Goal: Task Accomplishment & Management: Manage account settings

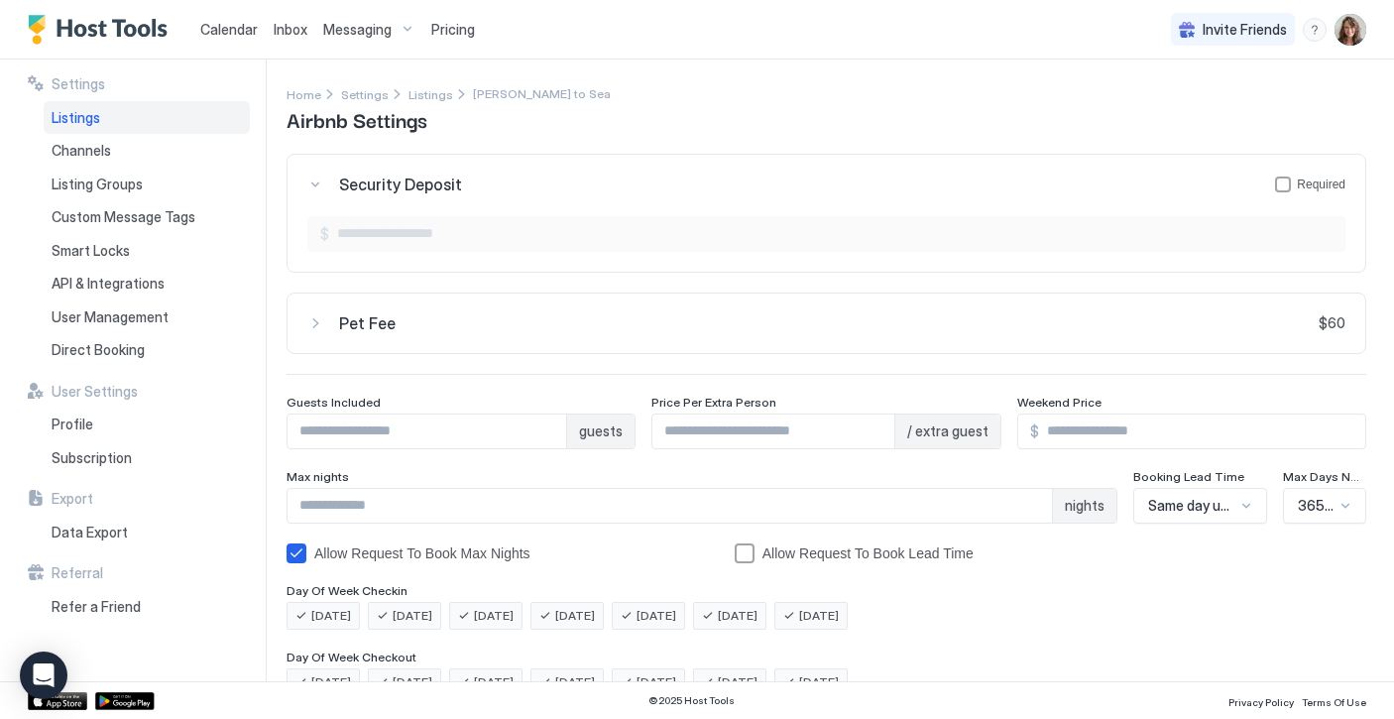
click at [364, 26] on span "Messaging" at bounding box center [357, 30] width 68 height 18
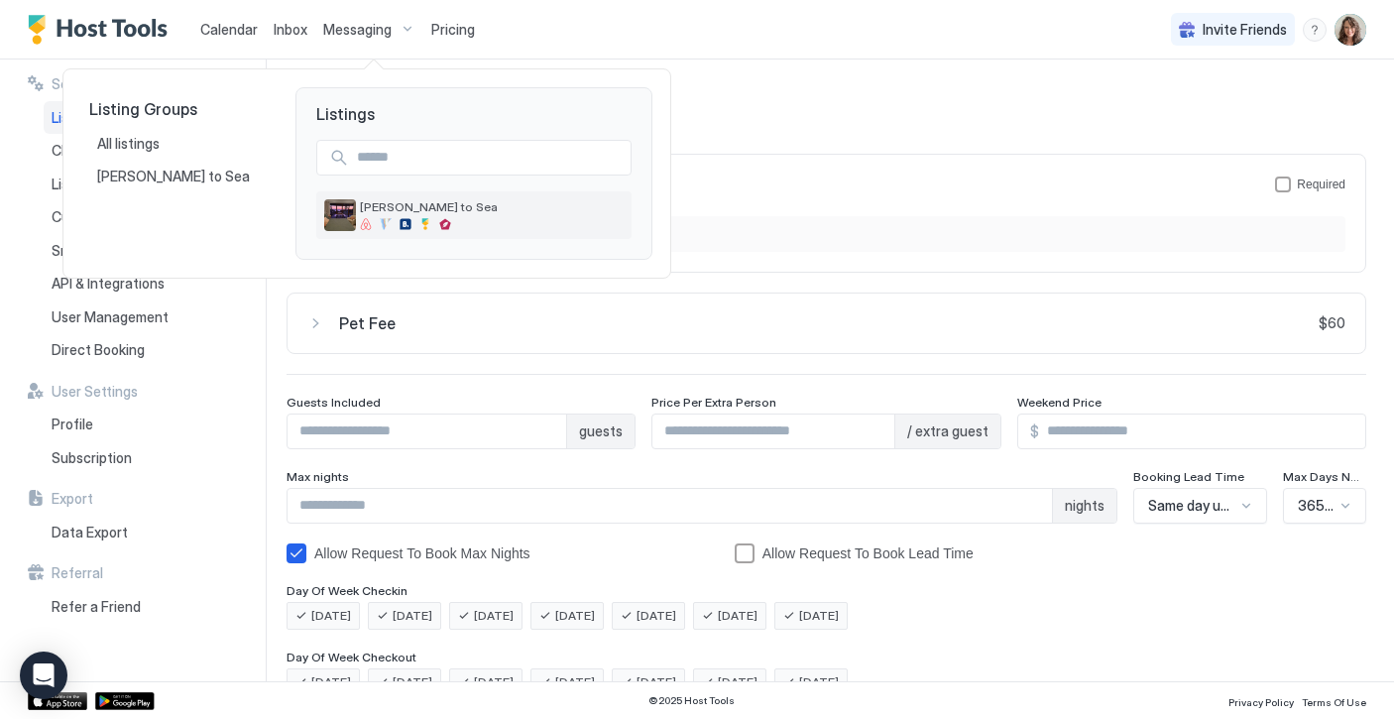
click at [340, 214] on img "listing image" at bounding box center [340, 215] width 32 height 32
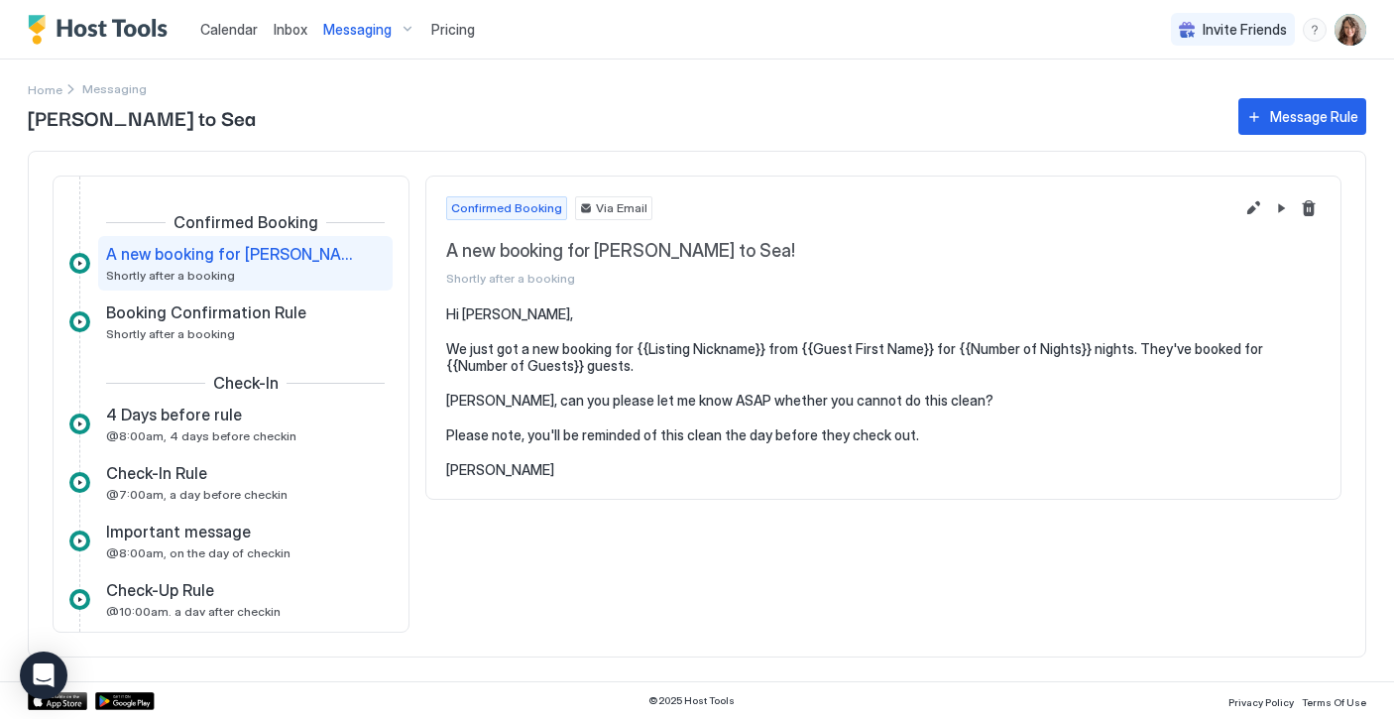
click at [278, 264] on span "A new booking for [PERSON_NAME] to Sea!" at bounding box center [229, 254] width 247 height 20
click at [1257, 210] on button "Edit message rule" at bounding box center [1254, 208] width 24 height 24
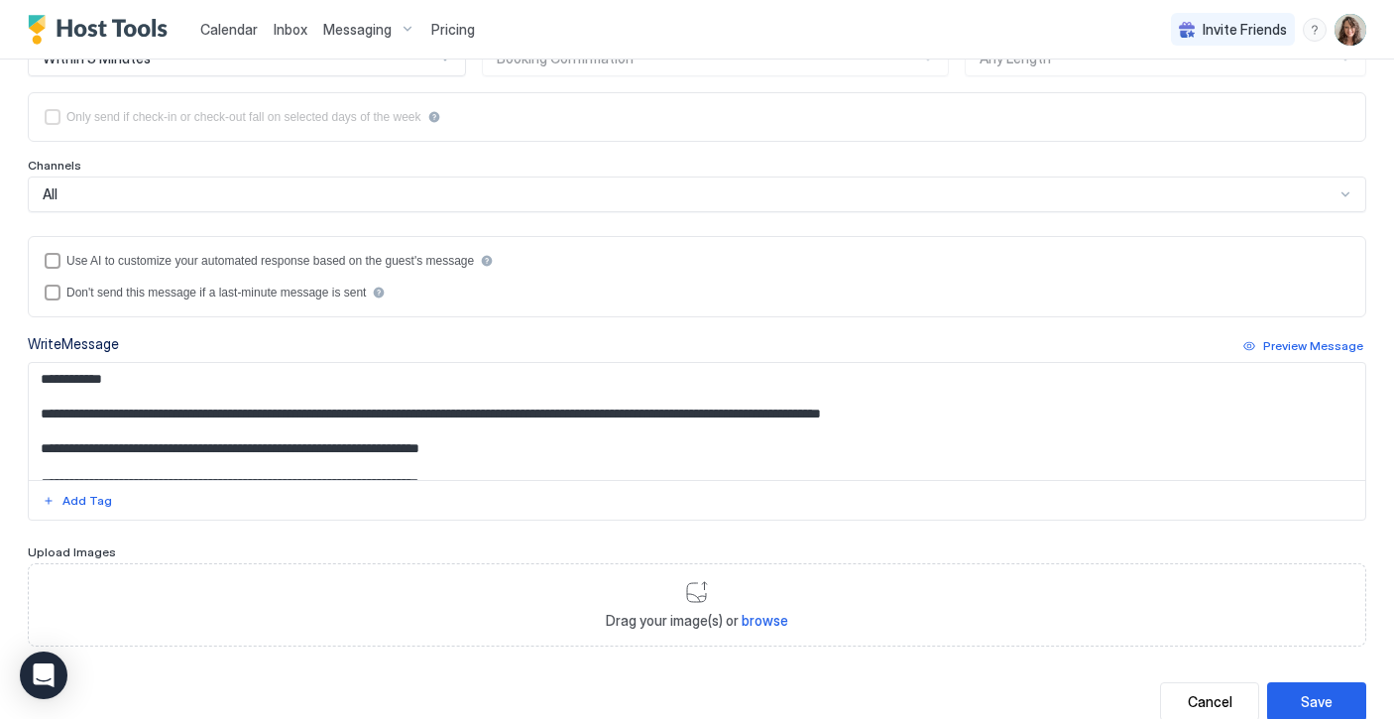
scroll to position [455, 0]
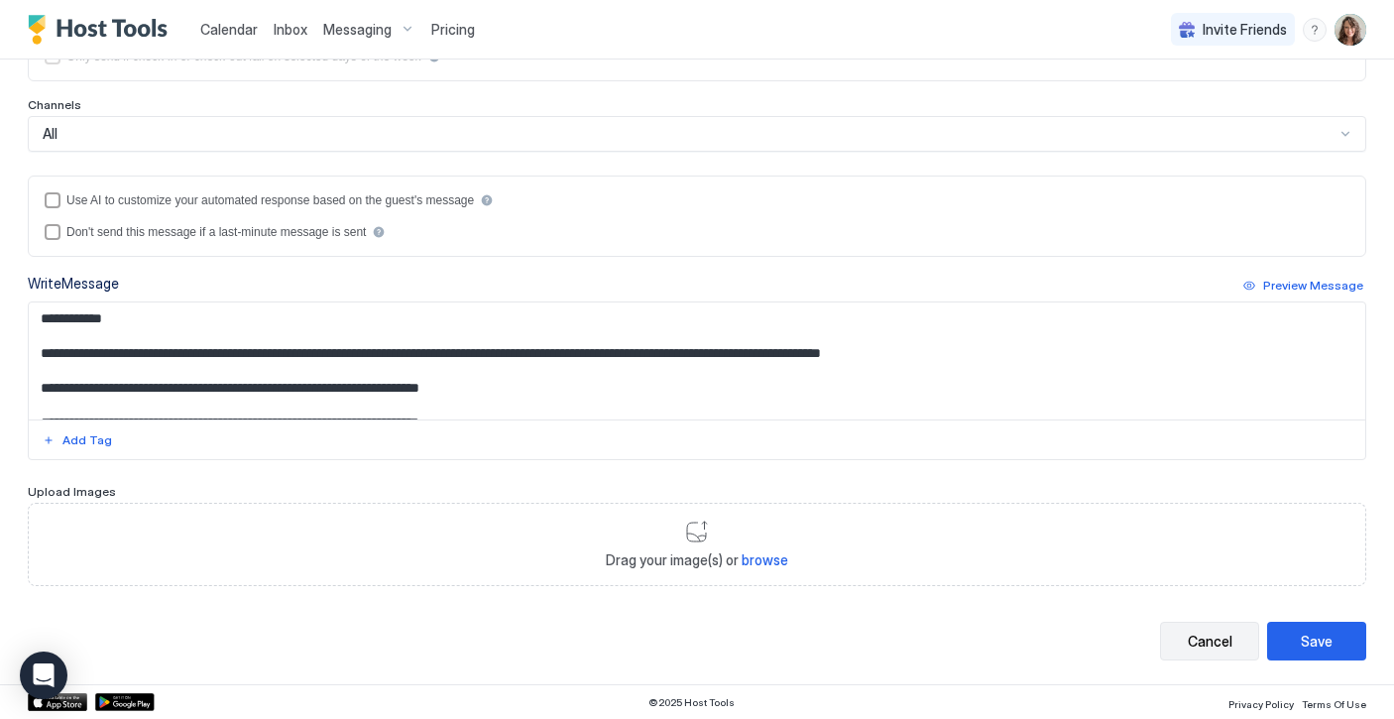
click at [1214, 643] on div "Cancel" at bounding box center [1210, 641] width 45 height 21
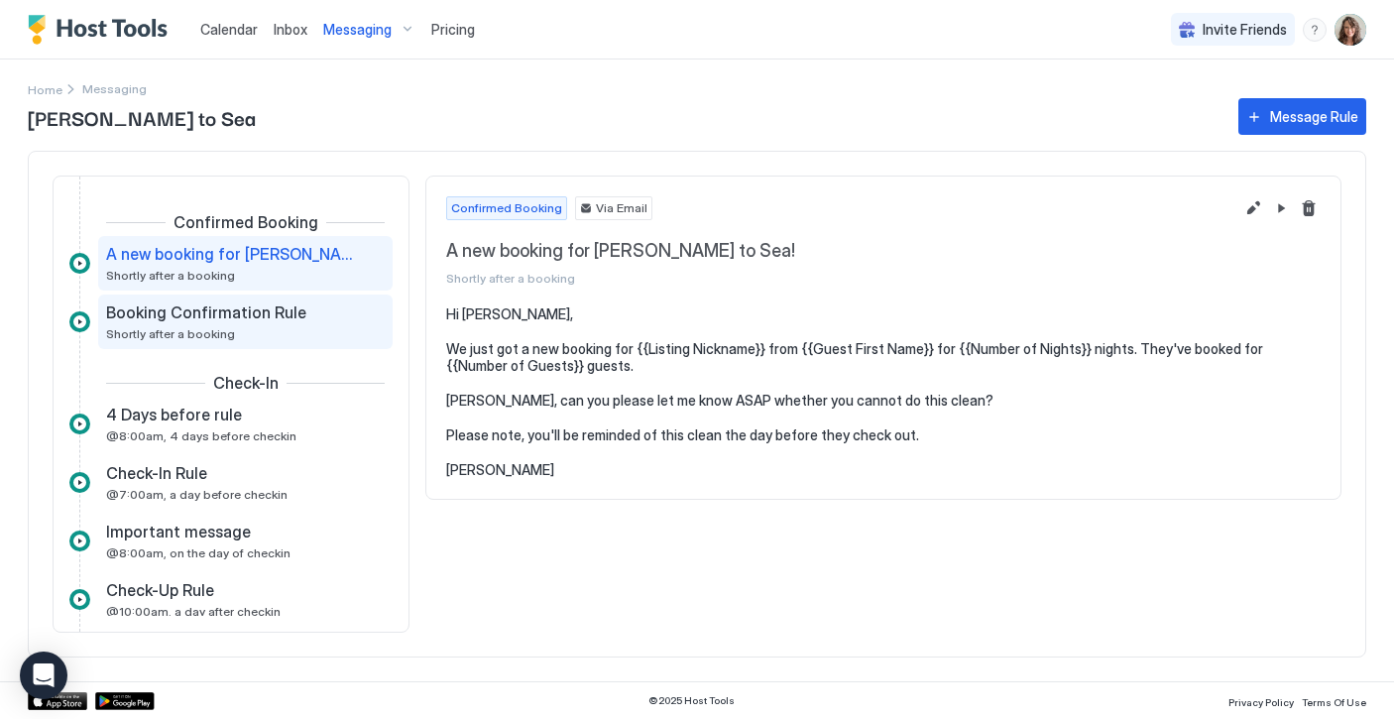
click at [294, 325] on div "Booking Confirmation Rule Shortly after a booking" at bounding box center [231, 322] width 251 height 39
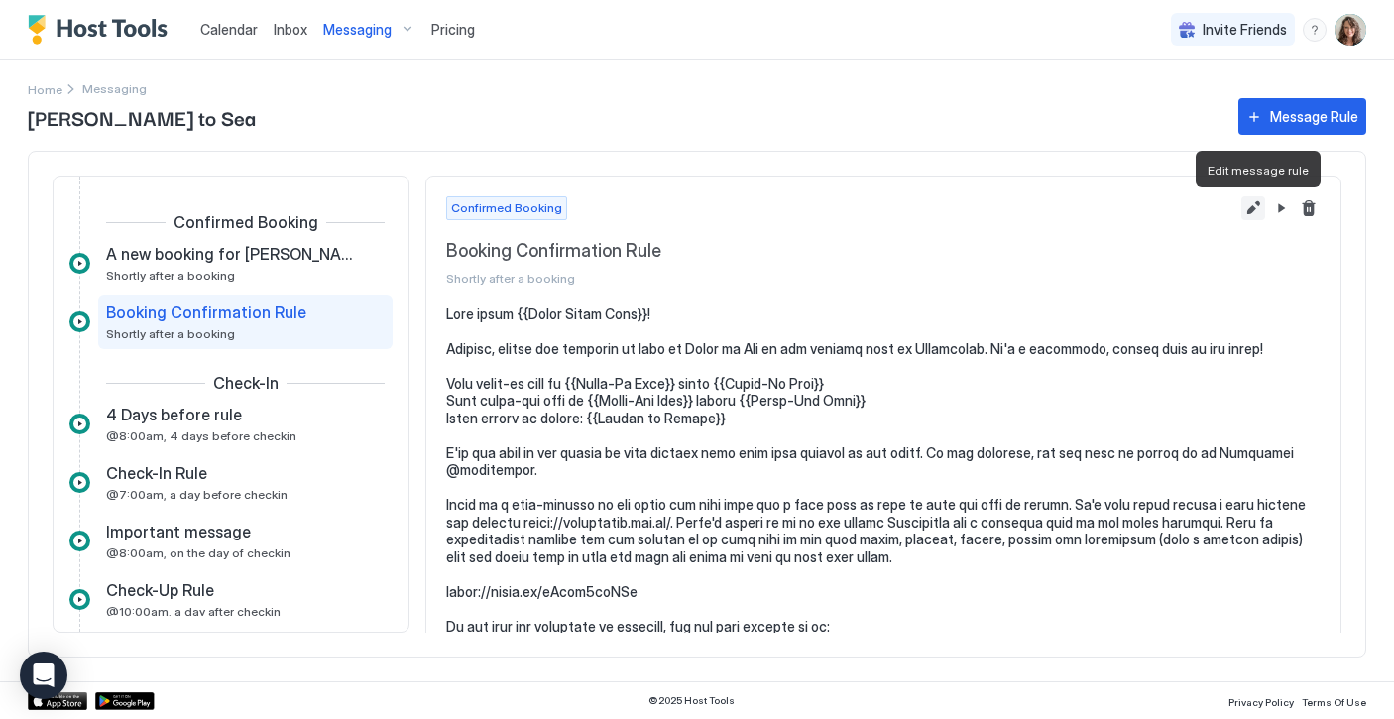
click at [1254, 207] on button "Edit message rule" at bounding box center [1254, 208] width 24 height 24
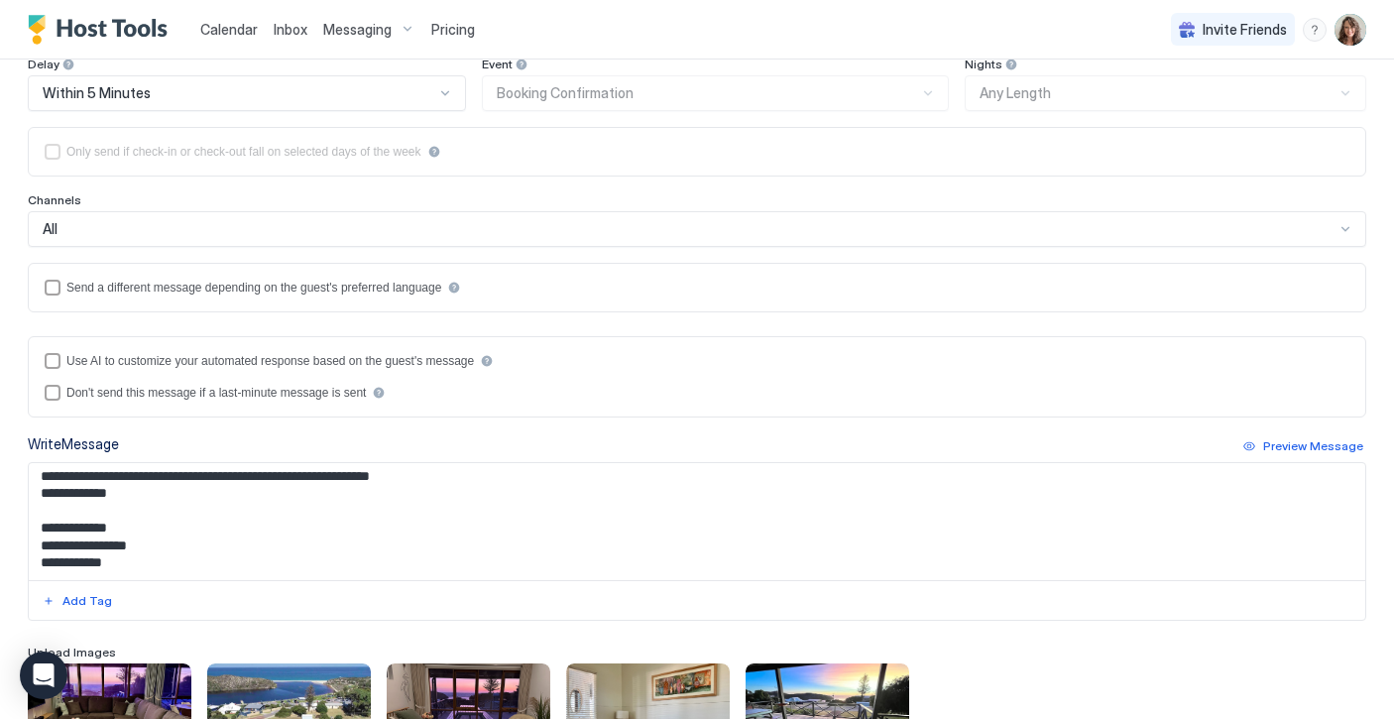
scroll to position [445, 0]
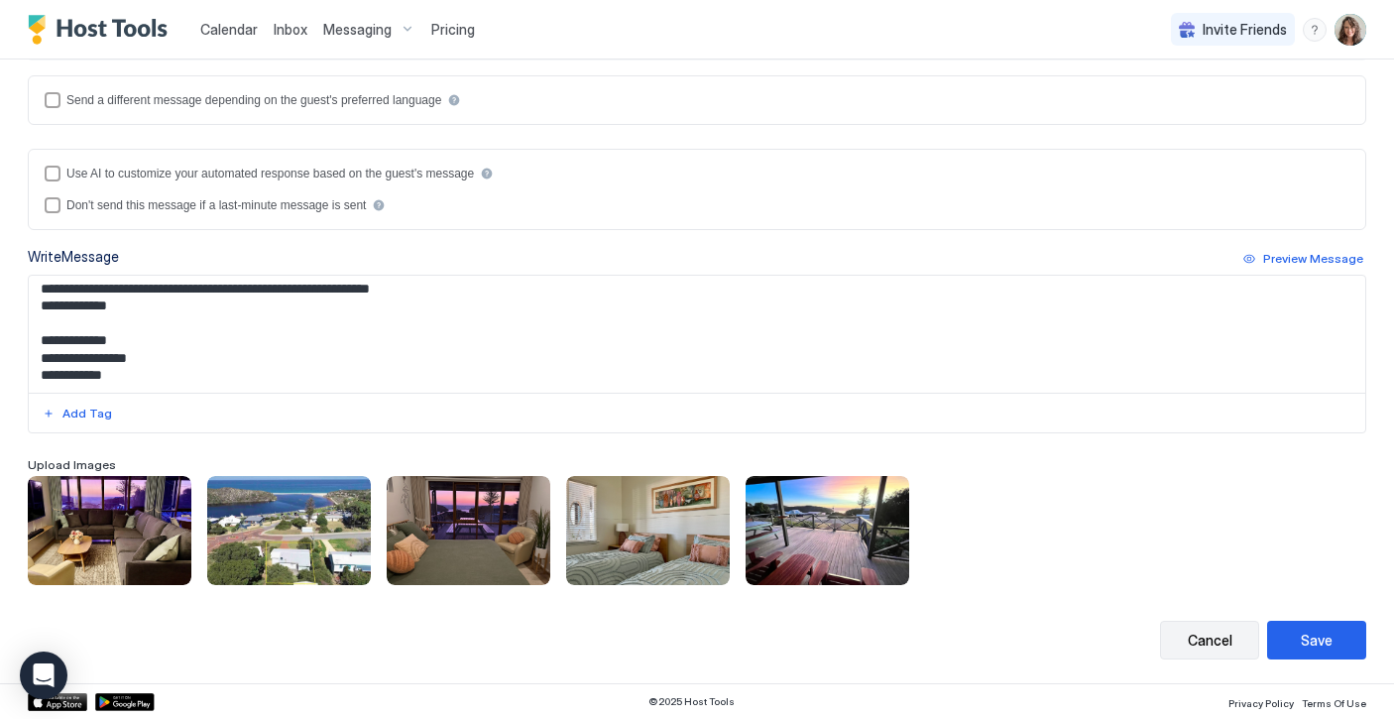
click at [1218, 630] on div "Cancel" at bounding box center [1210, 640] width 45 height 21
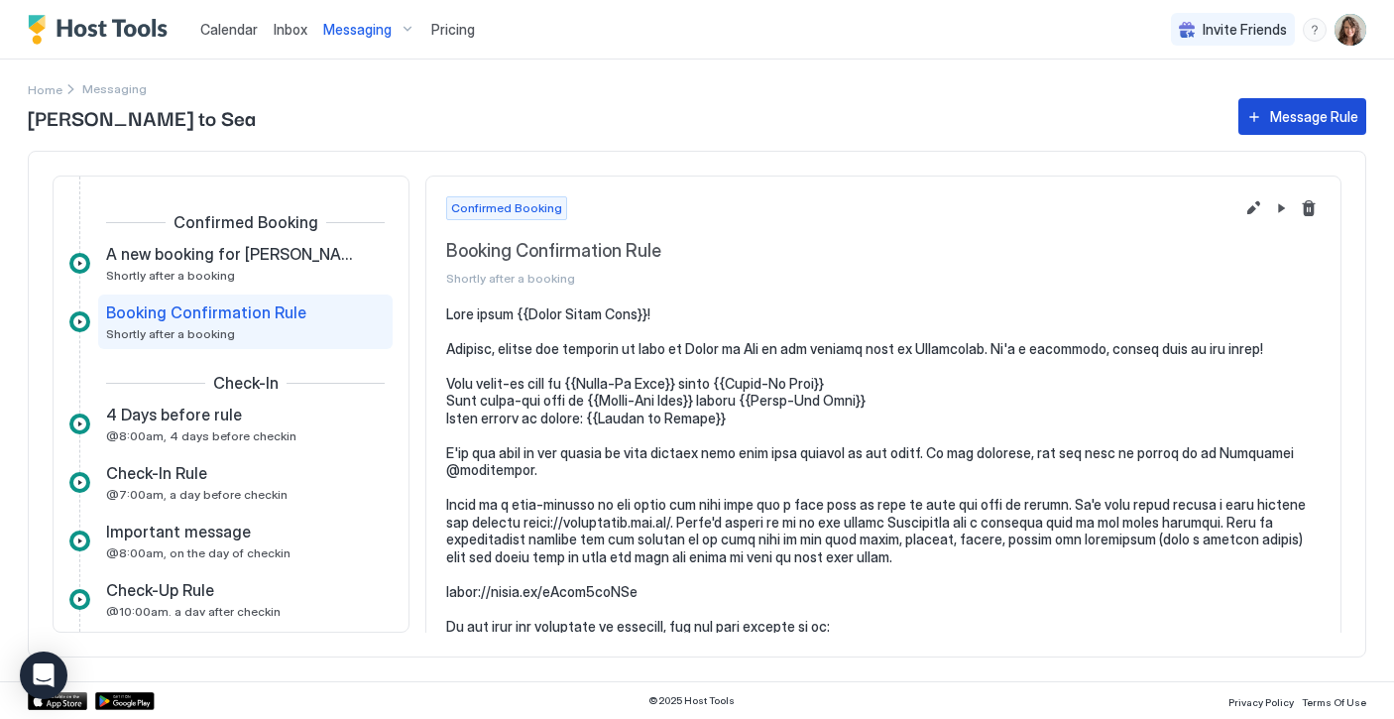
click at [1290, 116] on div "Message Rule" at bounding box center [1315, 116] width 88 height 21
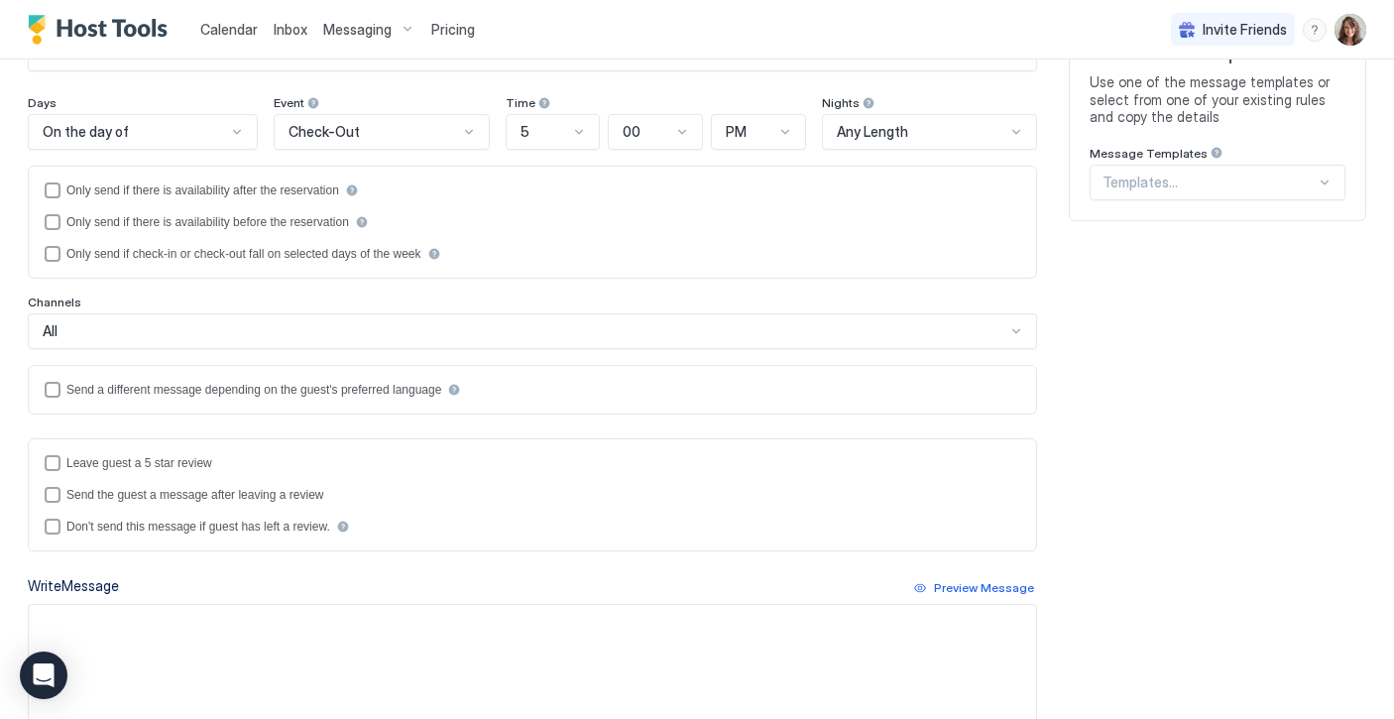
scroll to position [218, 0]
click at [838, 332] on div "All" at bounding box center [524, 332] width 963 height 18
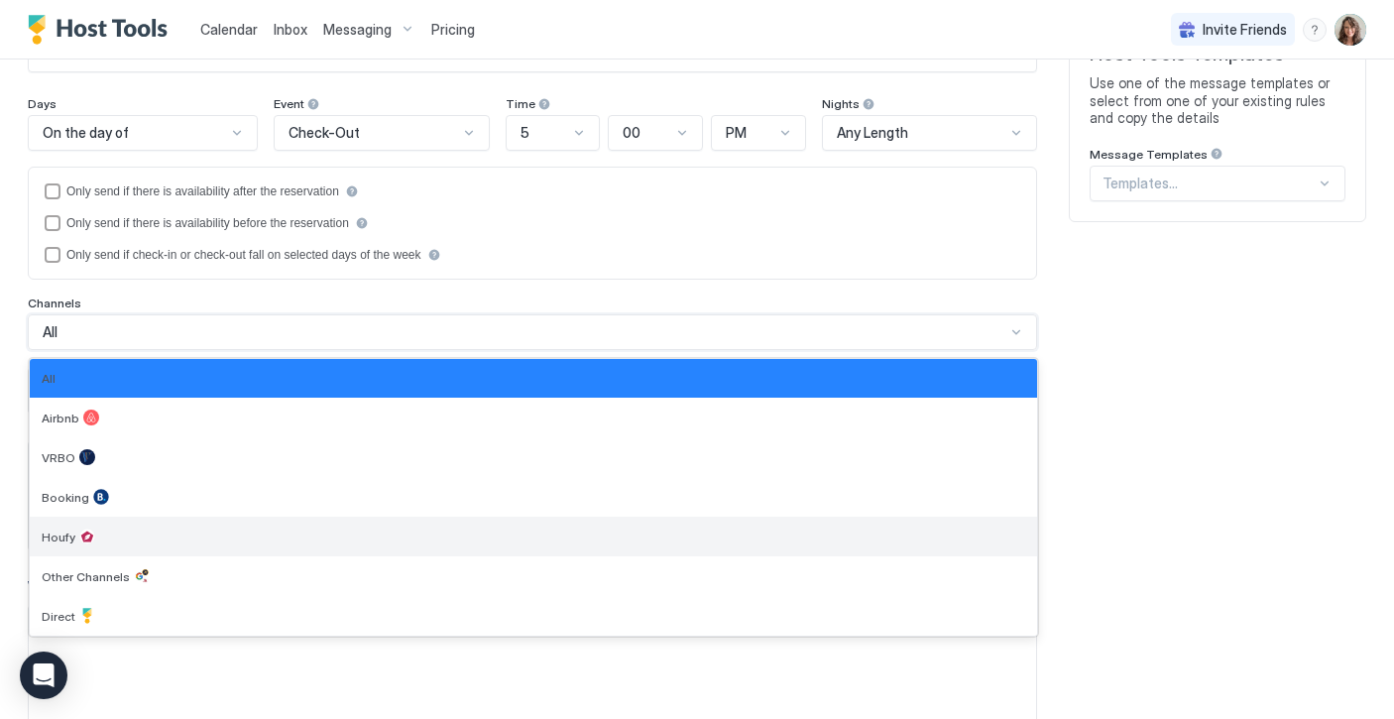
click at [368, 544] on div "Houfy" at bounding box center [534, 537] width 984 height 16
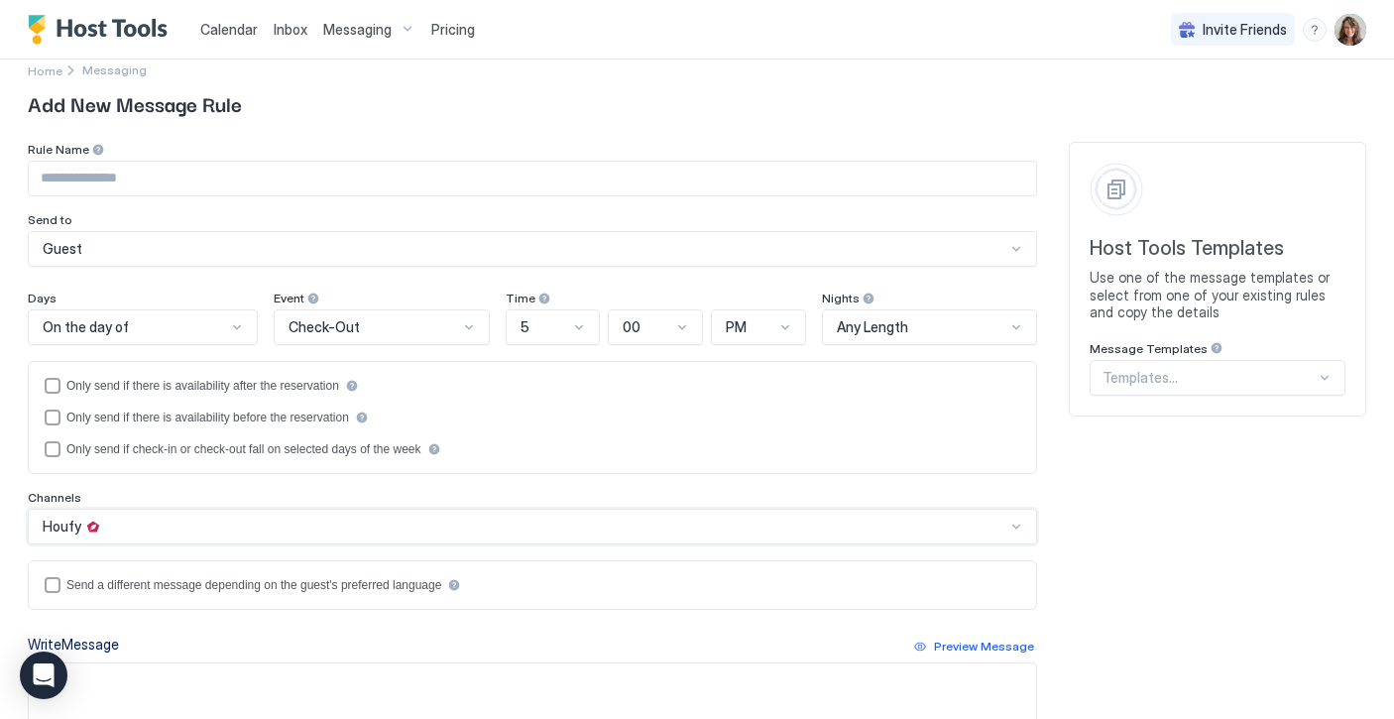
scroll to position [0, 0]
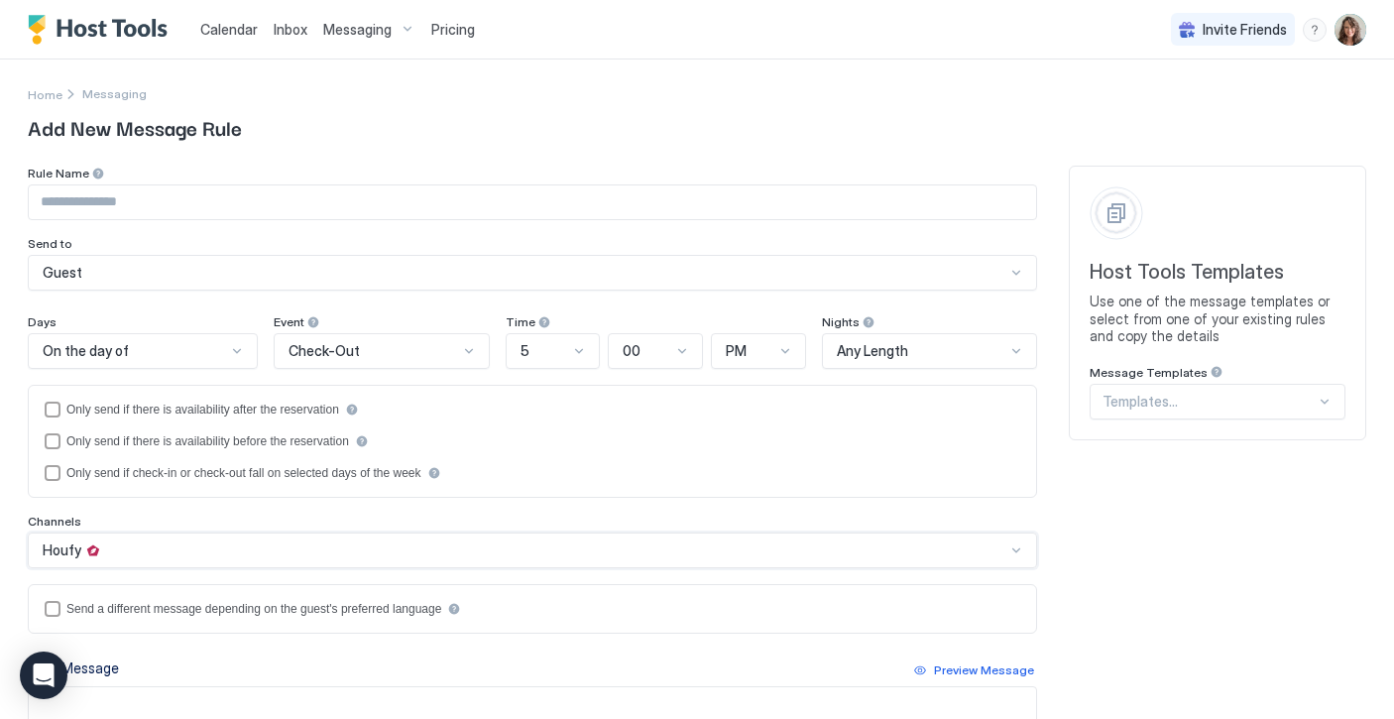
click at [339, 200] on input "Input Field" at bounding box center [533, 202] width 1008 height 34
type input "*"
type input "***"
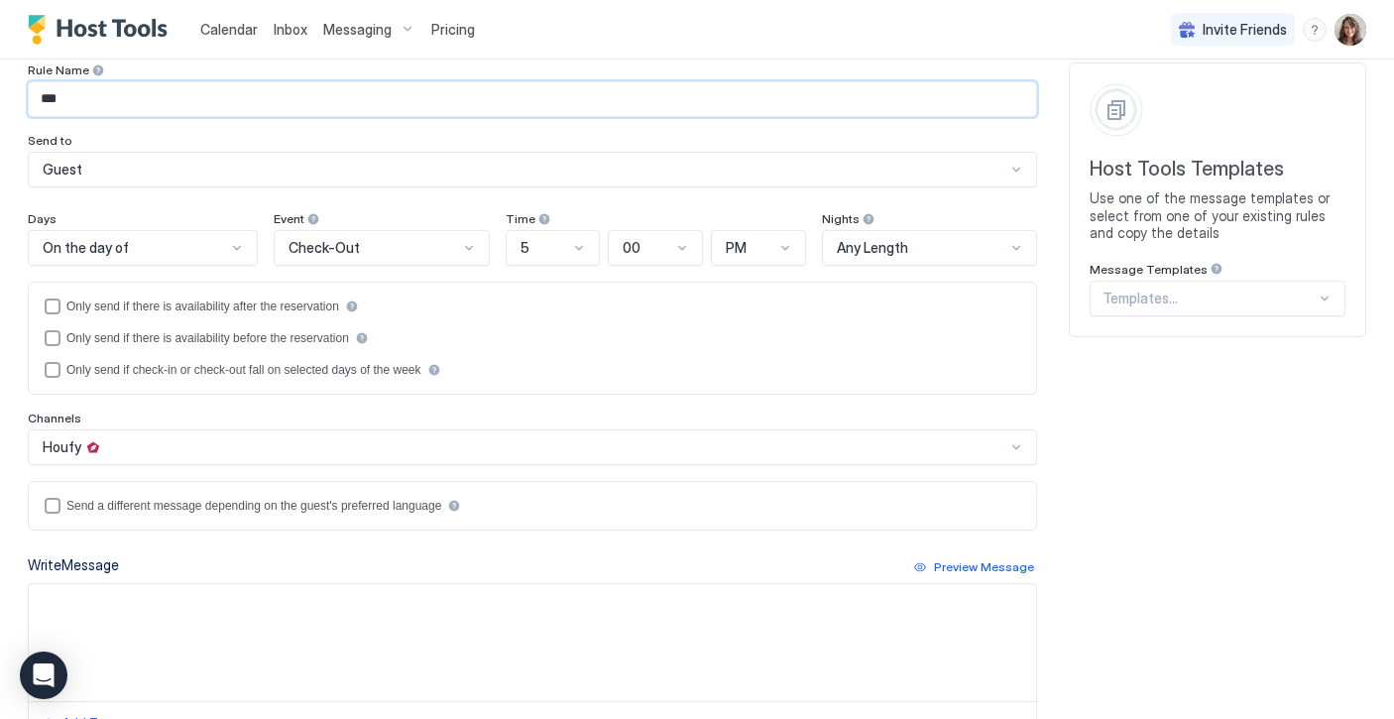
scroll to position [385, 0]
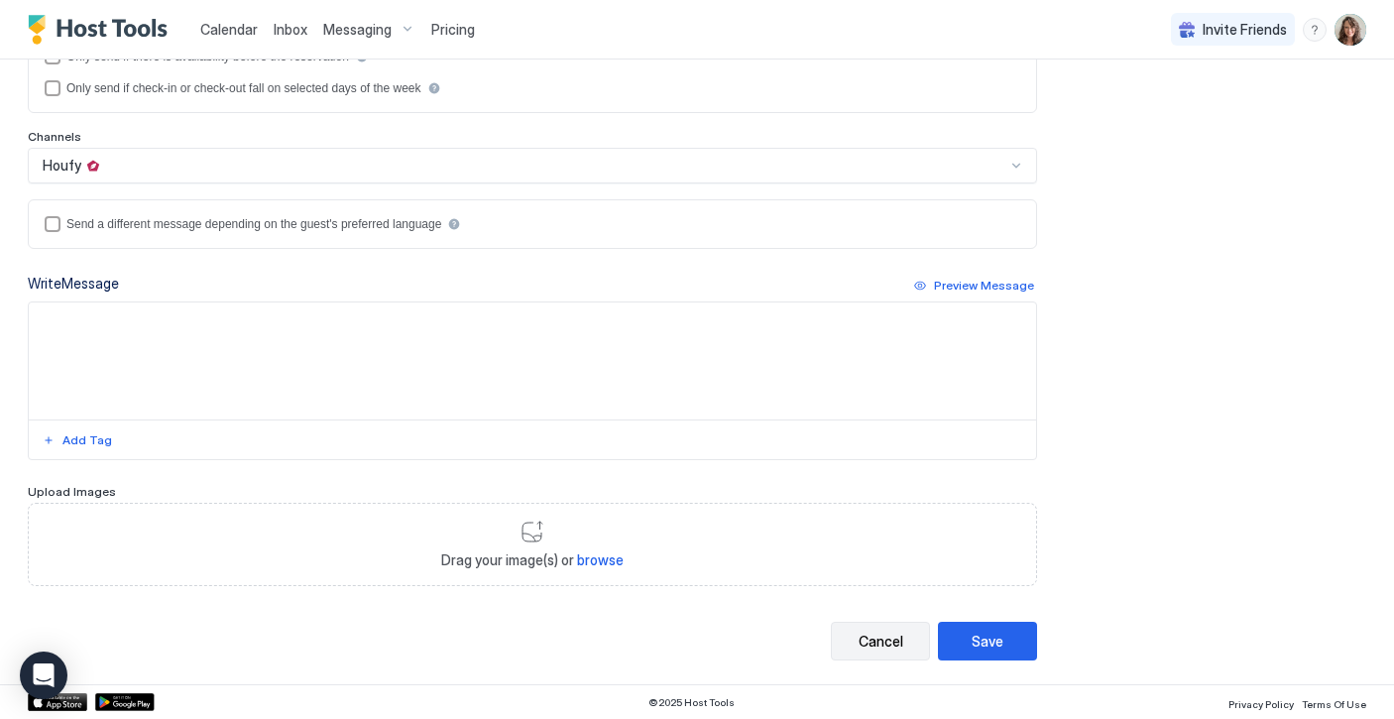
click at [876, 627] on button "Cancel" at bounding box center [880, 641] width 99 height 39
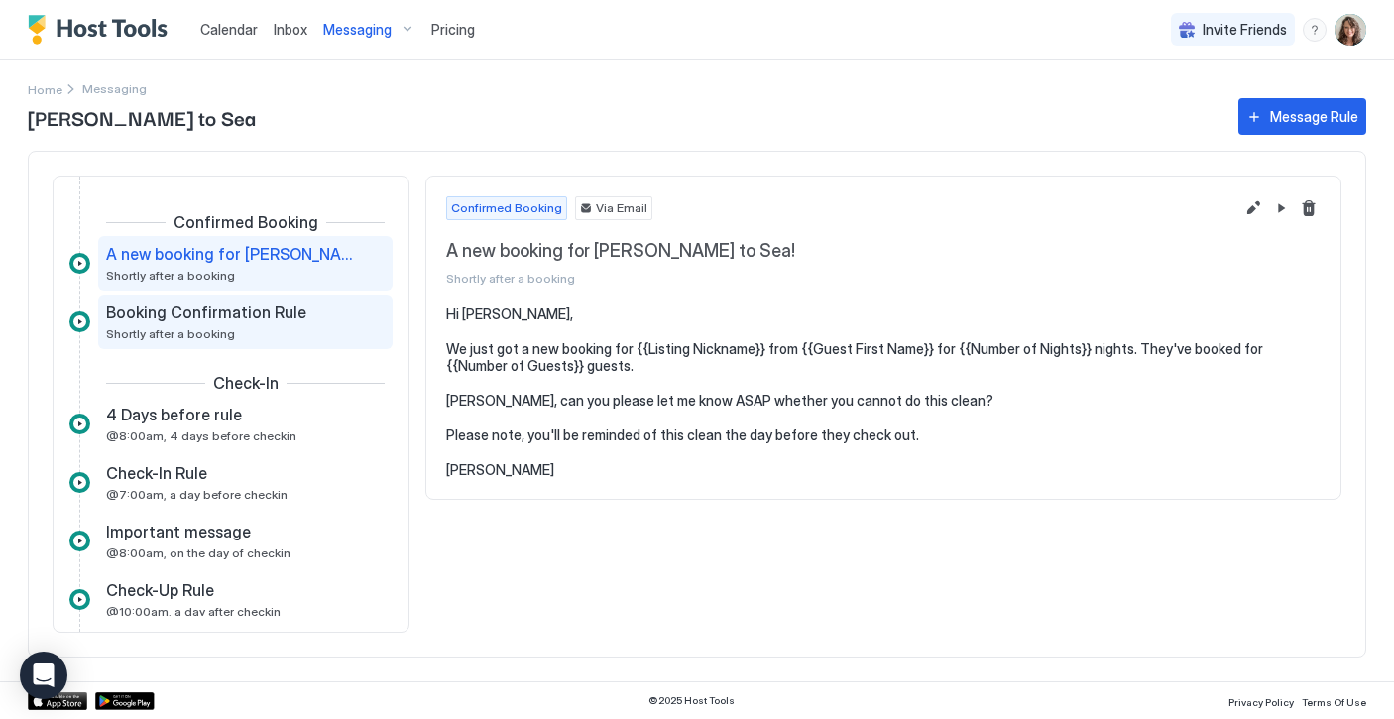
click at [286, 315] on span "Booking Confirmation Rule" at bounding box center [206, 313] width 200 height 20
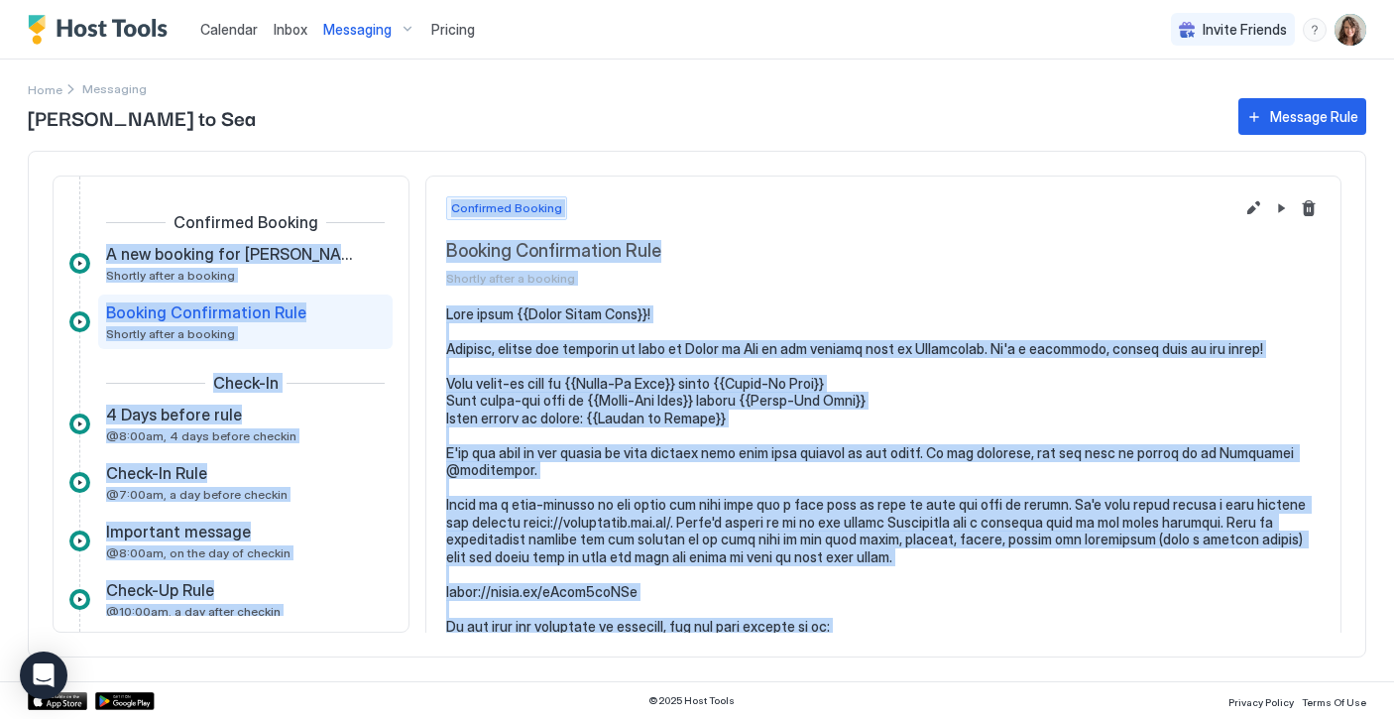
drag, startPoint x: 532, startPoint y: 498, endPoint x: 390, endPoint y: 188, distance: 340.4
click at [390, 187] on div "Confirmed Booking A new booking for [PERSON_NAME] to Sea! Shortly after a booki…" at bounding box center [697, 404] width 1339 height 507
click at [1286, 204] on button "Pause Message Rule" at bounding box center [1282, 208] width 24 height 24
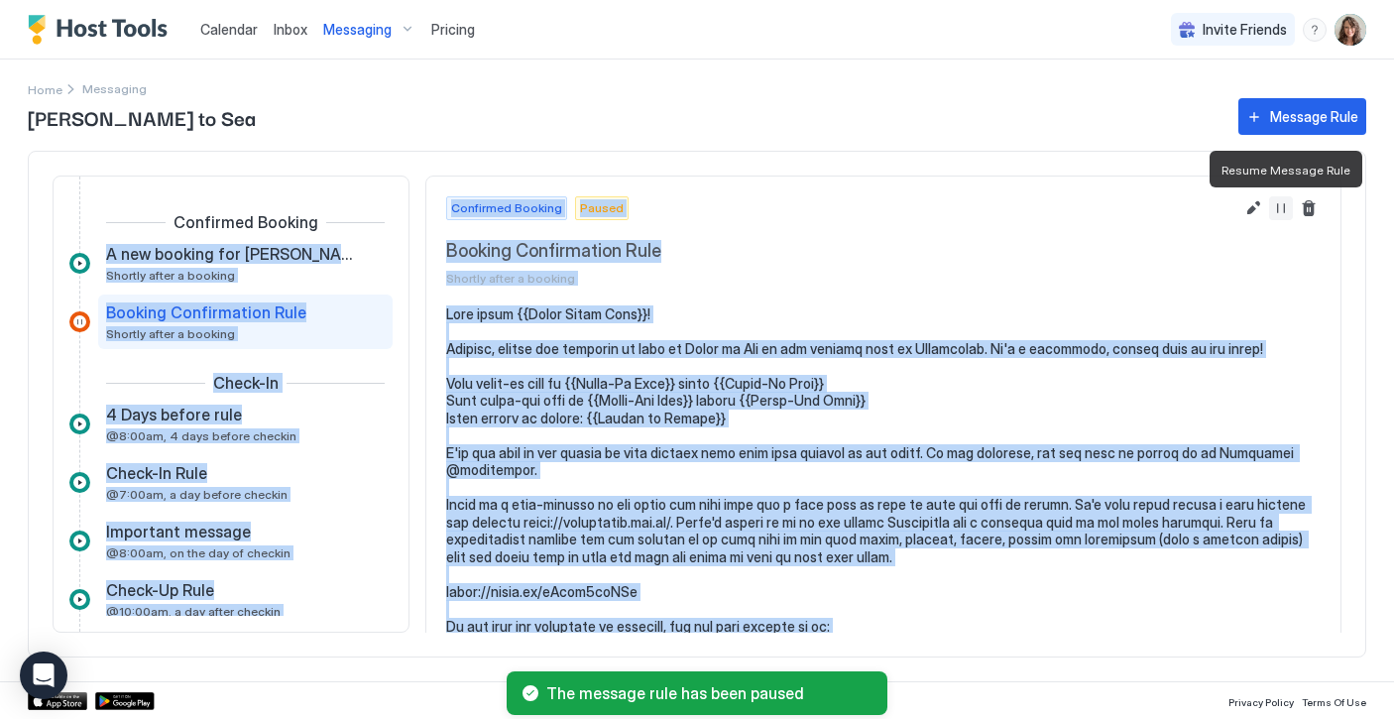
click at [1286, 204] on button "Resume Message Rule" at bounding box center [1282, 208] width 24 height 24
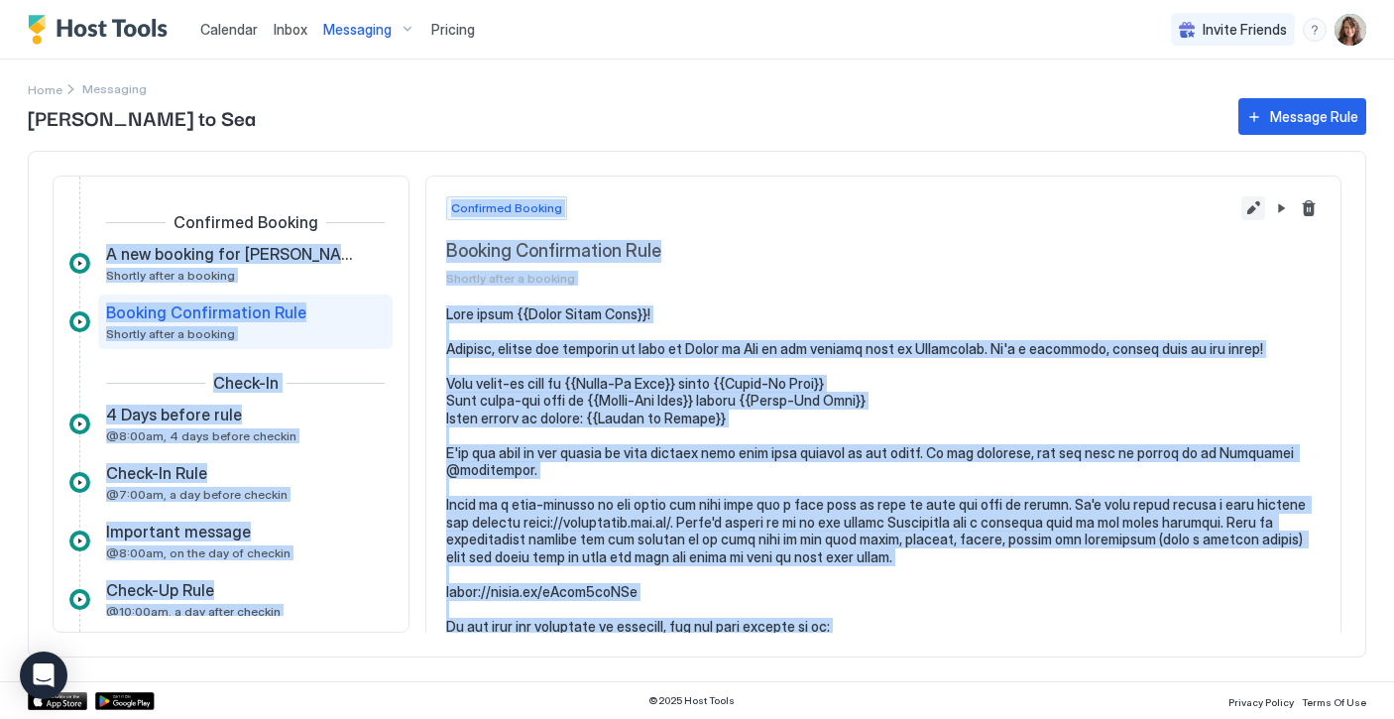
click at [1254, 209] on button "Edit message rule" at bounding box center [1254, 208] width 24 height 24
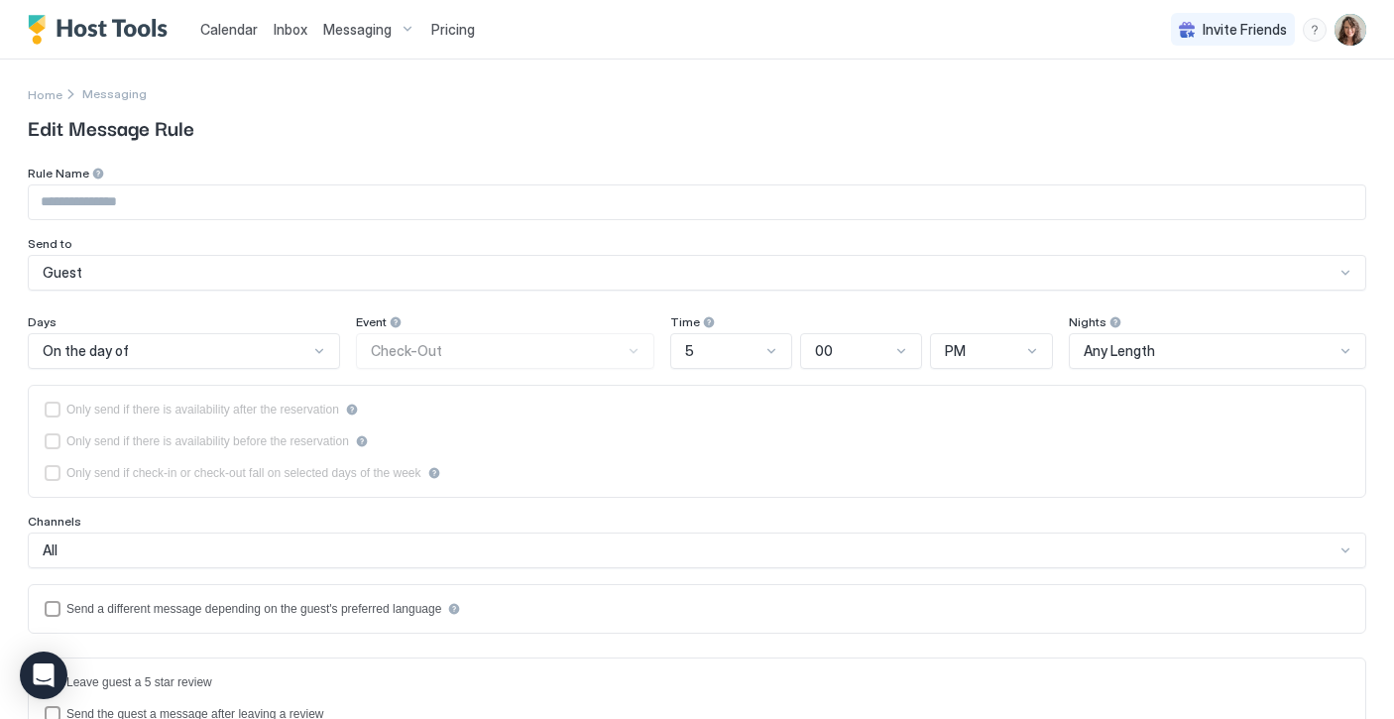
type input "**********"
type textarea "**********"
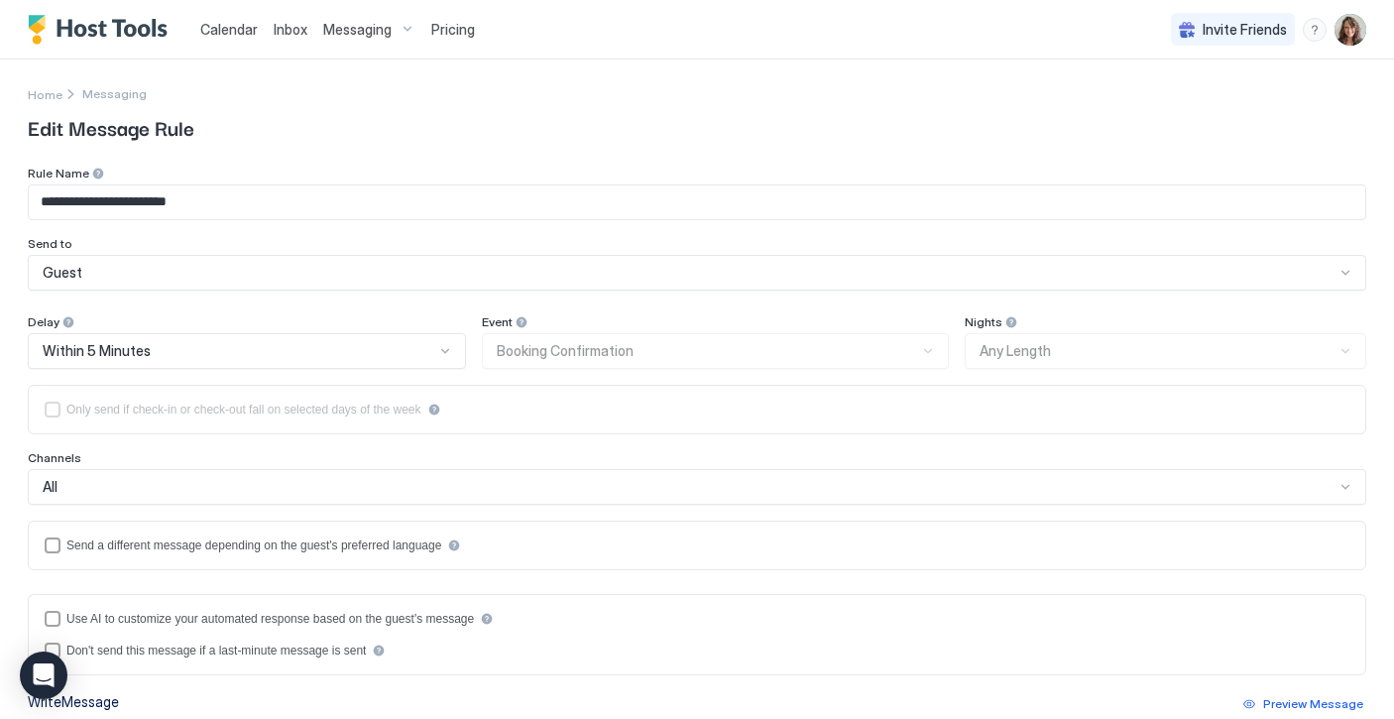
click at [547, 494] on div "Delay Within 5 Minutes Event Booking Confirmation Nights Any Length Only send i…" at bounding box center [697, 442] width 1339 height 256
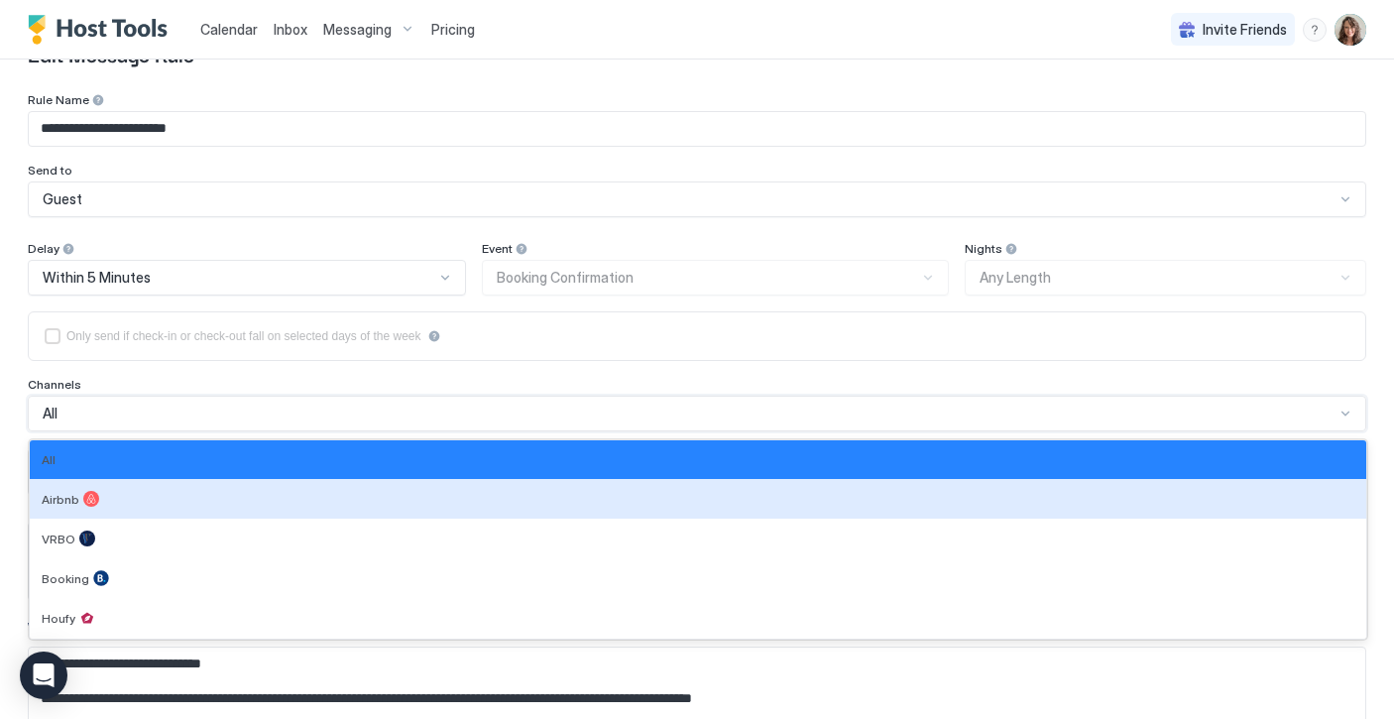
scroll to position [80, 0]
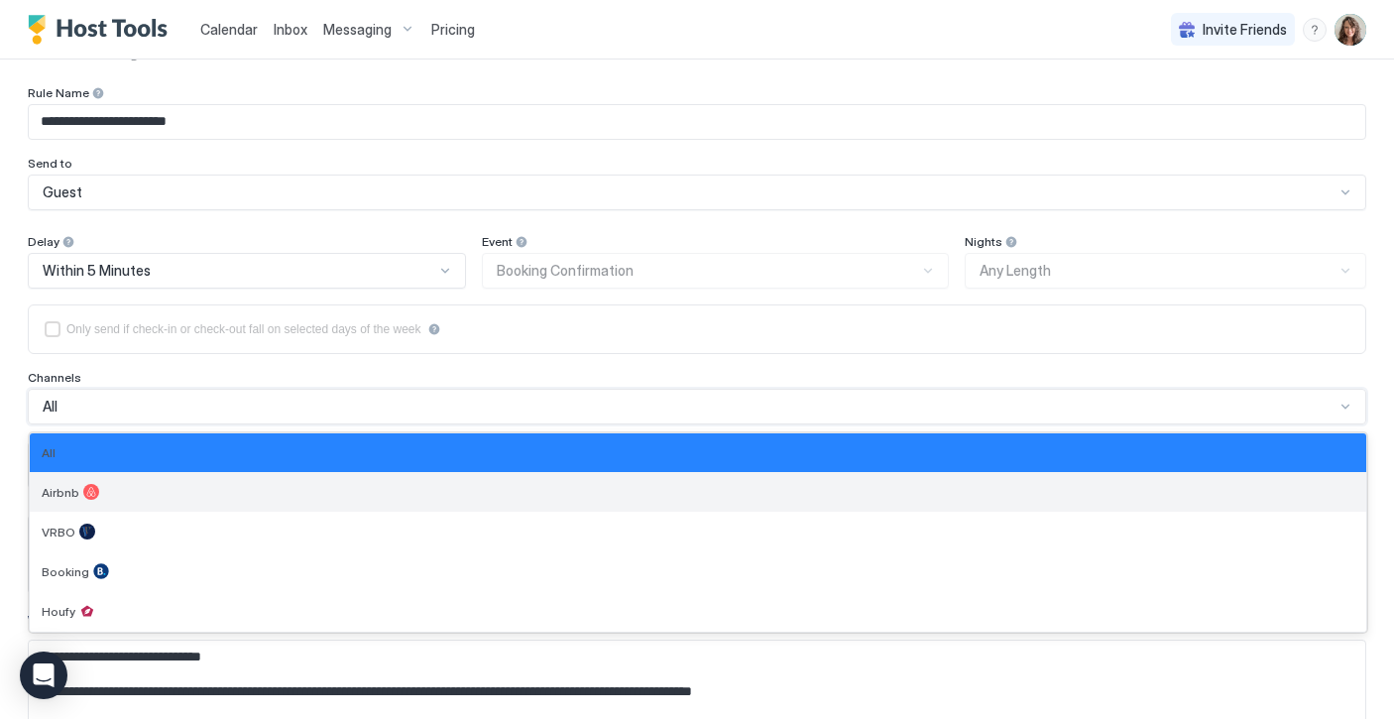
click at [202, 502] on div "Airbnb" at bounding box center [698, 492] width 1337 height 40
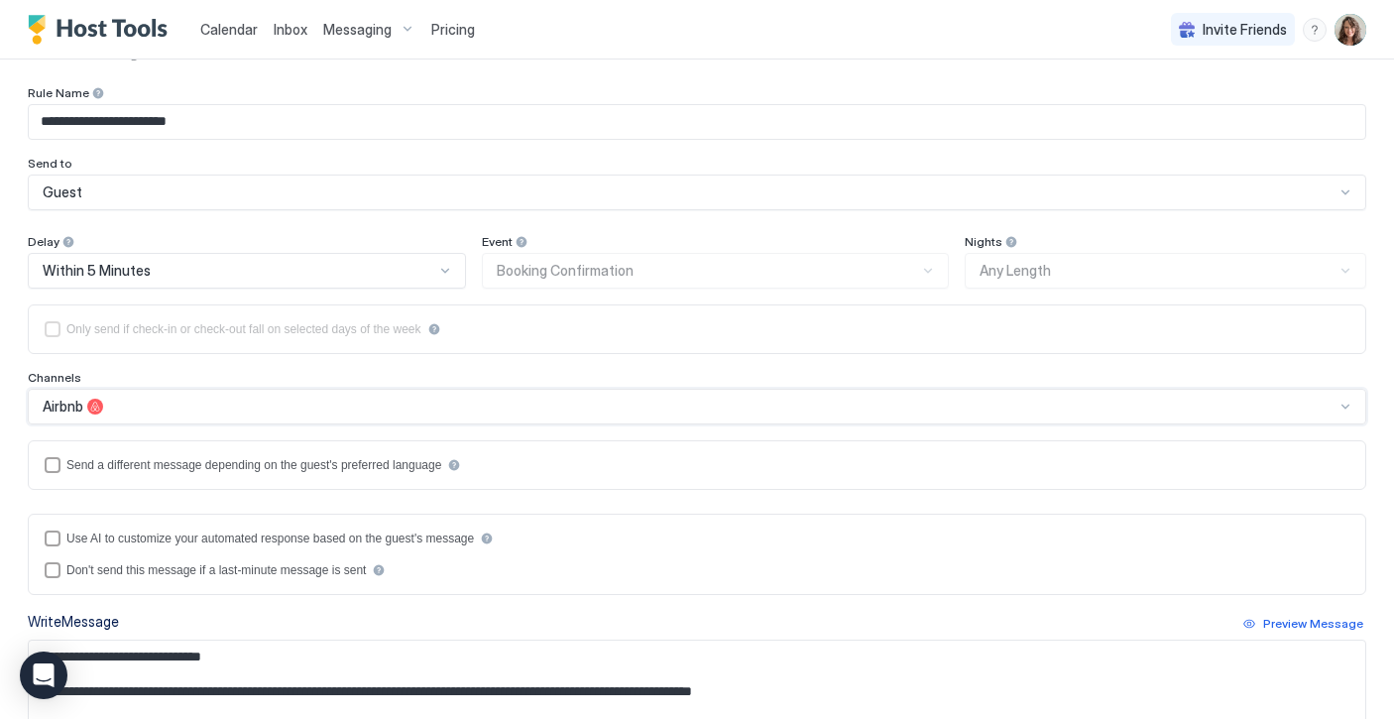
click at [240, 409] on div "Airbnb" at bounding box center [689, 407] width 1292 height 18
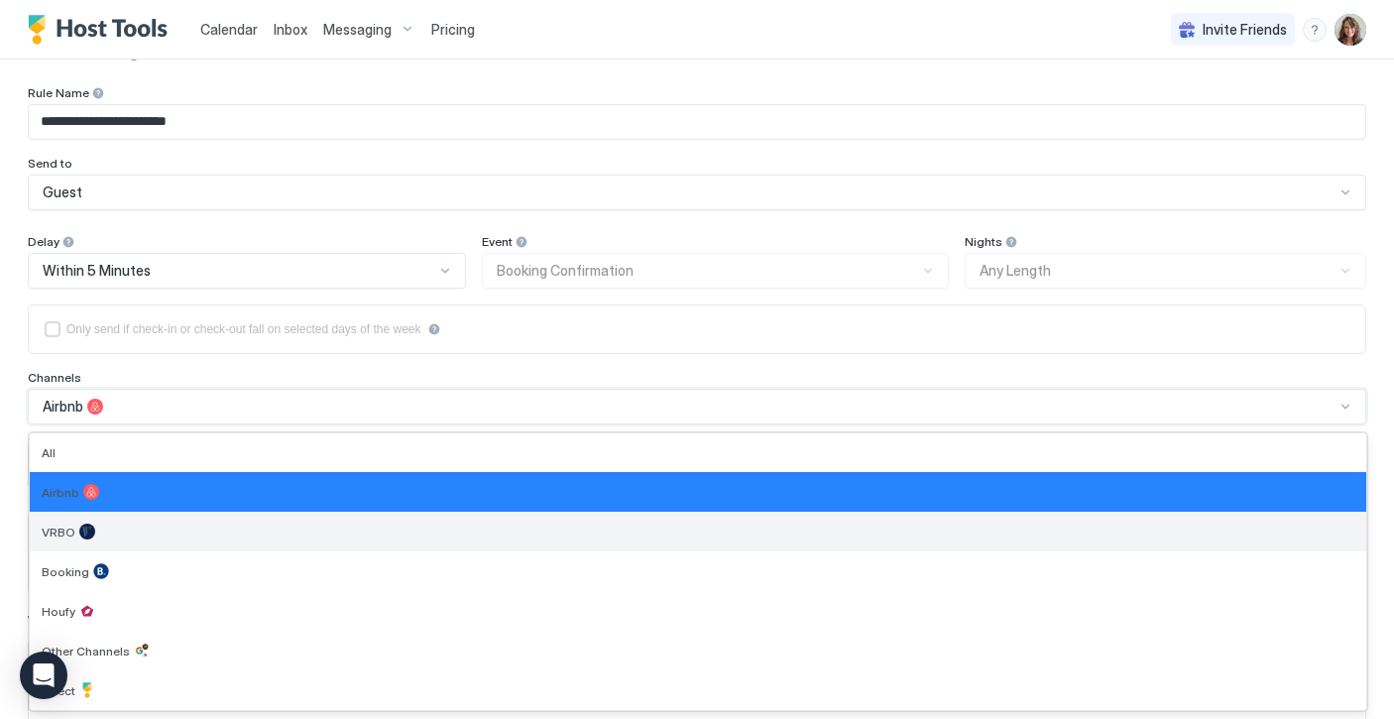
click at [144, 531] on div "VRBO" at bounding box center [698, 532] width 1313 height 16
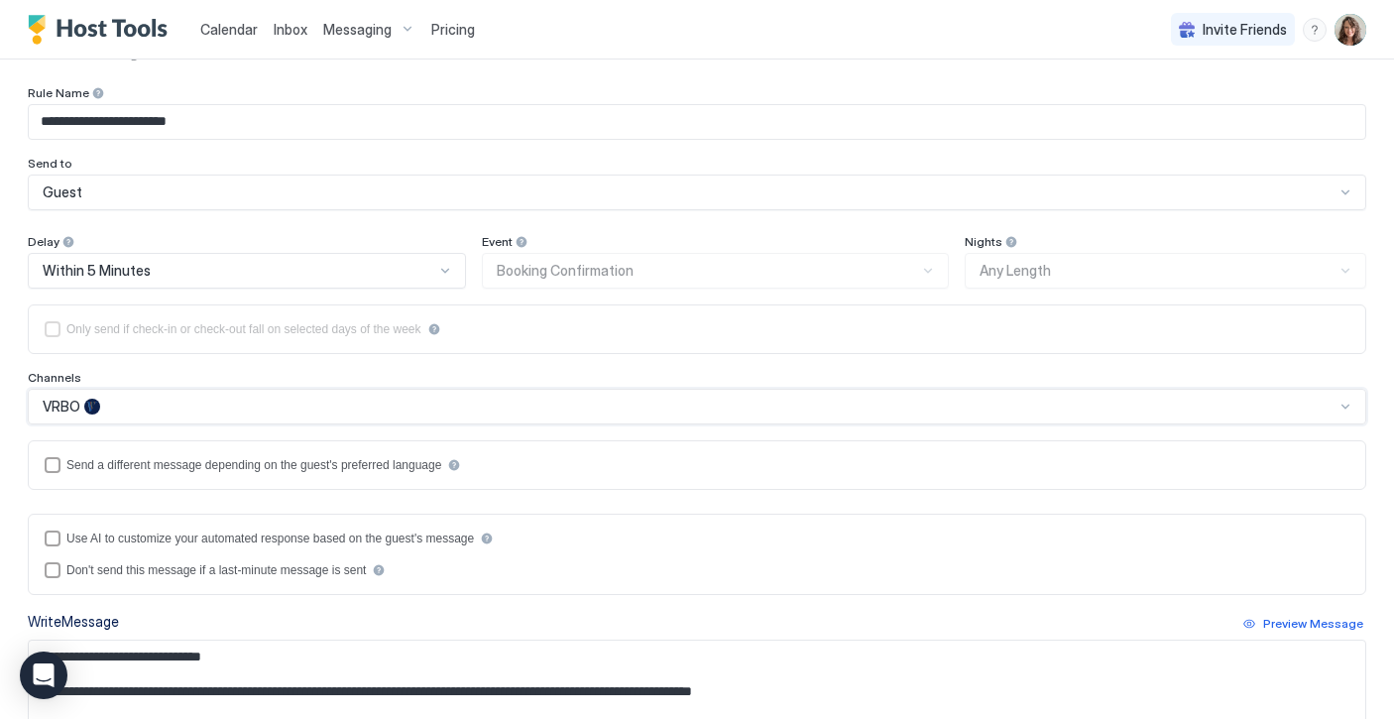
click at [211, 412] on div "VRBO" at bounding box center [689, 407] width 1292 height 18
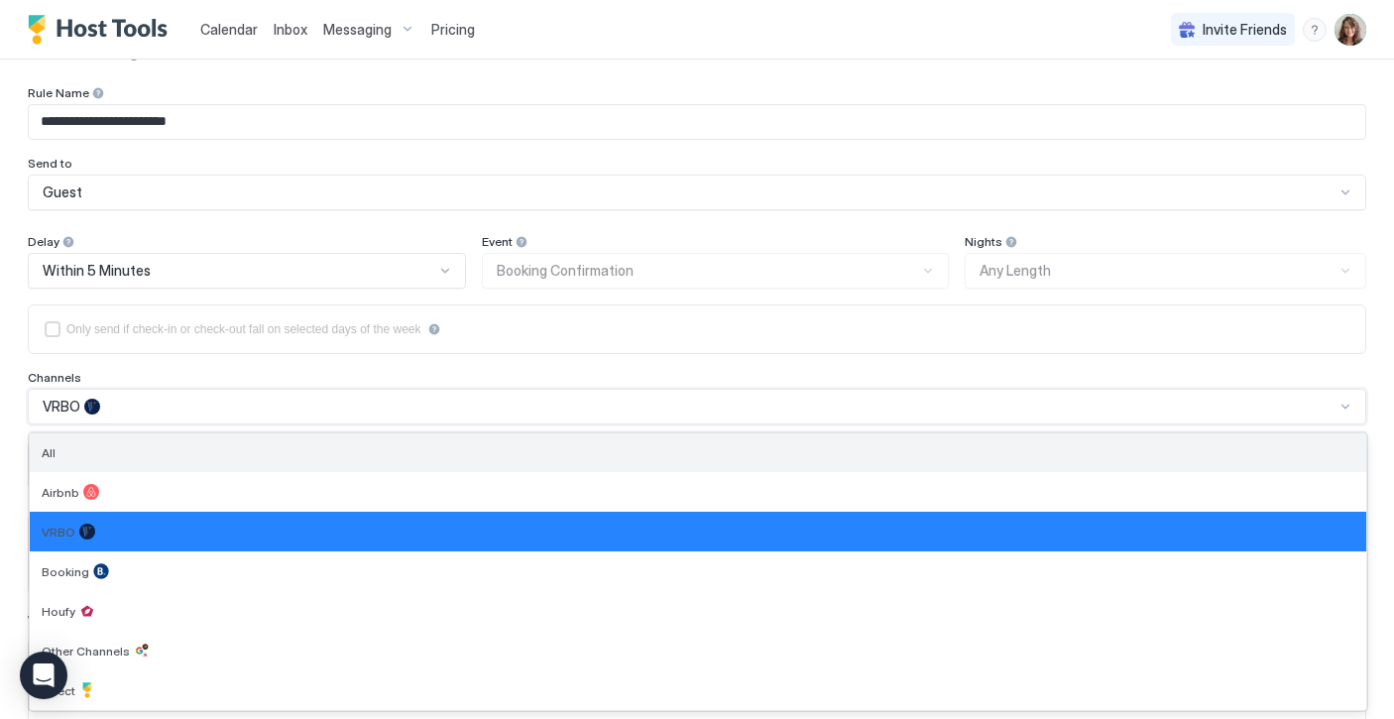
click at [168, 445] on div "All" at bounding box center [698, 452] width 1313 height 15
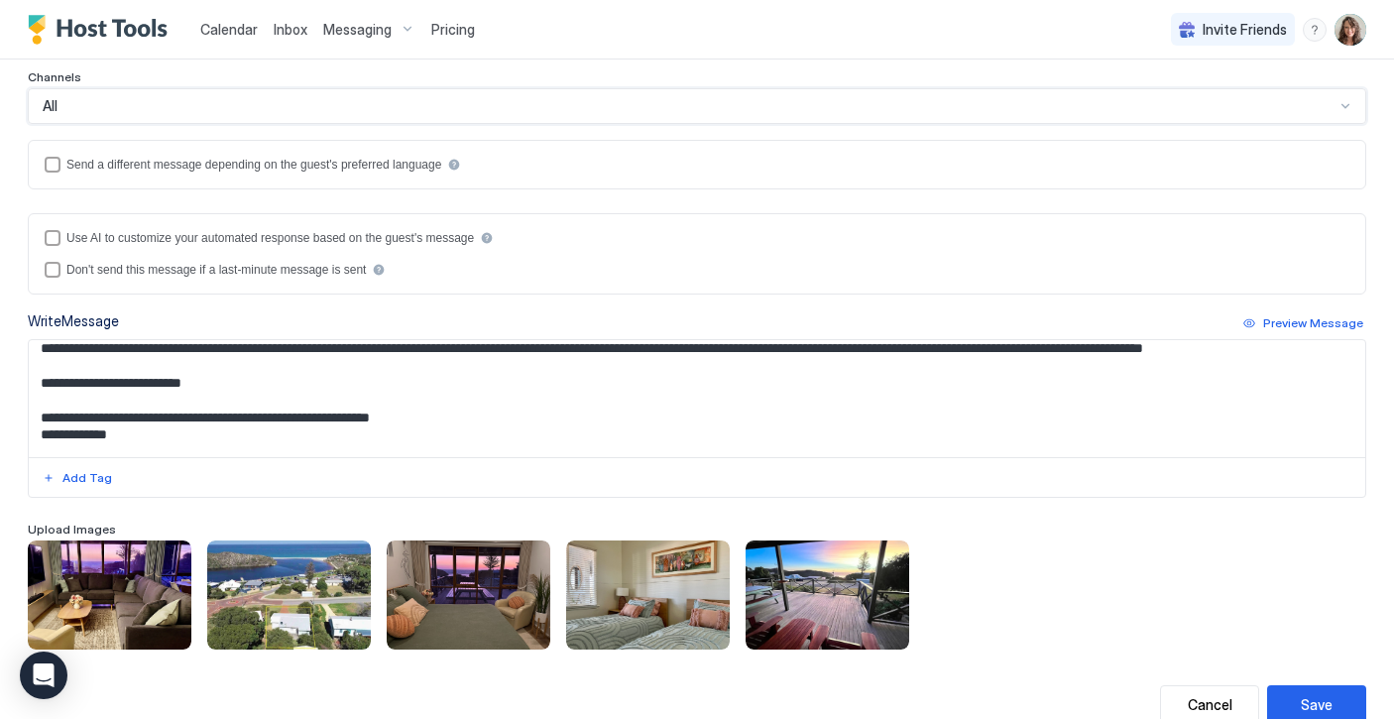
scroll to position [281, 0]
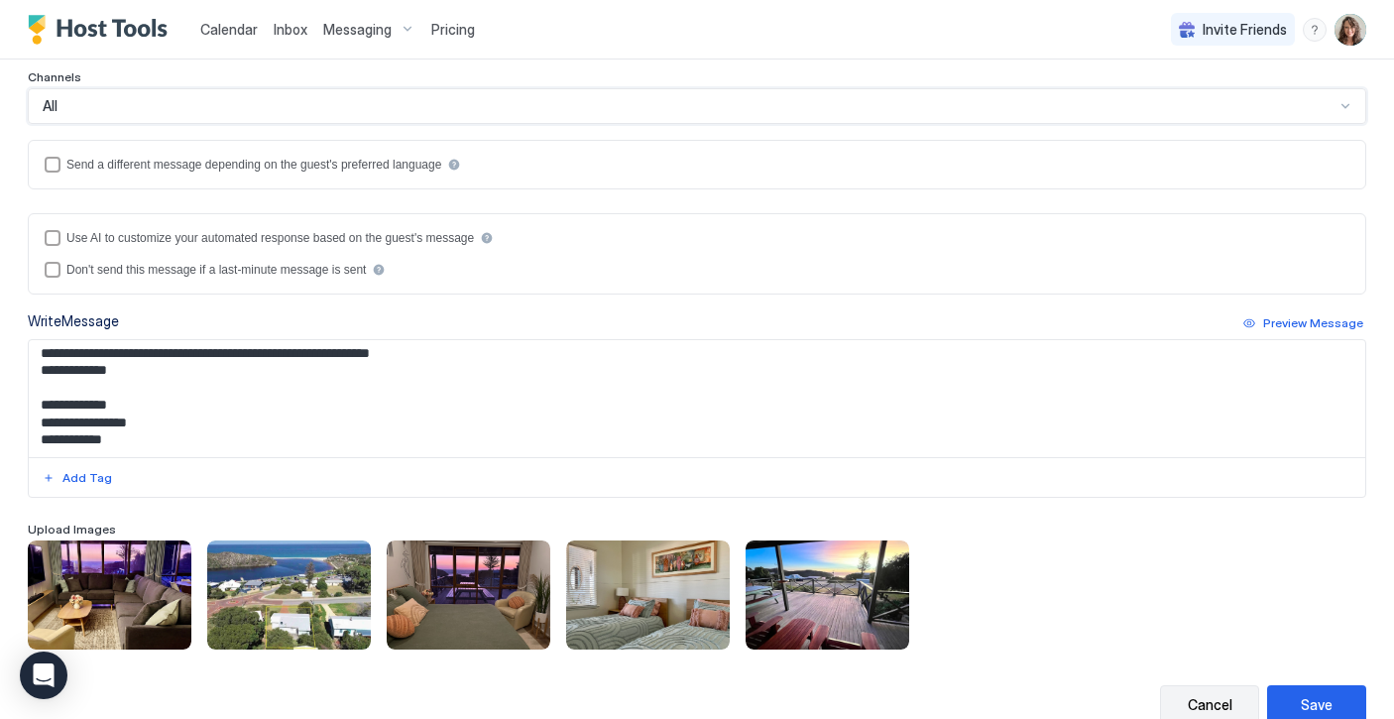
click at [1213, 702] on div "Cancel" at bounding box center [1210, 704] width 45 height 21
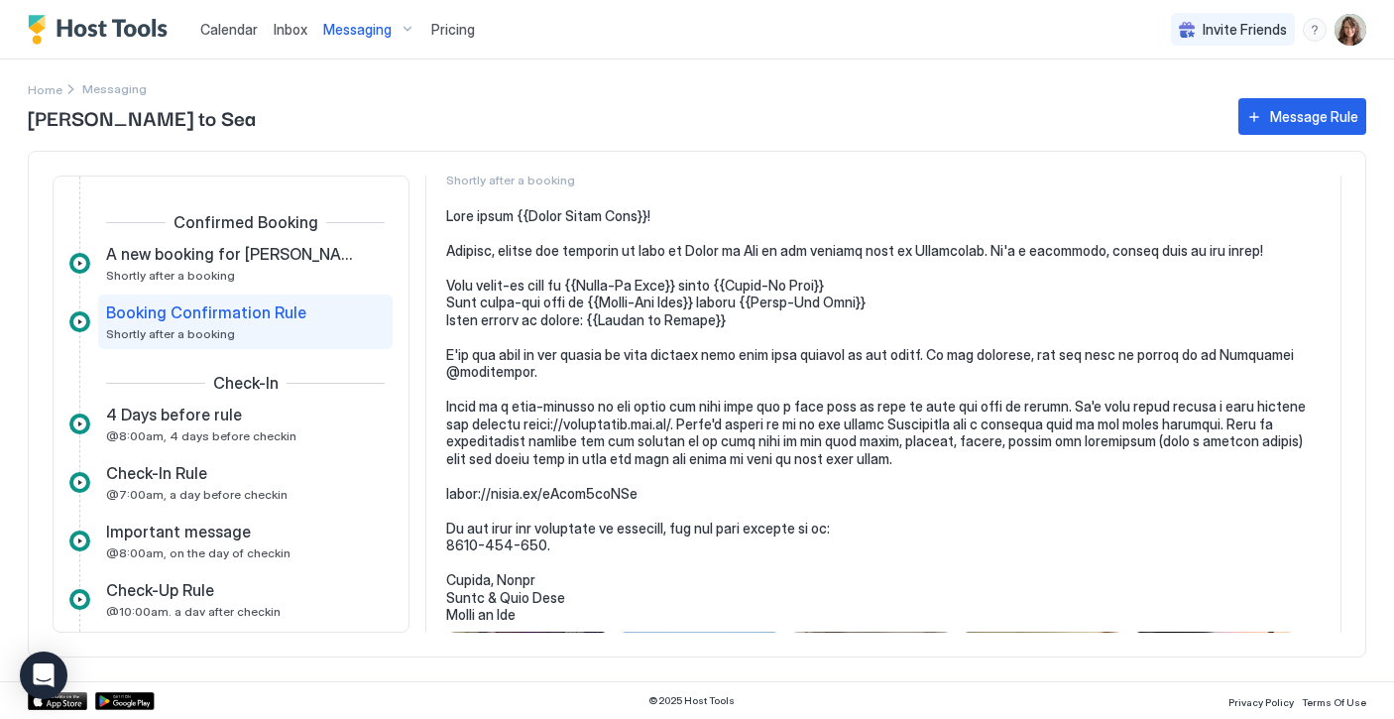
scroll to position [105, 0]
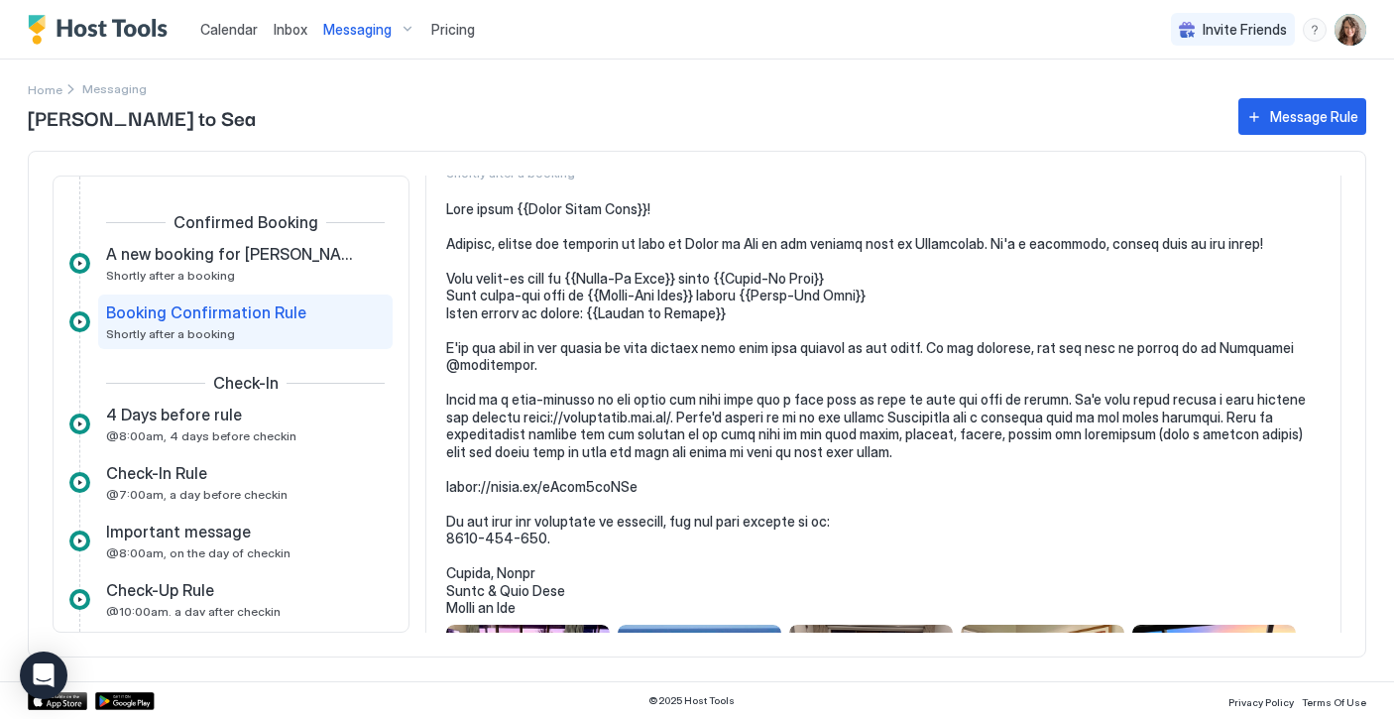
click at [885, 458] on pre at bounding box center [883, 408] width 875 height 417
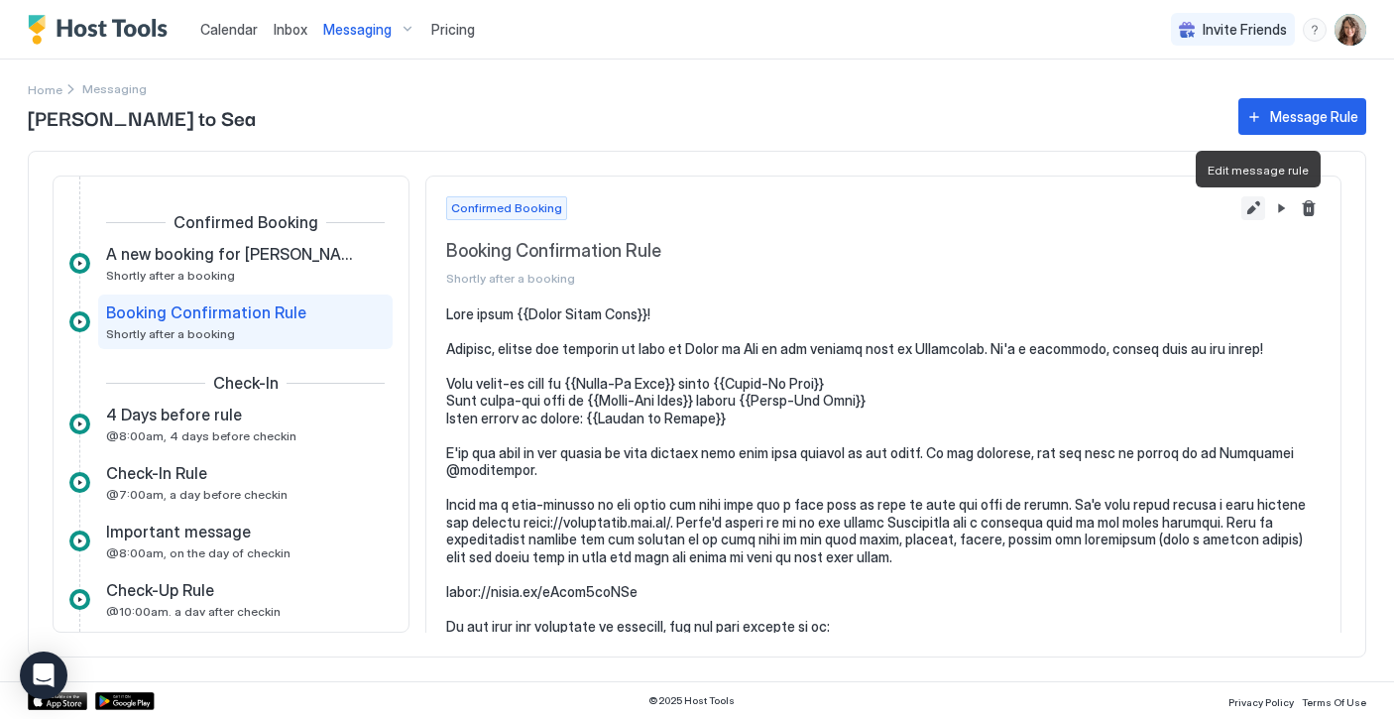
click at [1257, 211] on button "Edit message rule" at bounding box center [1254, 208] width 24 height 24
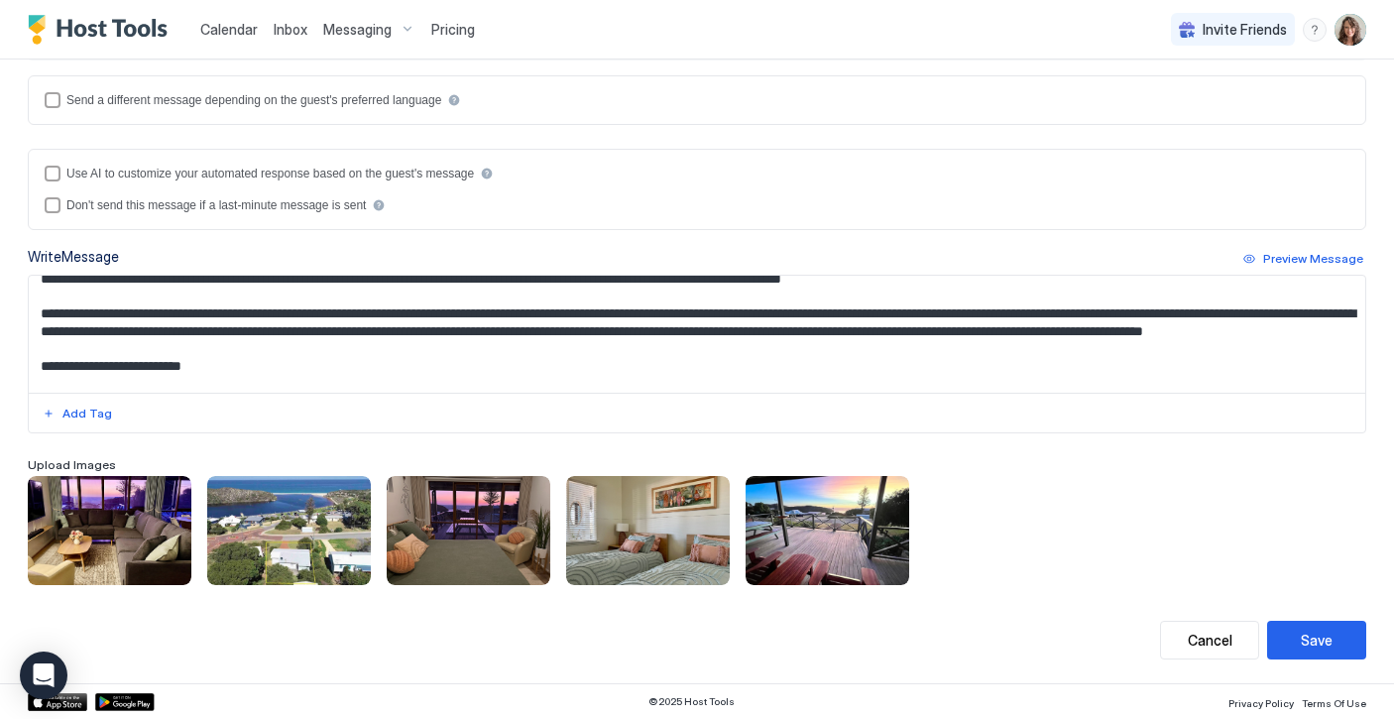
scroll to position [154, 0]
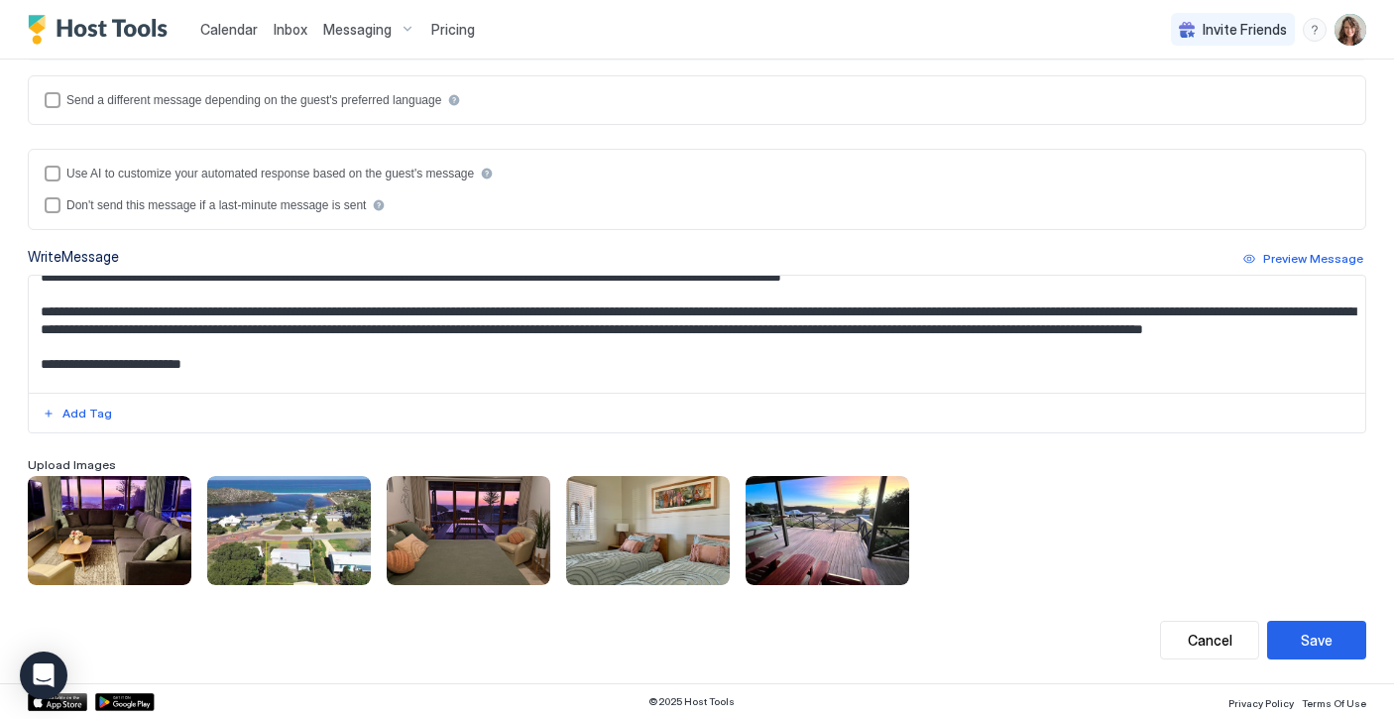
click at [434, 344] on textarea "Input Field" at bounding box center [697, 334] width 1337 height 117
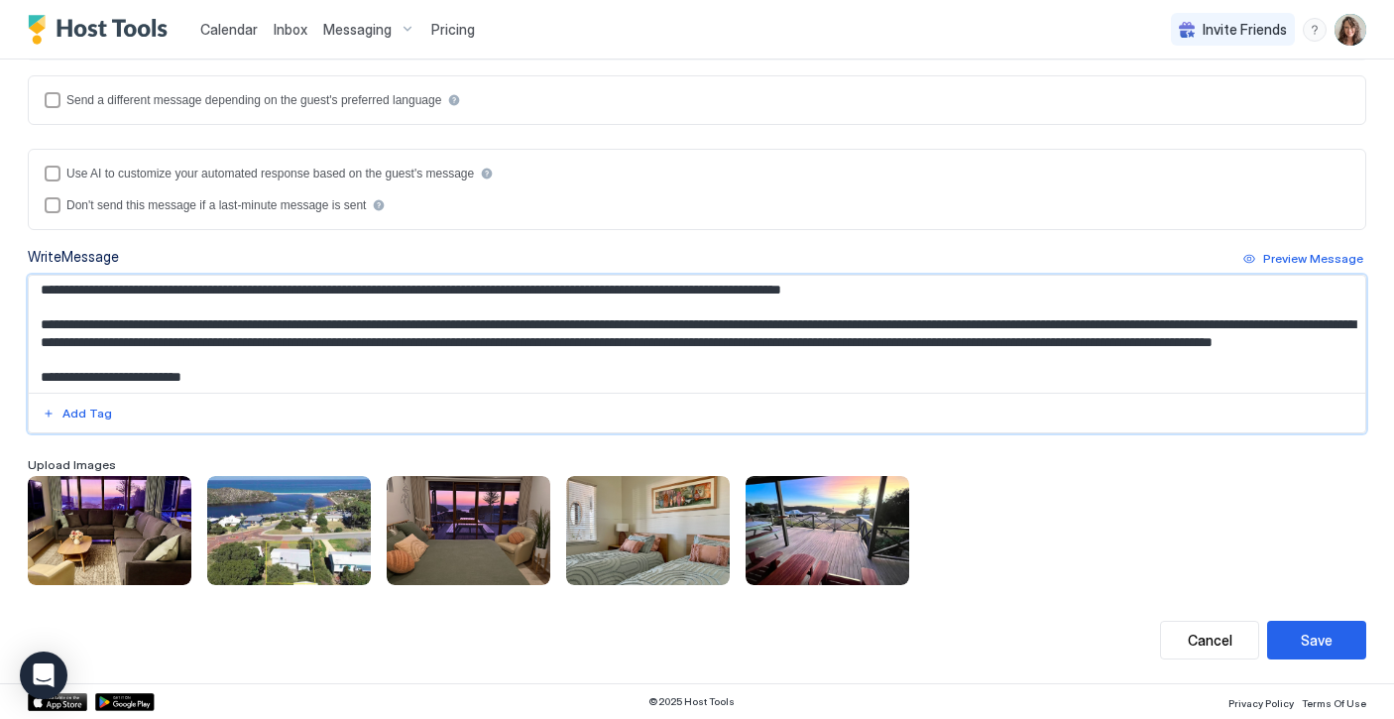
scroll to position [0, 0]
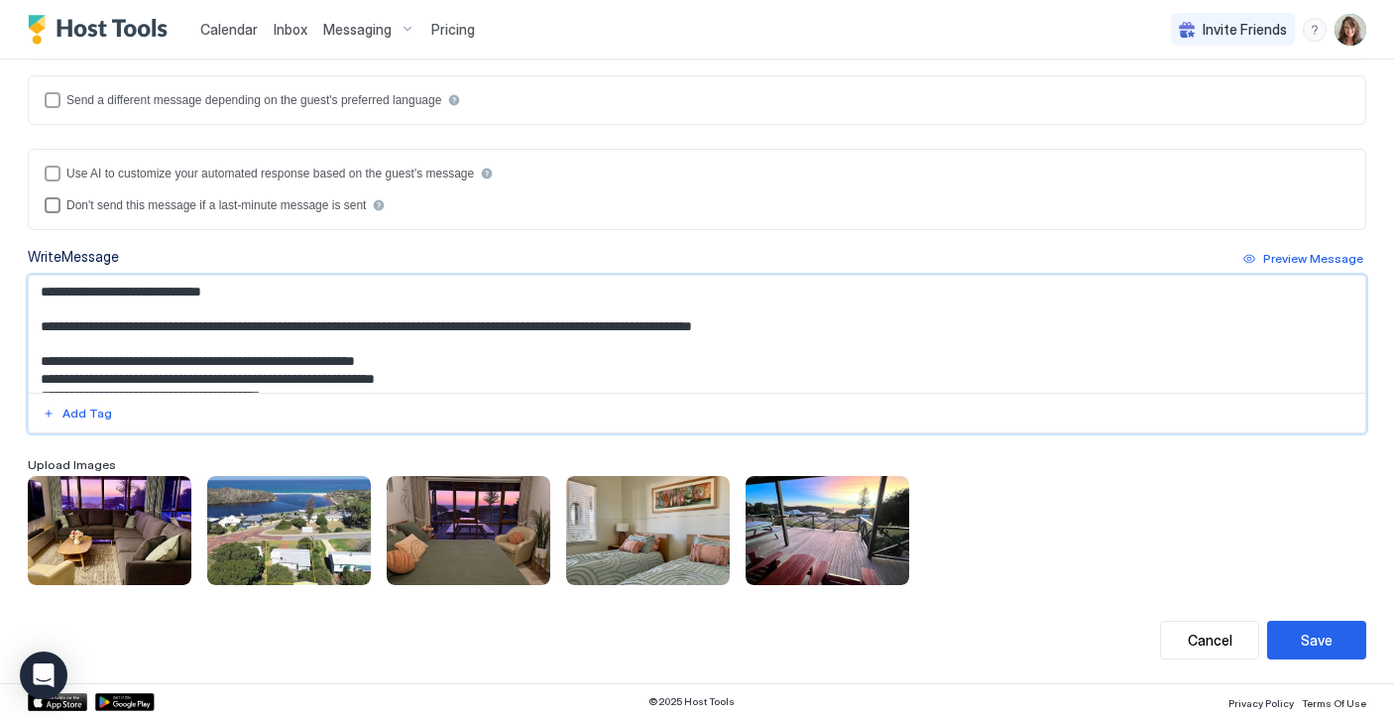
drag, startPoint x: 134, startPoint y: 380, endPoint x: 61, endPoint y: 208, distance: 186.2
click at [61, 208] on div "Use AI to customize your automated response based on the guest's message Don't …" at bounding box center [697, 291] width 1339 height 285
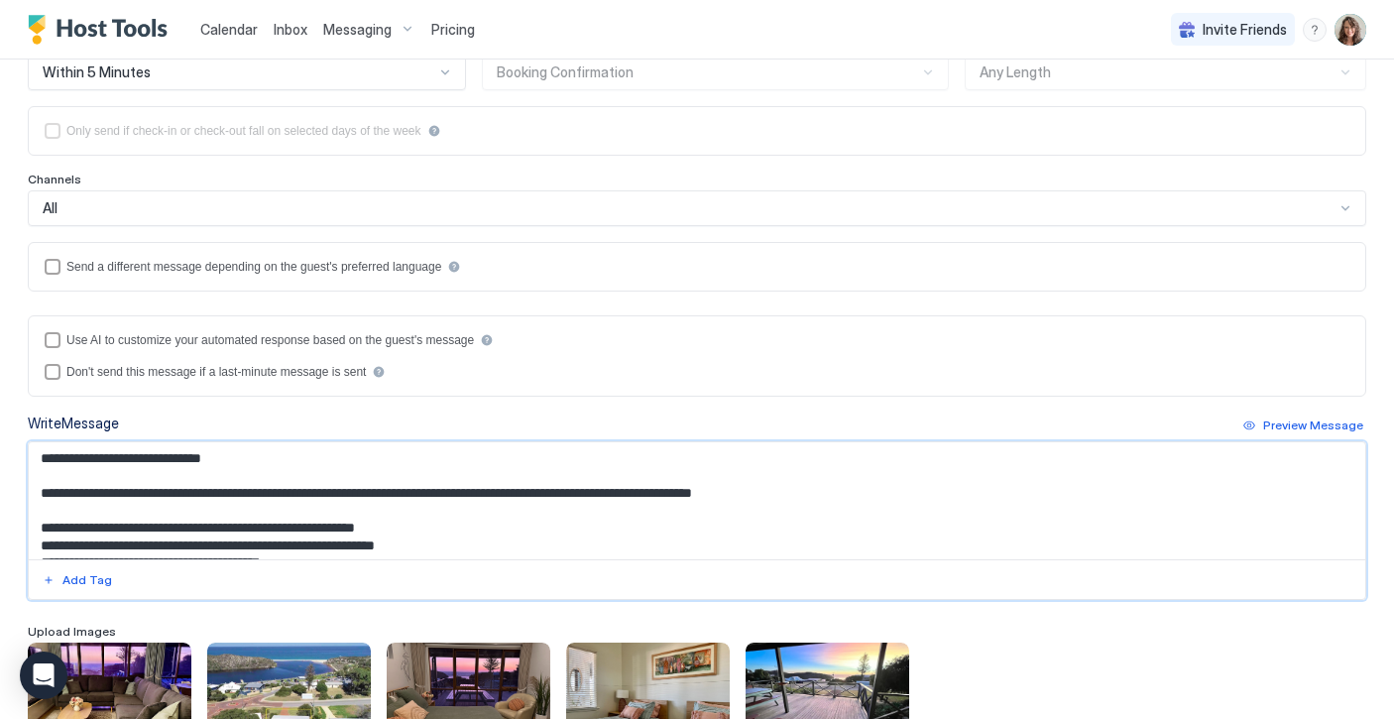
scroll to position [445, 0]
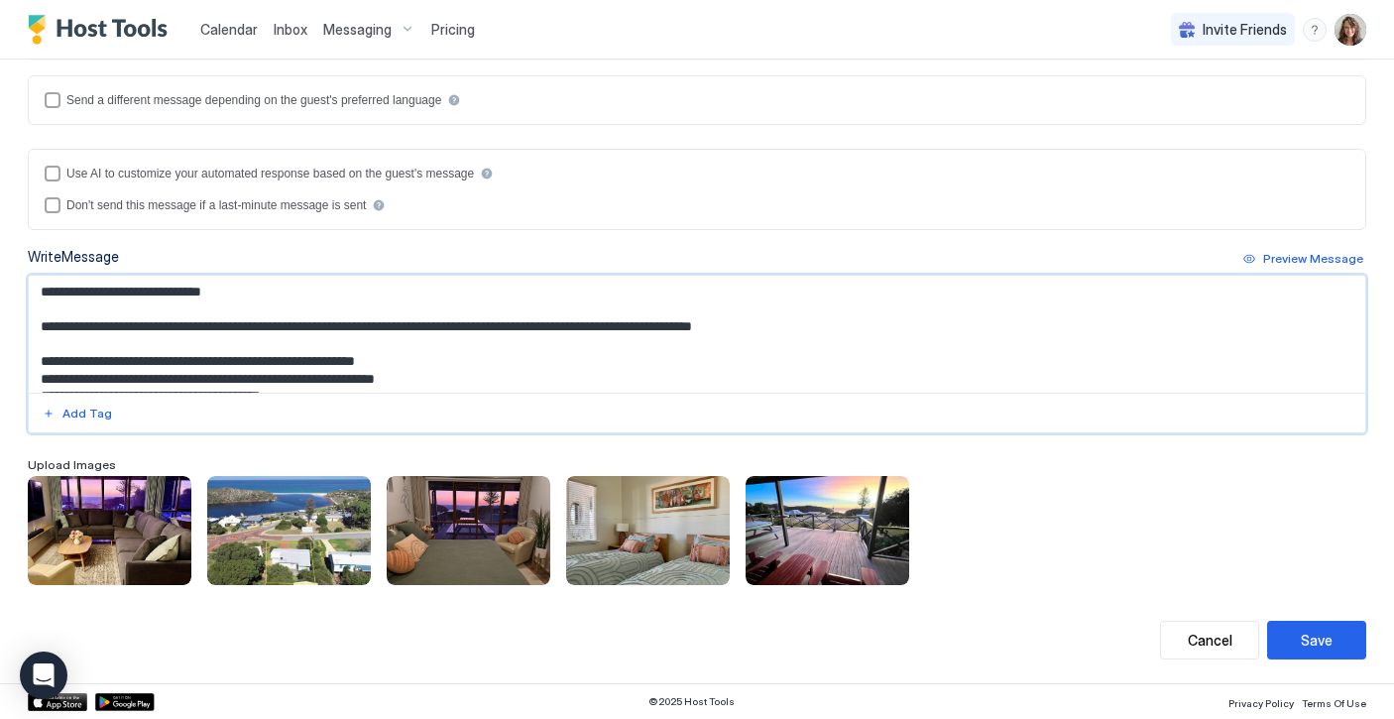
click at [807, 369] on textarea "Input Field" at bounding box center [697, 334] width 1337 height 117
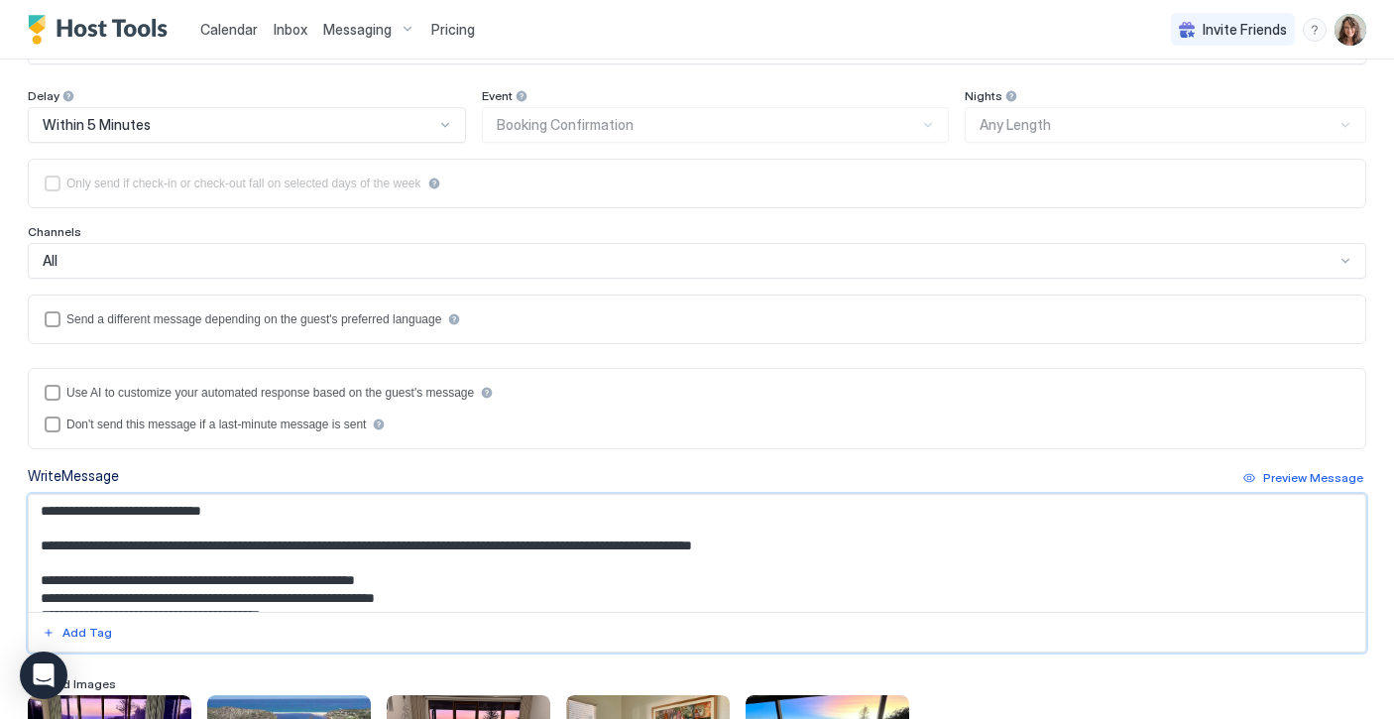
scroll to position [211, 0]
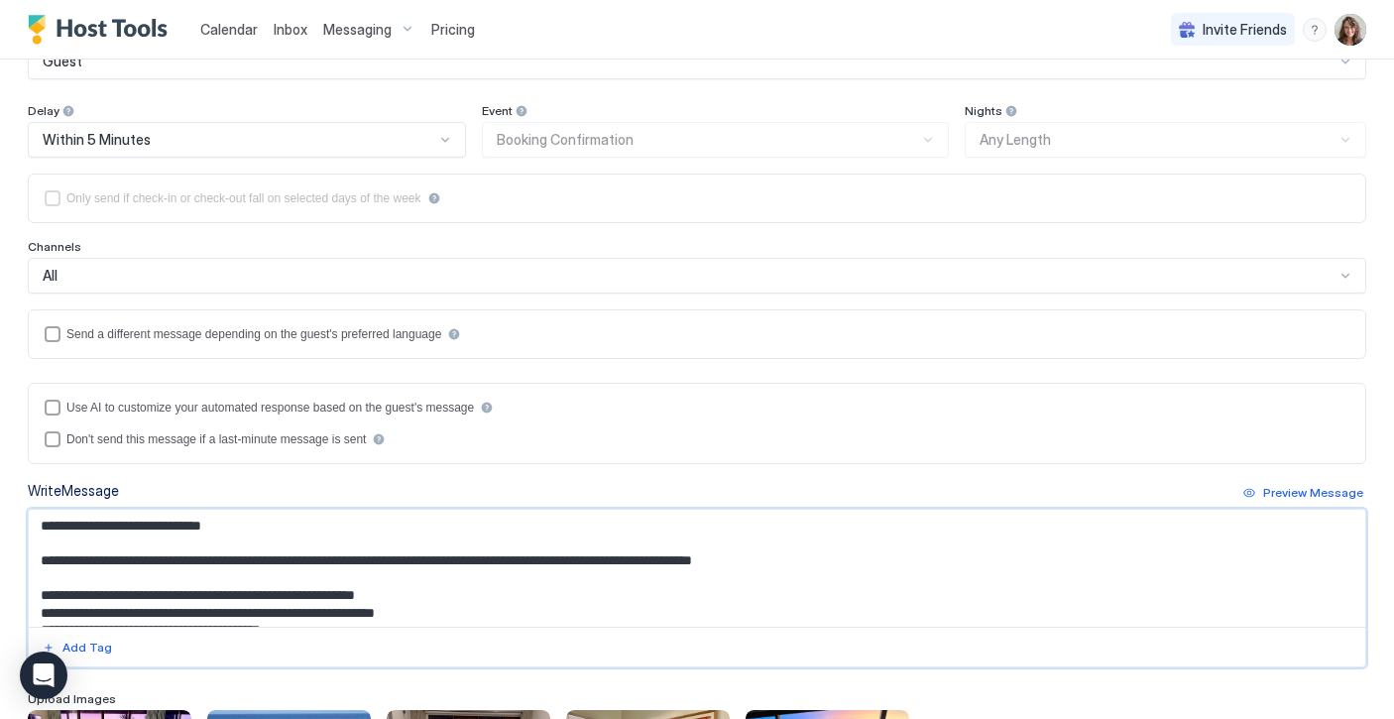
type textarea "**********"
click at [773, 277] on div "All" at bounding box center [689, 276] width 1292 height 18
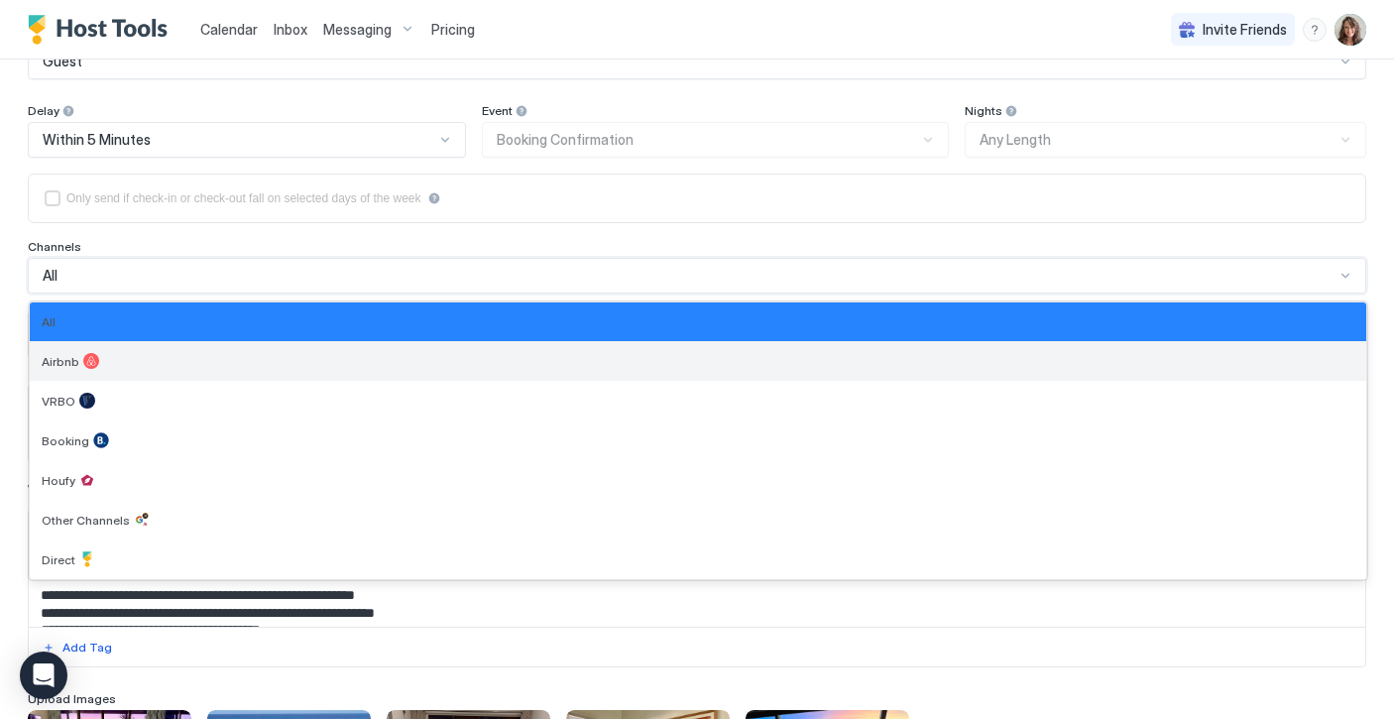
click at [625, 366] on div "Airbnb" at bounding box center [698, 361] width 1313 height 16
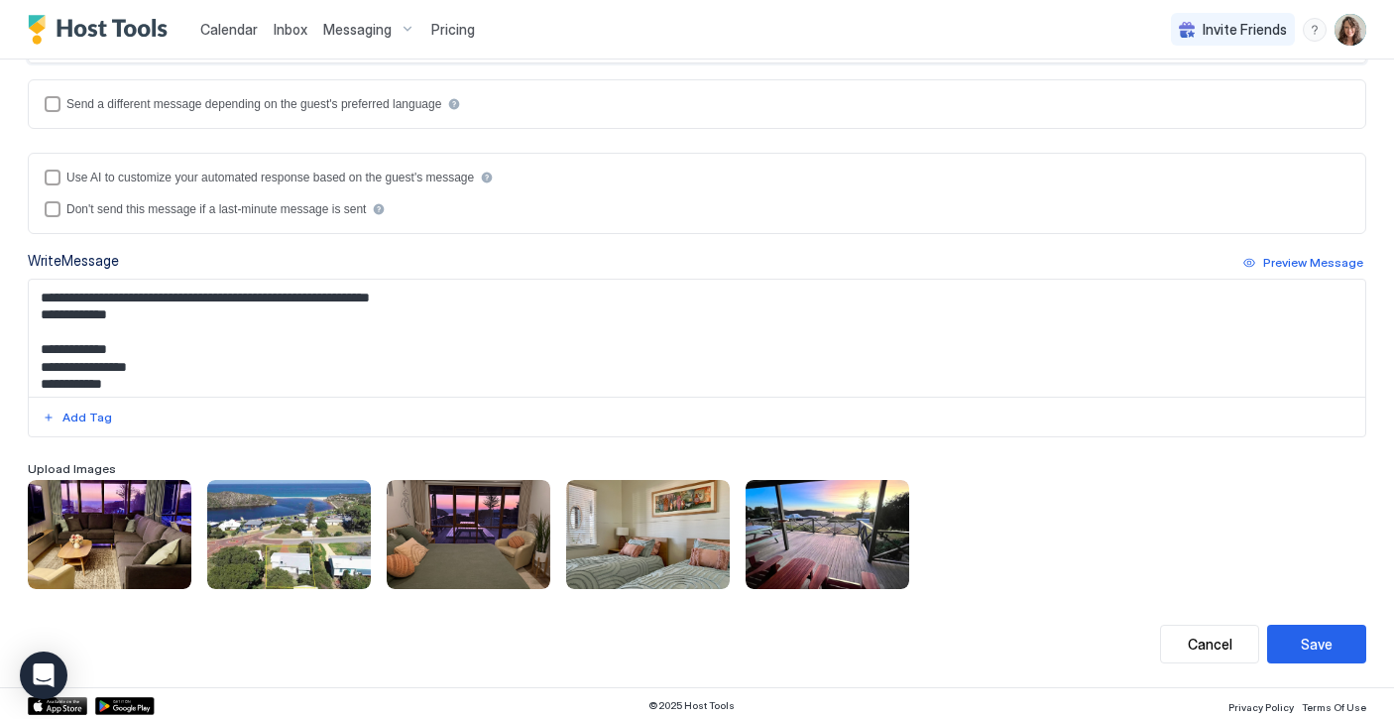
scroll to position [281, 0]
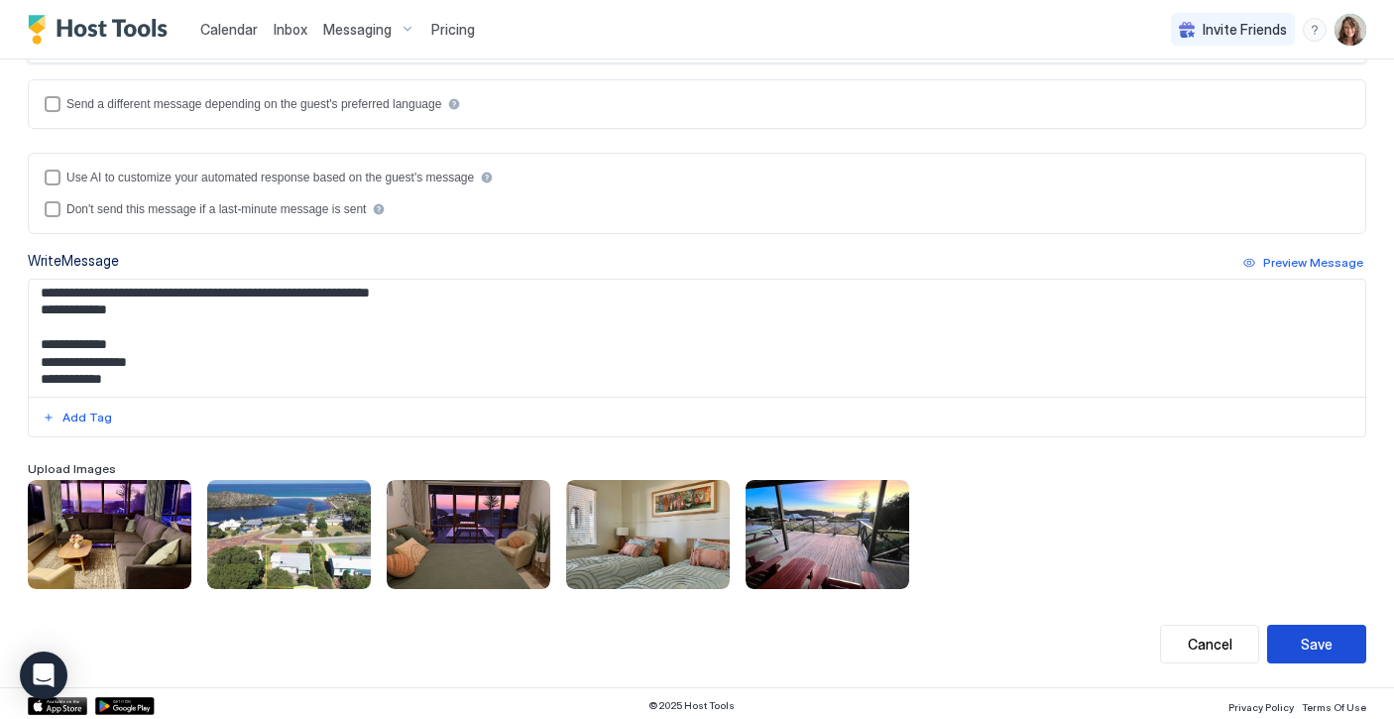
click at [1322, 645] on div "Save" at bounding box center [1317, 644] width 32 height 21
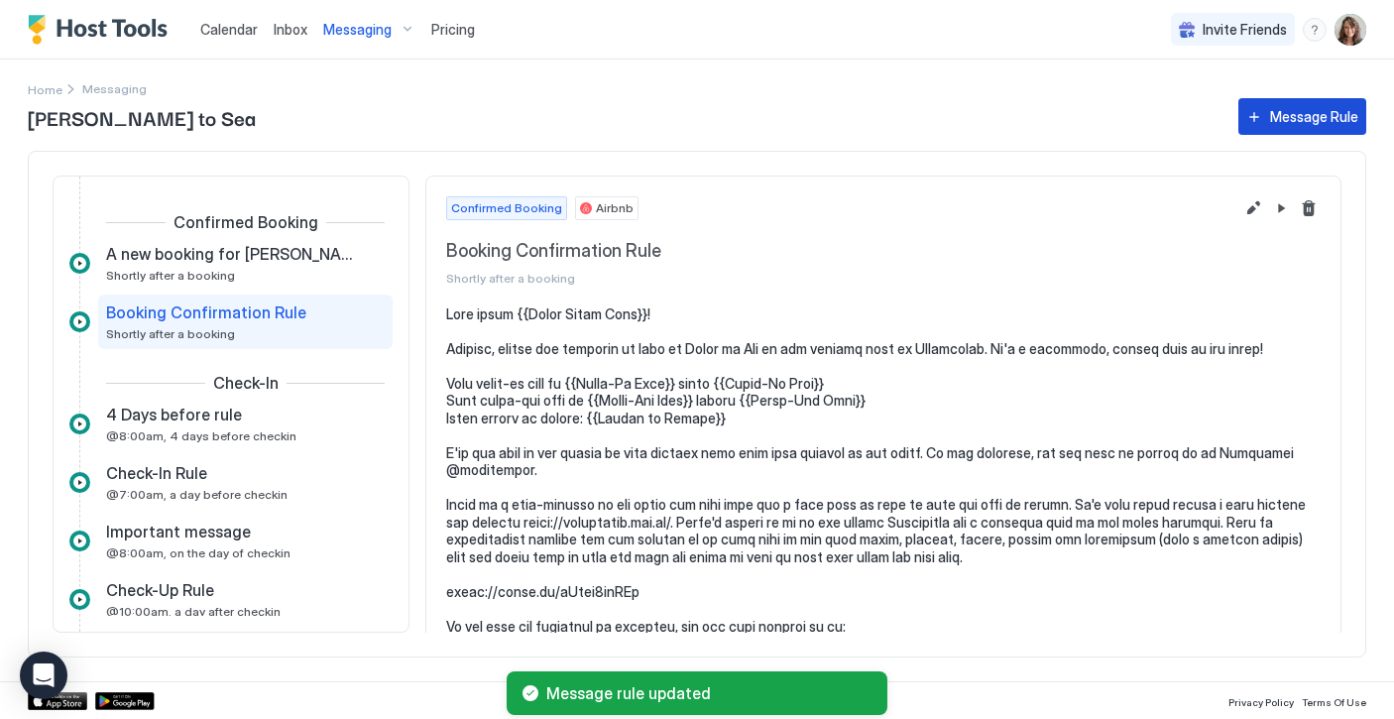
click at [1284, 117] on div "Message Rule" at bounding box center [1315, 116] width 88 height 21
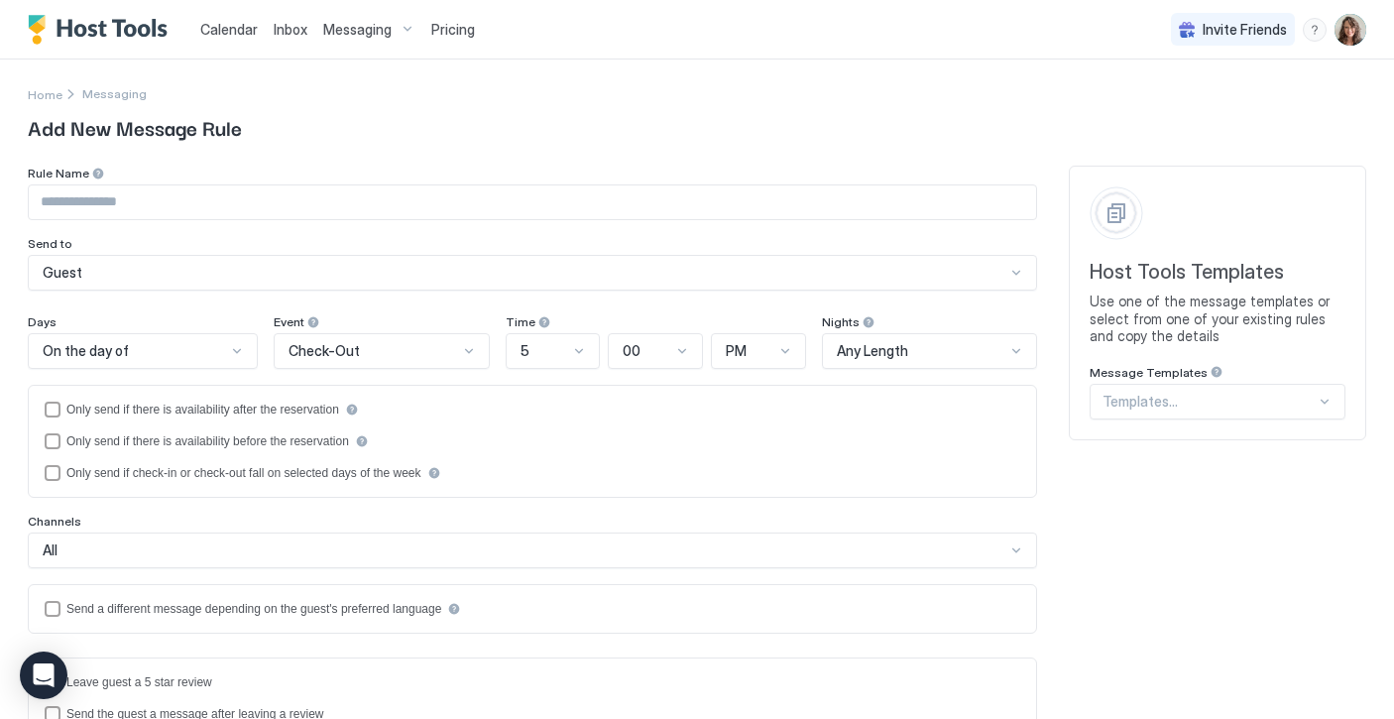
click at [719, 213] on input "Input Field" at bounding box center [533, 202] width 1008 height 34
type input "*"
type input "**********"
click at [226, 352] on div at bounding box center [134, 351] width 187 height 18
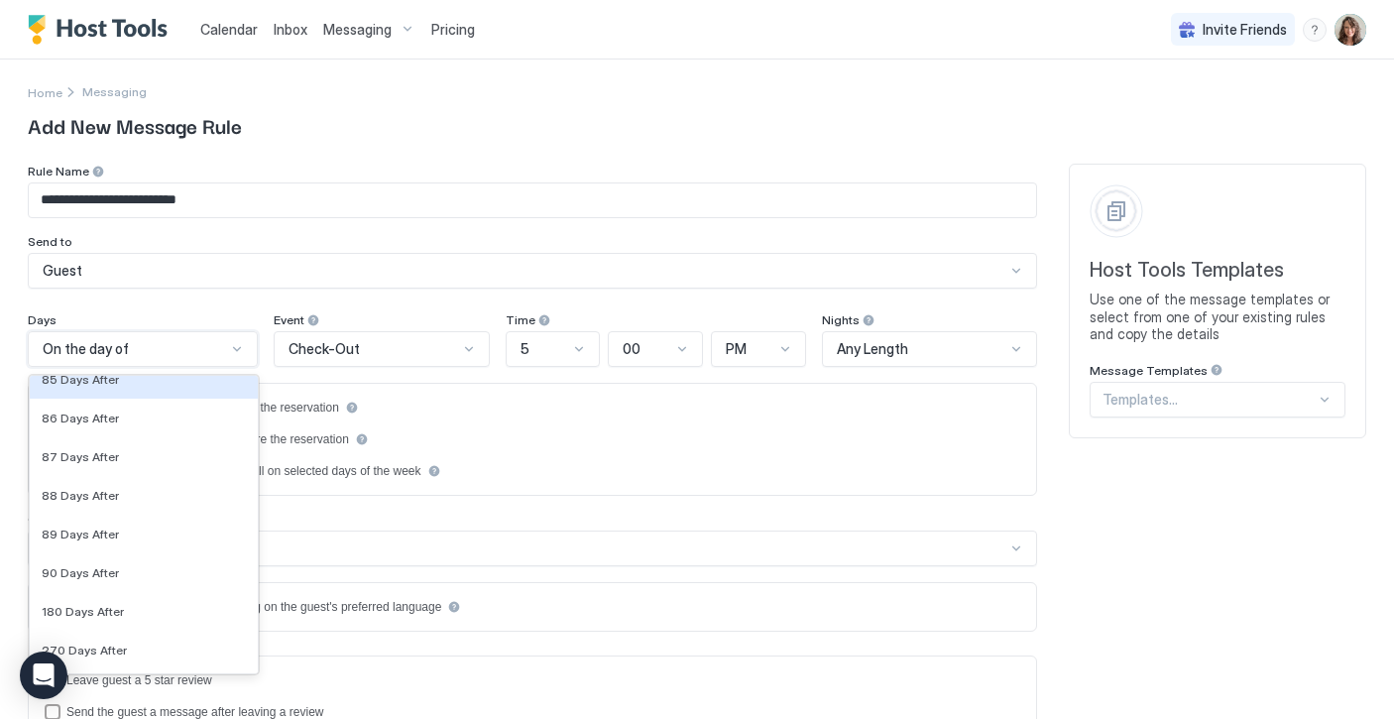
scroll to position [6741, 0]
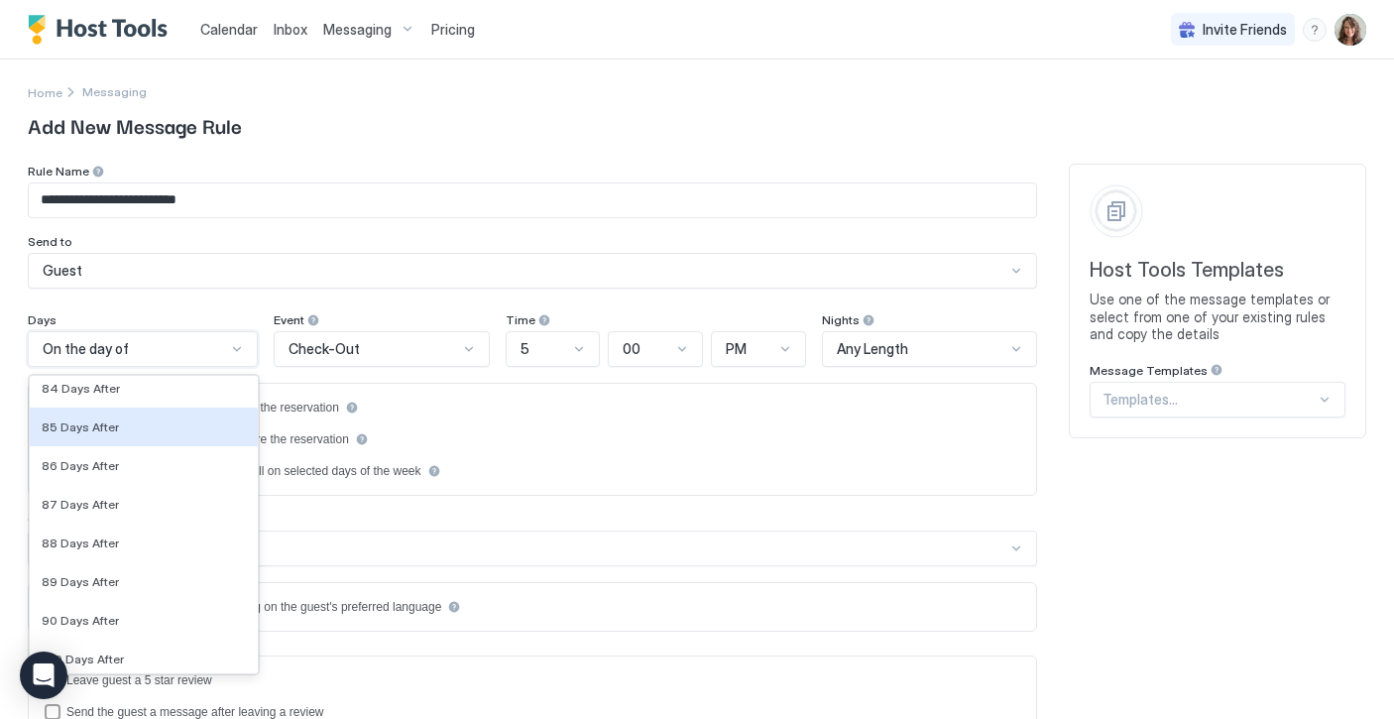
click at [434, 268] on div "Guest" at bounding box center [524, 271] width 963 height 18
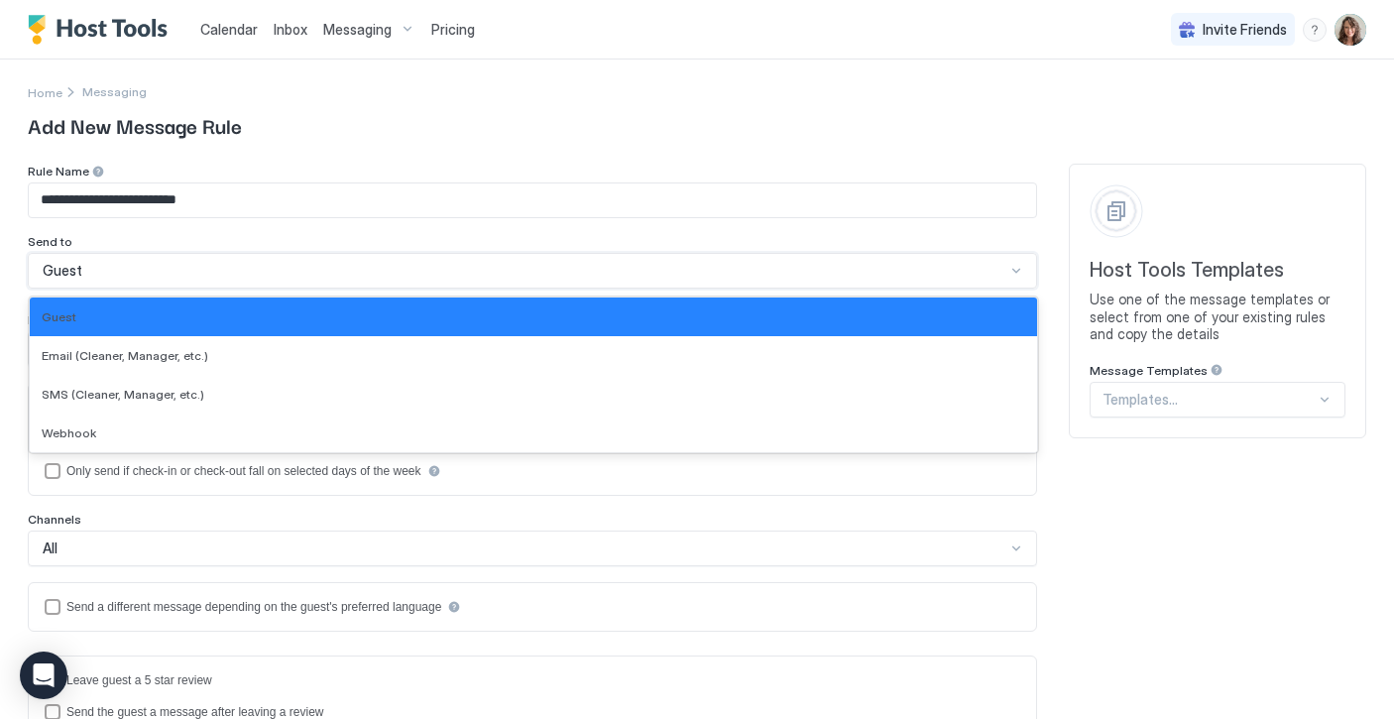
click at [362, 256] on div "Guest" at bounding box center [533, 271] width 1010 height 36
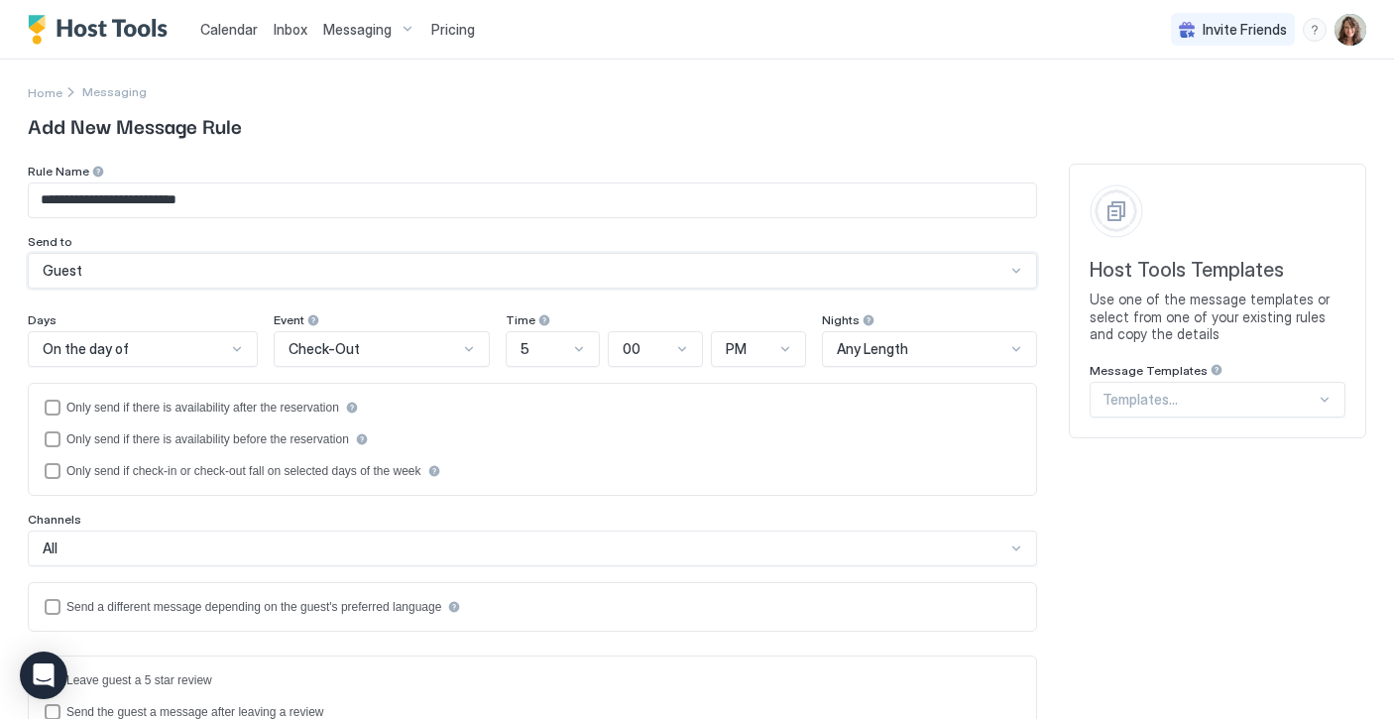
click at [357, 345] on div "Check-Out" at bounding box center [373, 349] width 169 height 18
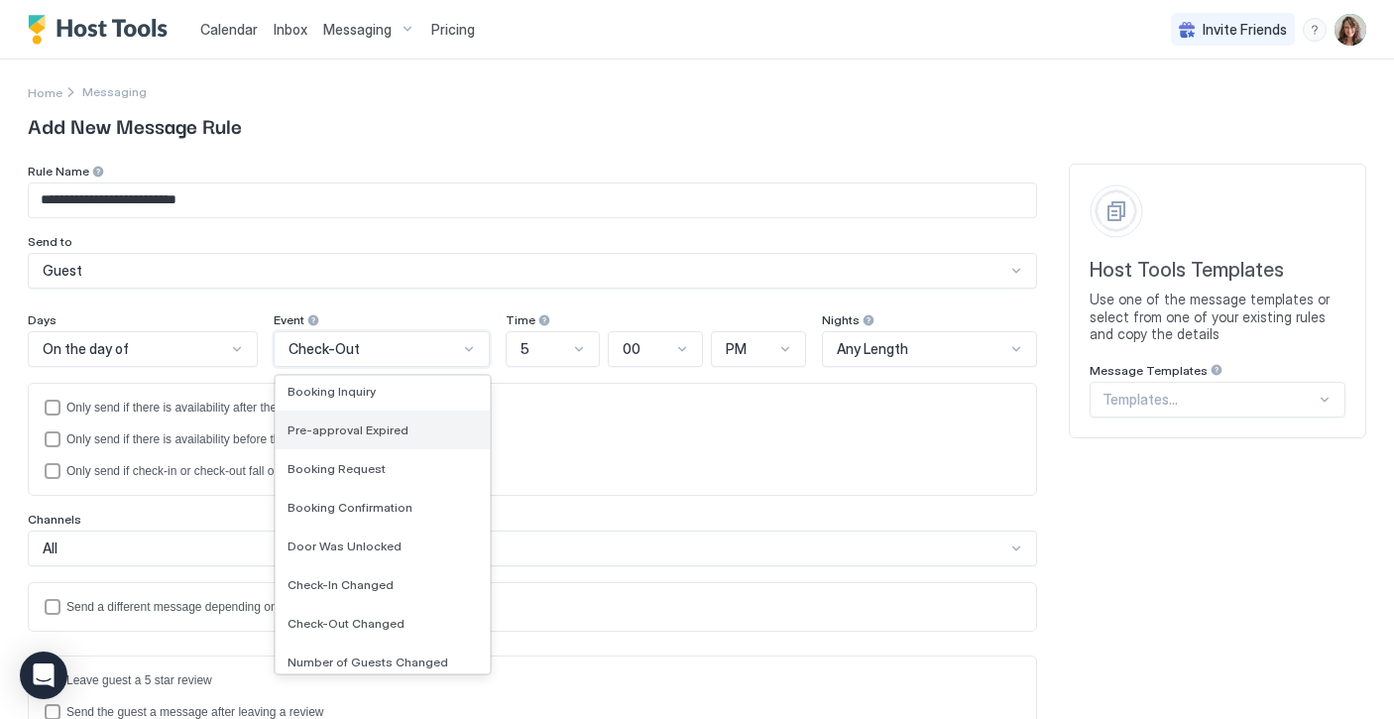
scroll to position [122, 0]
click at [362, 513] on div "Booking Confirmation" at bounding box center [382, 505] width 213 height 39
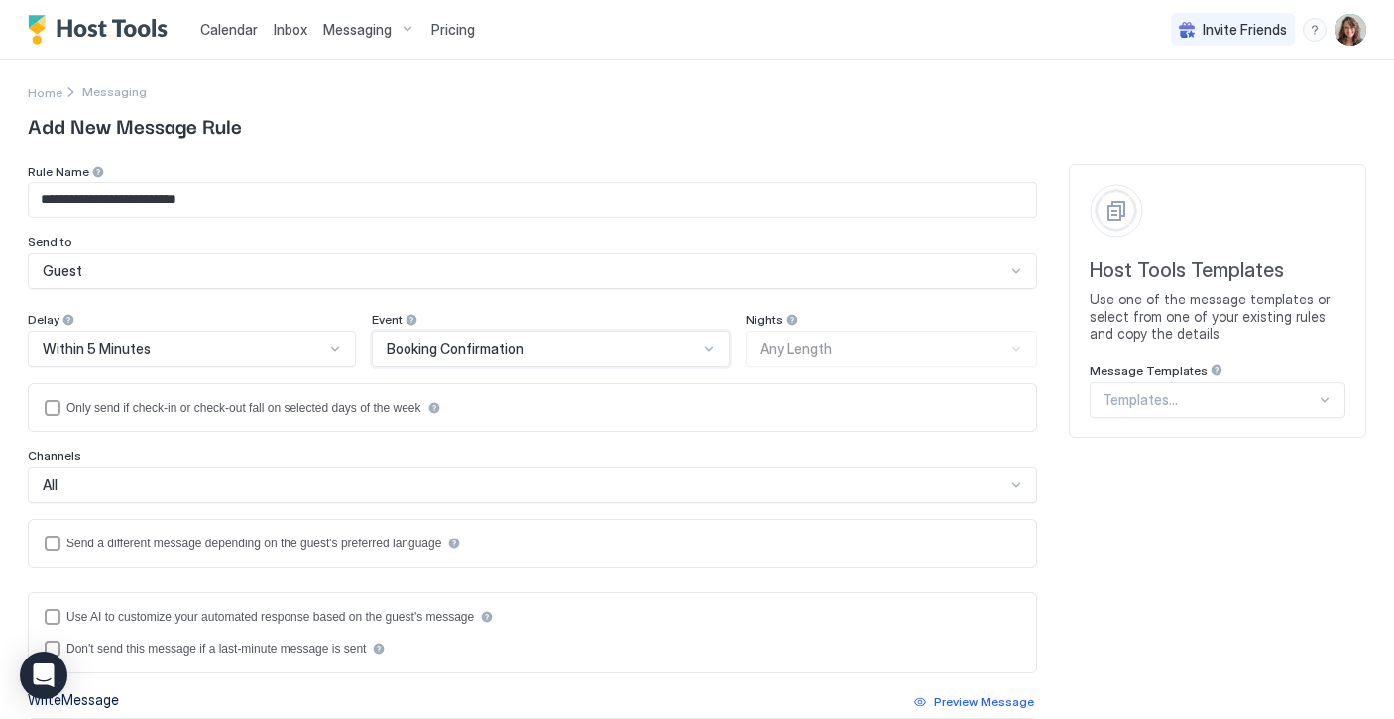
click at [575, 479] on div "All" at bounding box center [524, 485] width 963 height 18
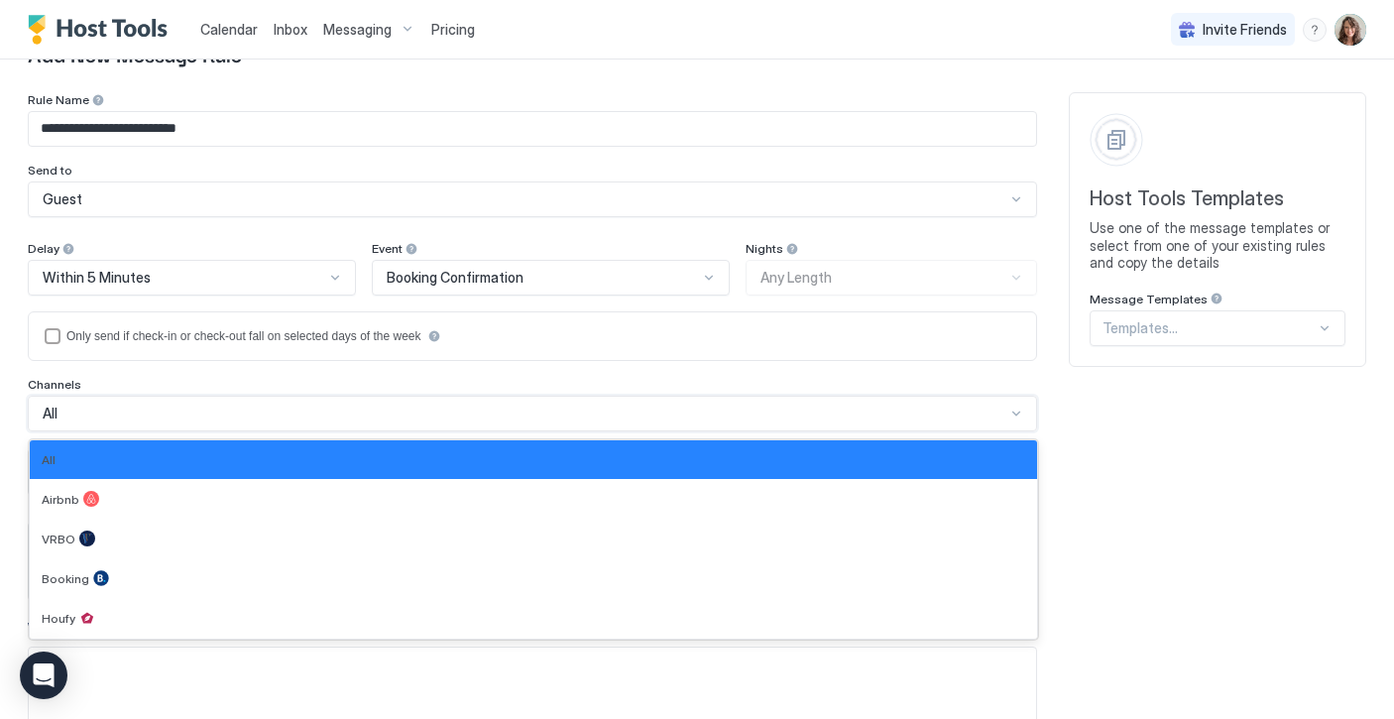
scroll to position [80, 0]
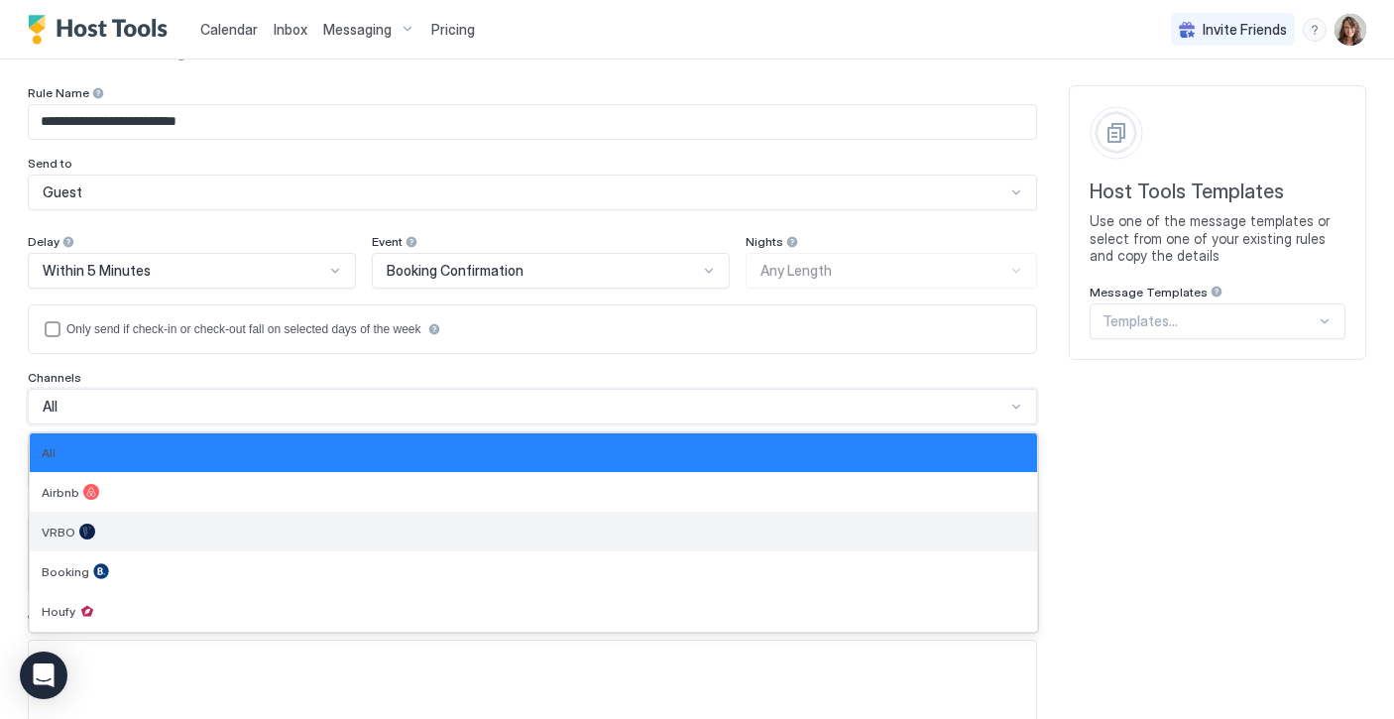
click at [356, 529] on div "VRBO" at bounding box center [534, 532] width 984 height 16
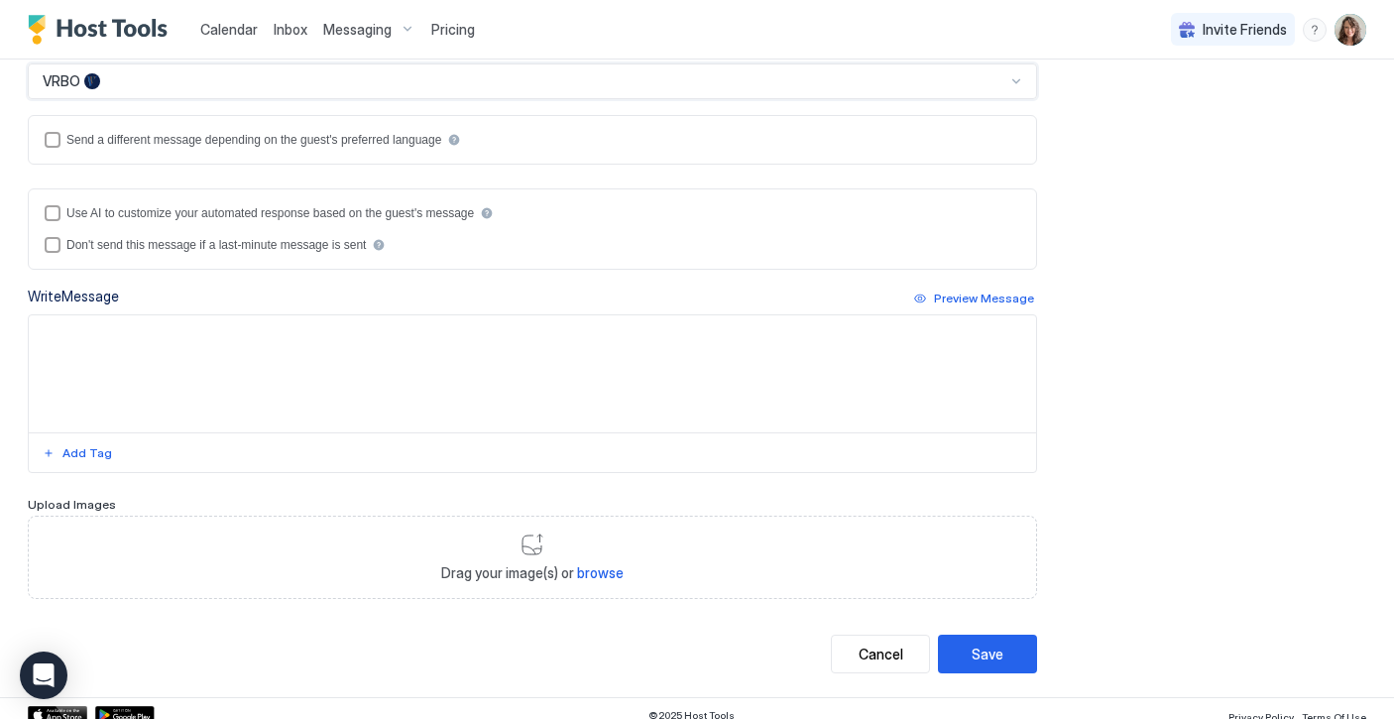
scroll to position [419, 0]
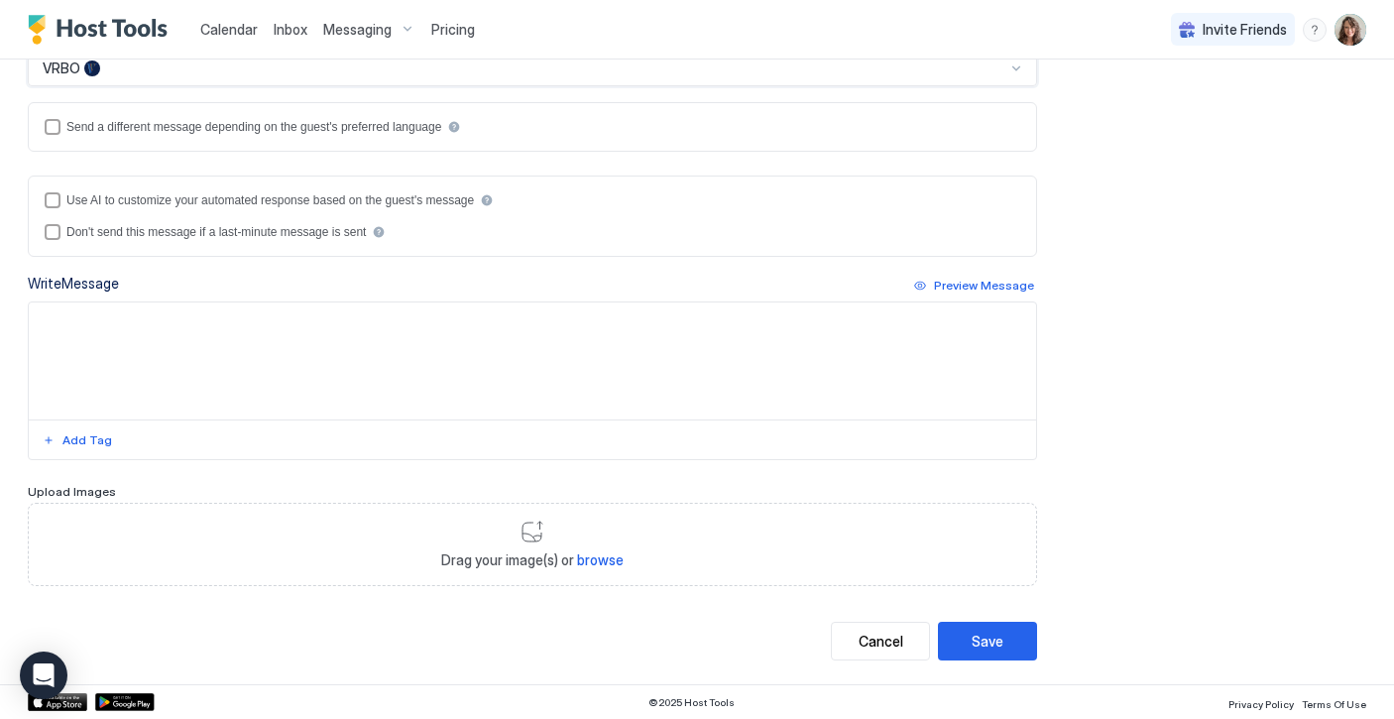
click at [277, 330] on textarea "Input Field" at bounding box center [533, 361] width 1008 height 117
paste textarea "**********"
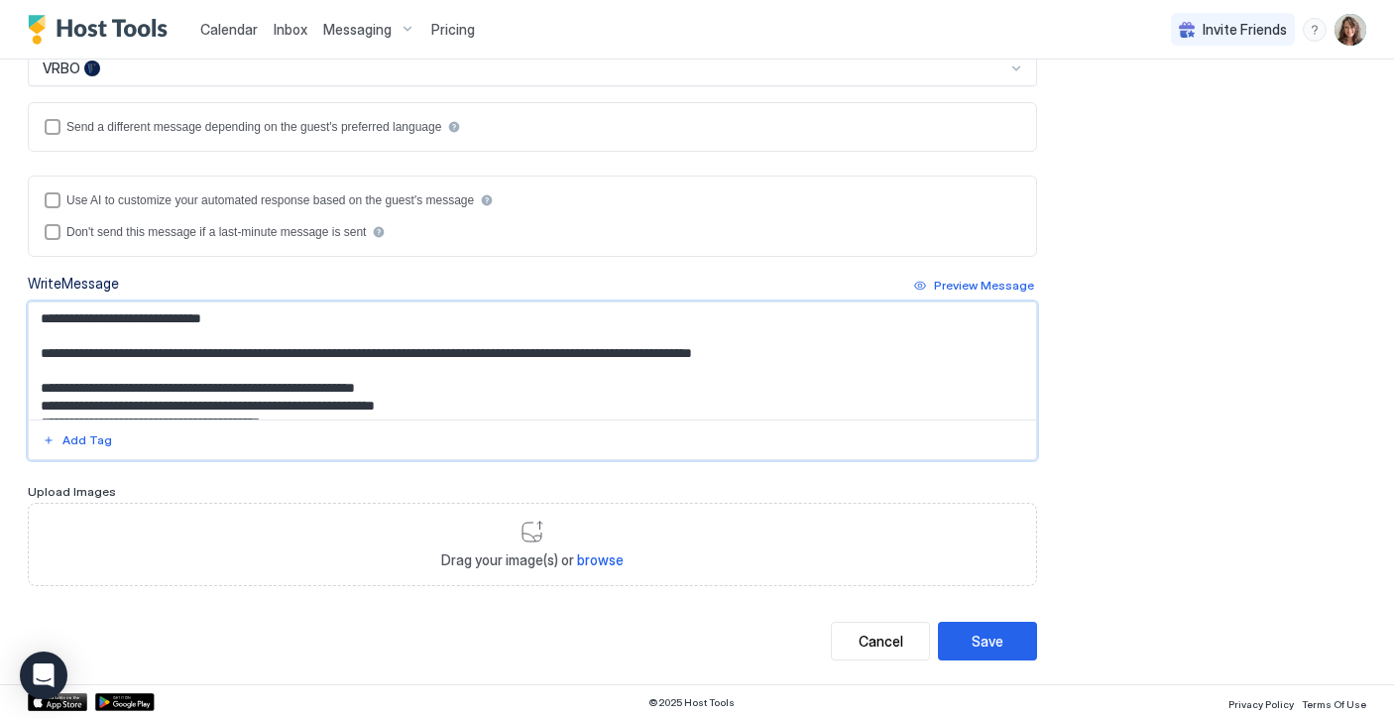
scroll to position [290, 0]
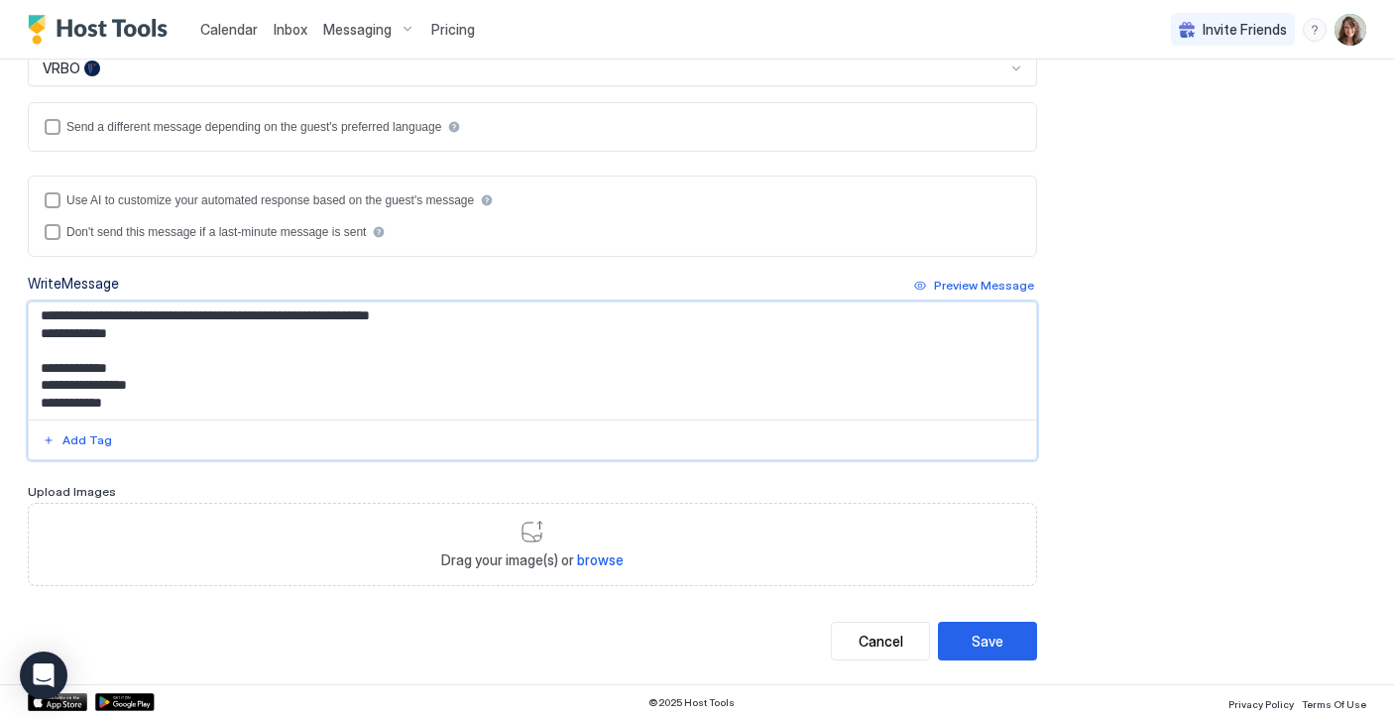
type textarea "**********"
click at [505, 556] on span "Drag your image(s) or browse" at bounding box center [532, 560] width 182 height 18
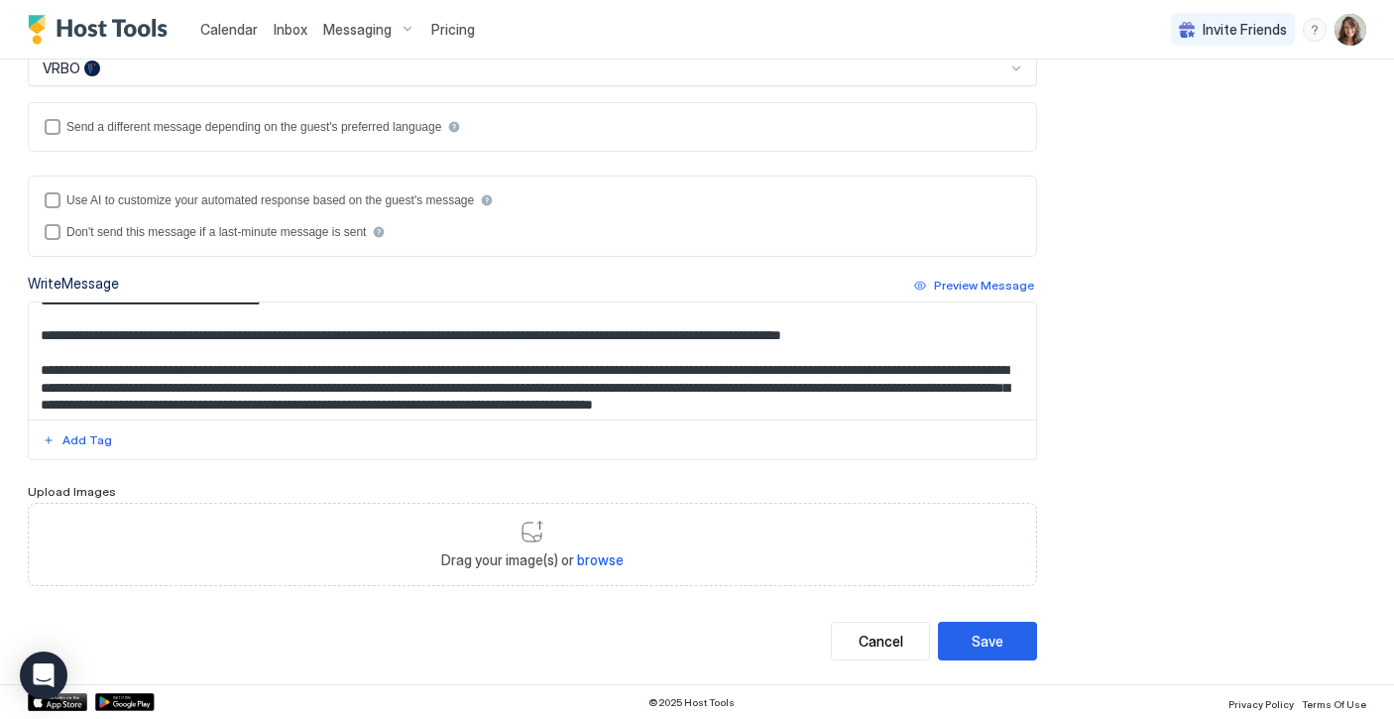
scroll to position [196, 0]
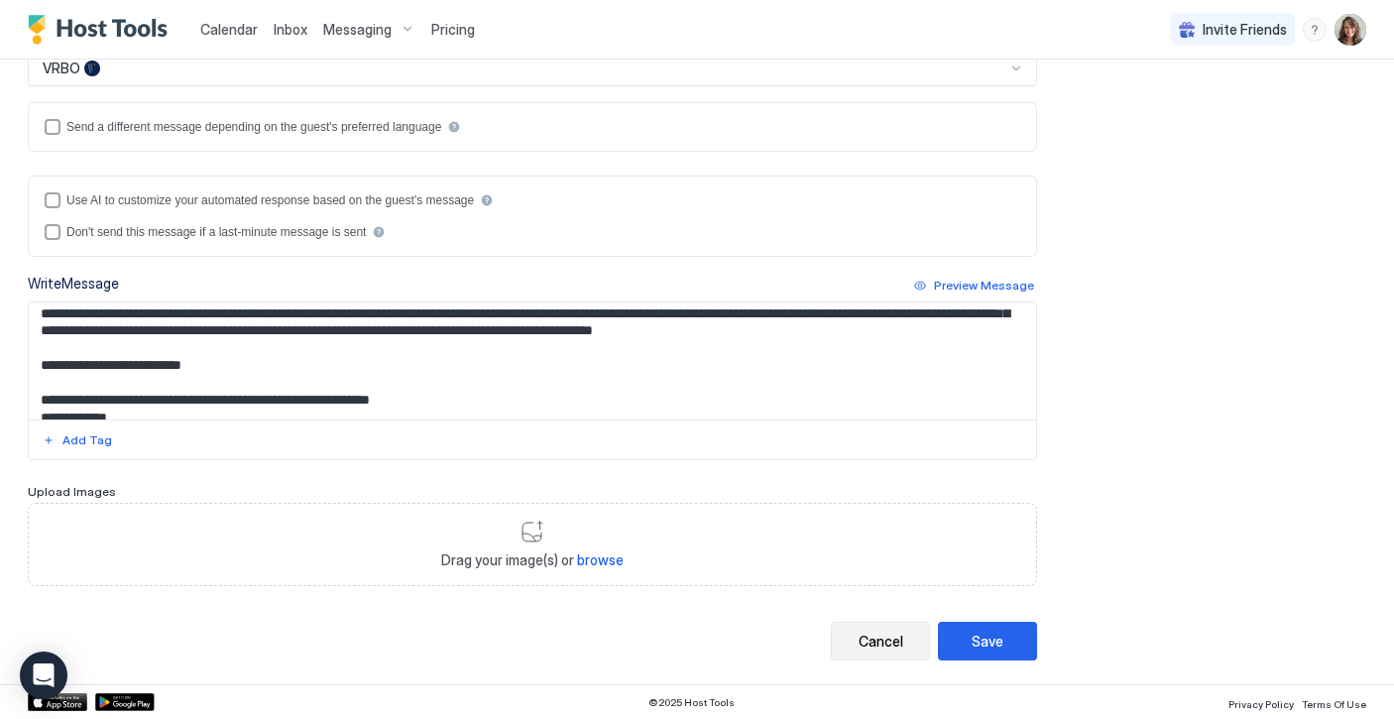
click at [882, 639] on div "Cancel" at bounding box center [881, 641] width 45 height 21
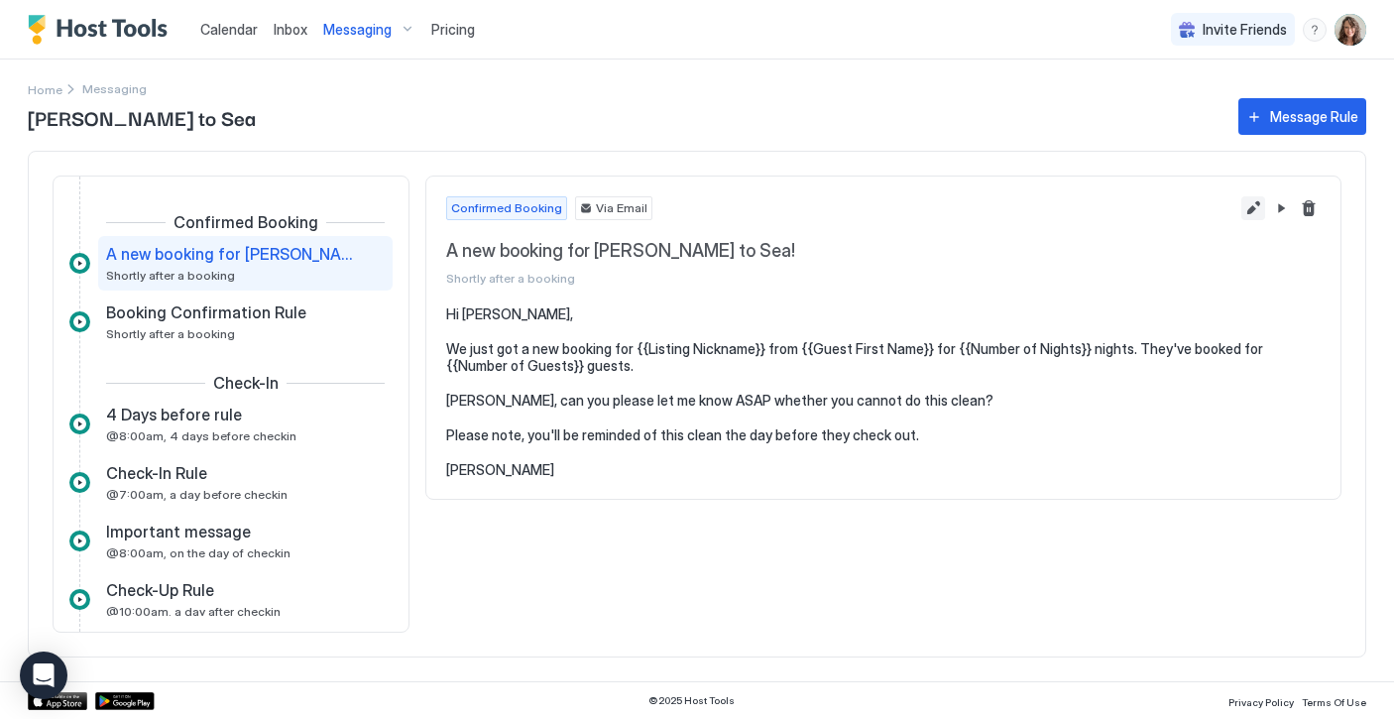
click at [1263, 211] on button "Edit message rule" at bounding box center [1254, 208] width 24 height 24
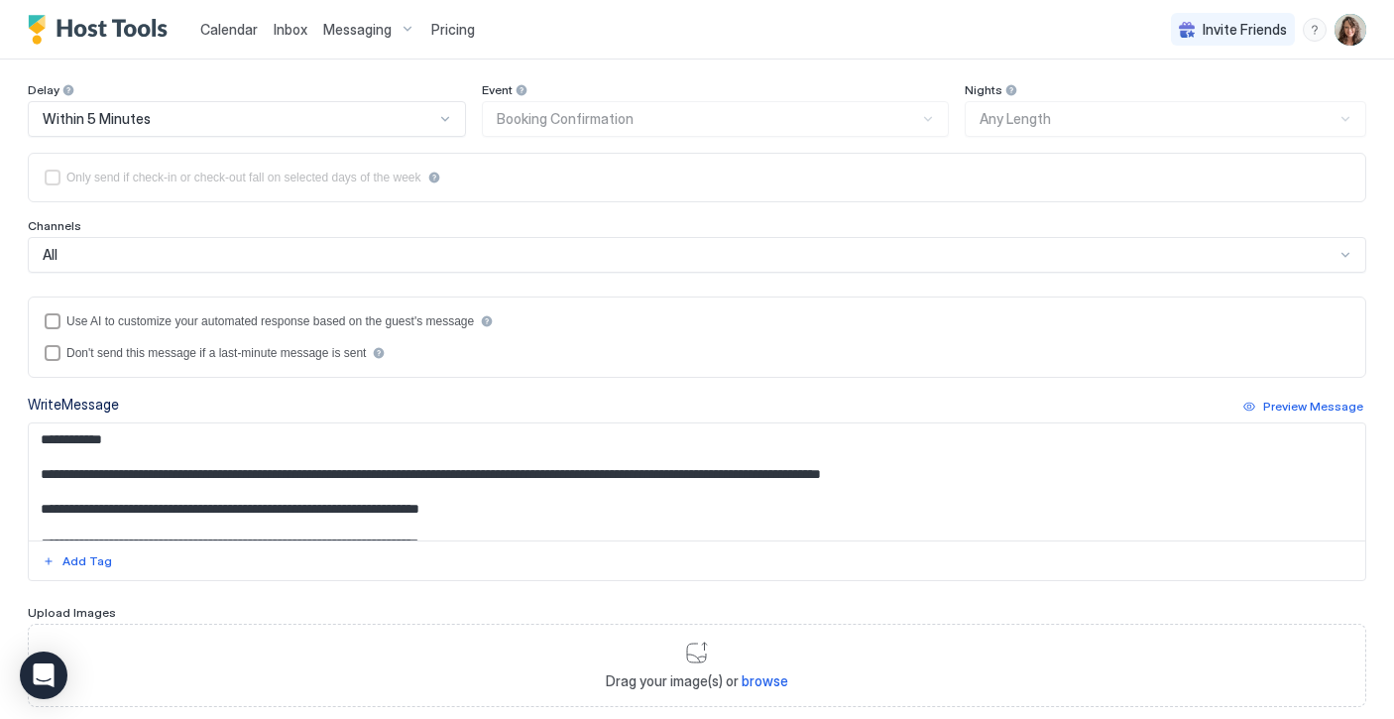
scroll to position [455, 0]
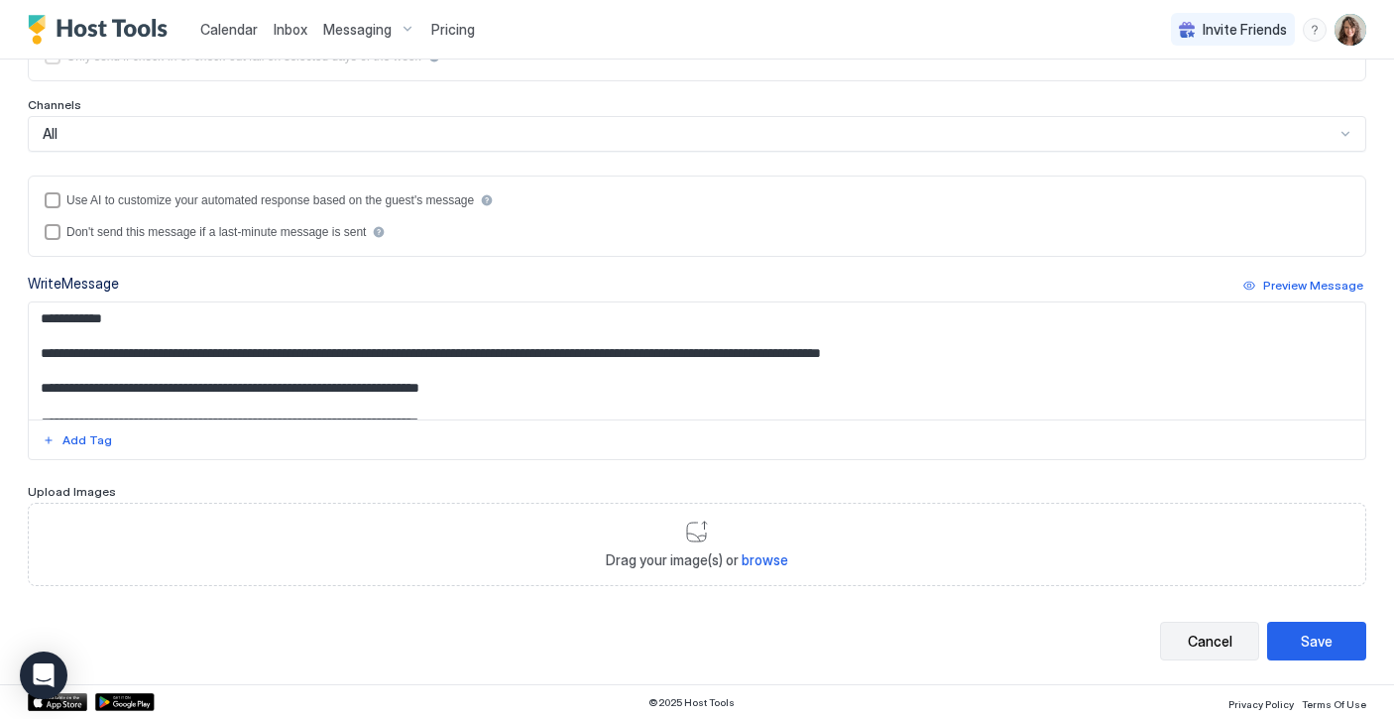
click at [1201, 637] on div "Cancel" at bounding box center [1210, 641] width 45 height 21
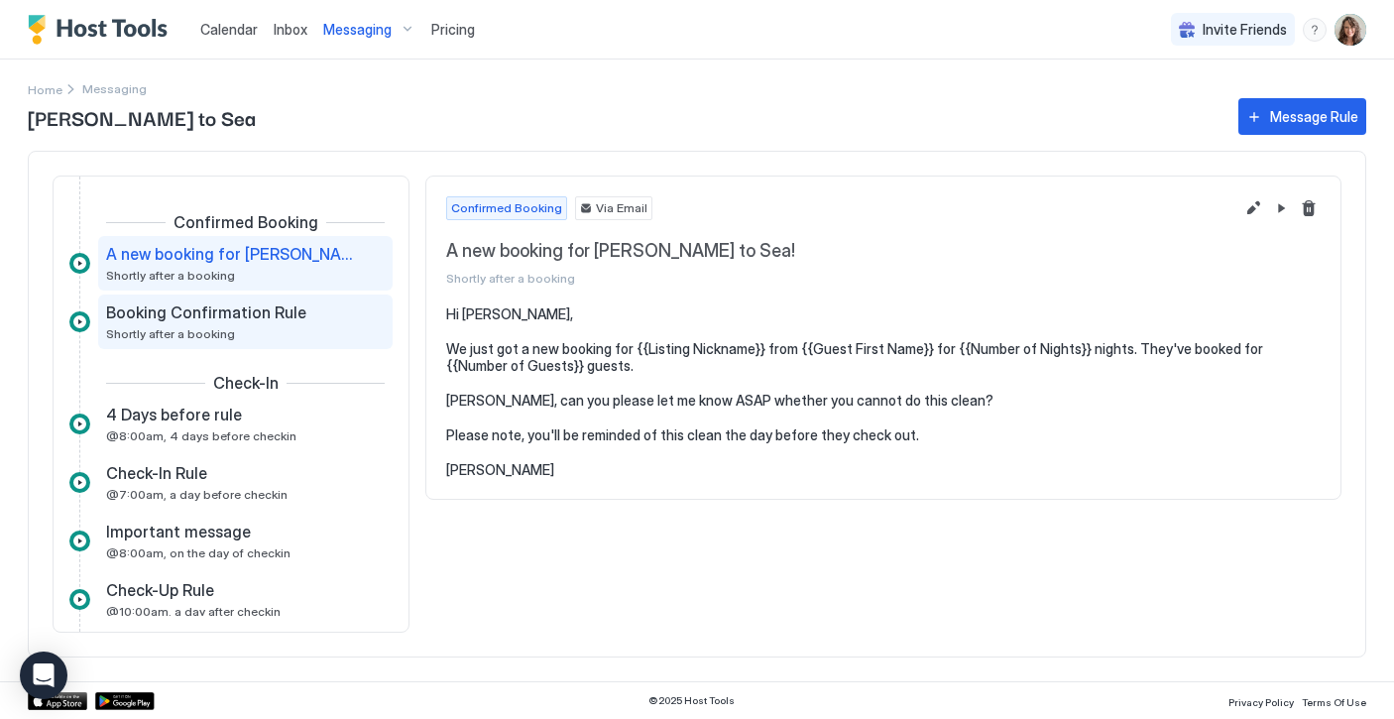
click at [290, 326] on div "Booking Confirmation Rule Shortly after a booking" at bounding box center [231, 322] width 251 height 39
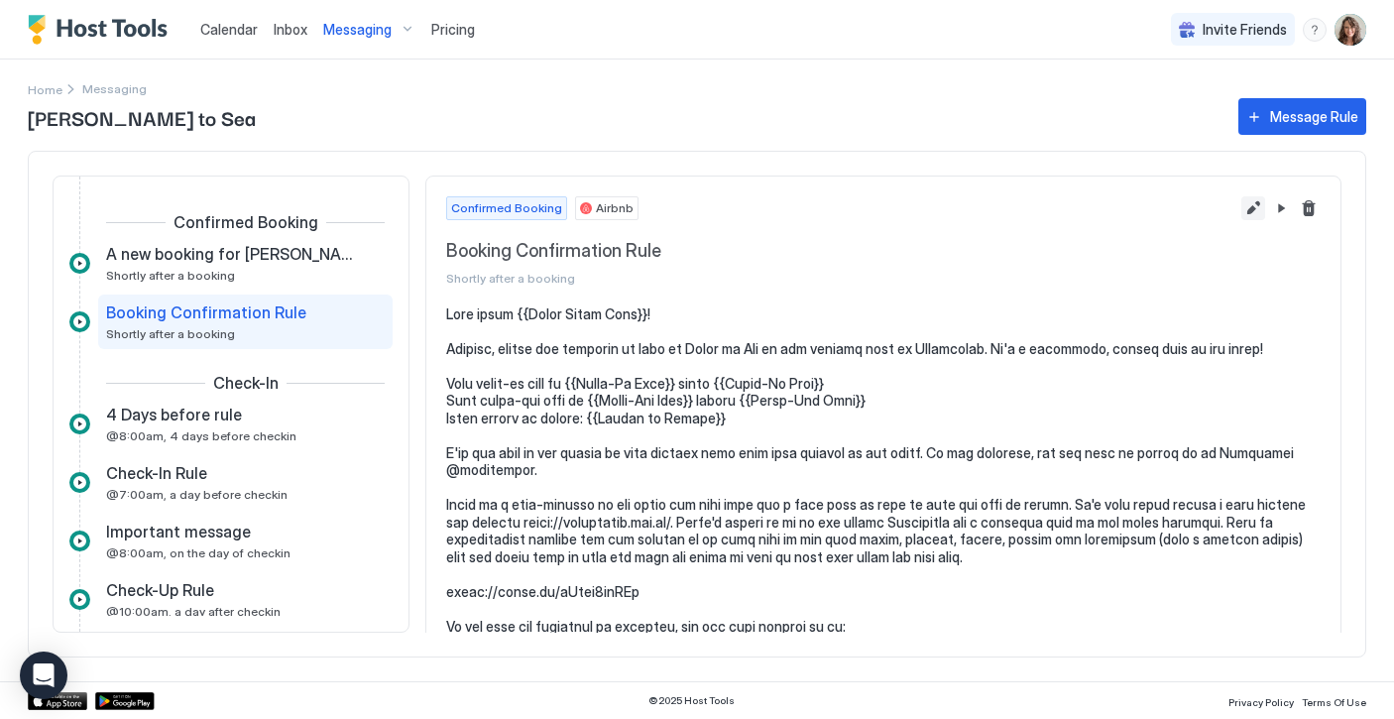
click at [1252, 205] on button "Edit message rule" at bounding box center [1254, 208] width 24 height 24
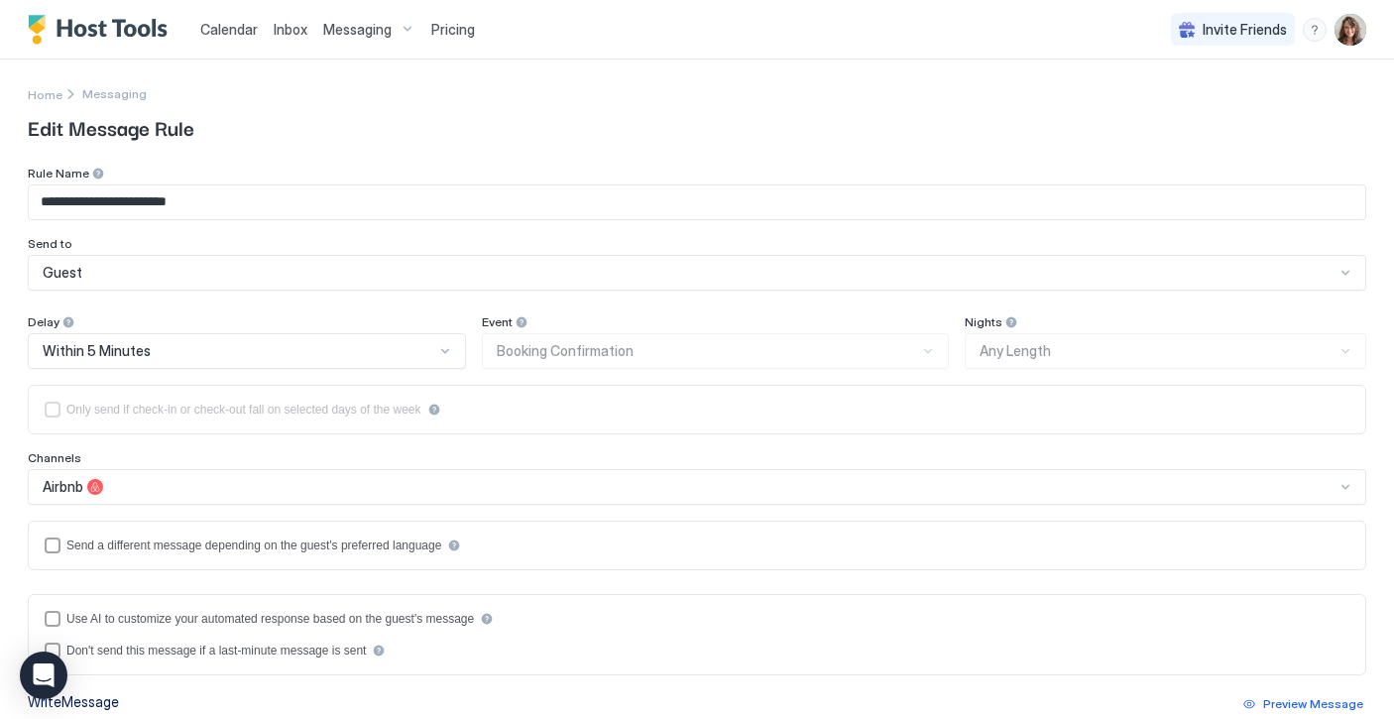
click at [307, 484] on div "Airbnb" at bounding box center [697, 487] width 1339 height 36
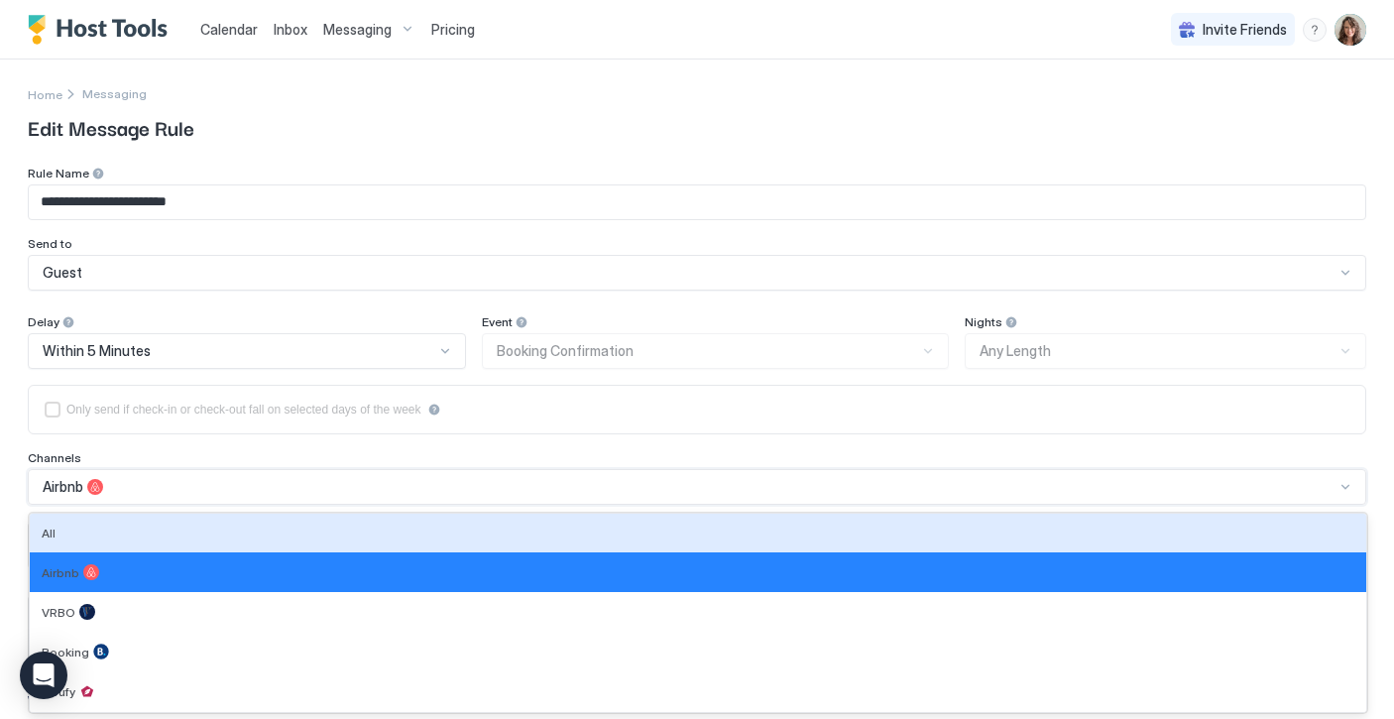
scroll to position [80, 0]
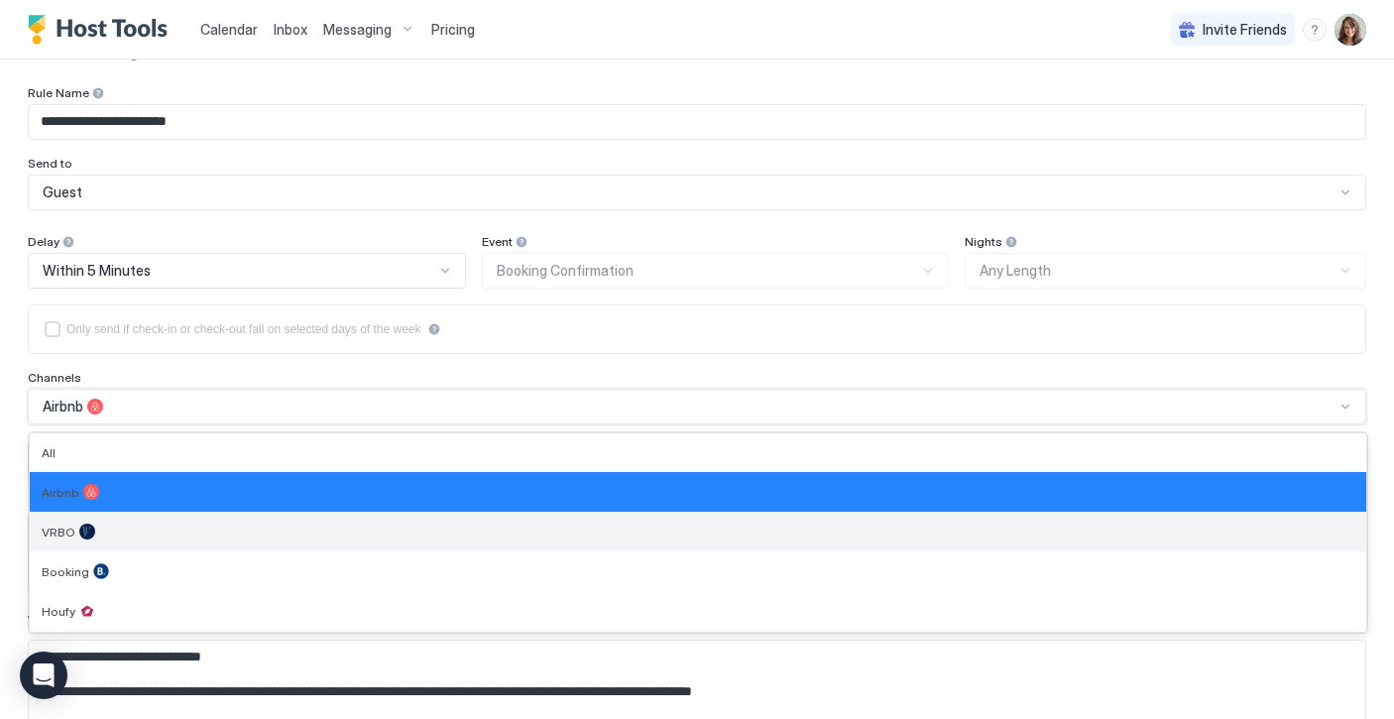
click at [230, 539] on div "VRBO" at bounding box center [698, 532] width 1313 height 16
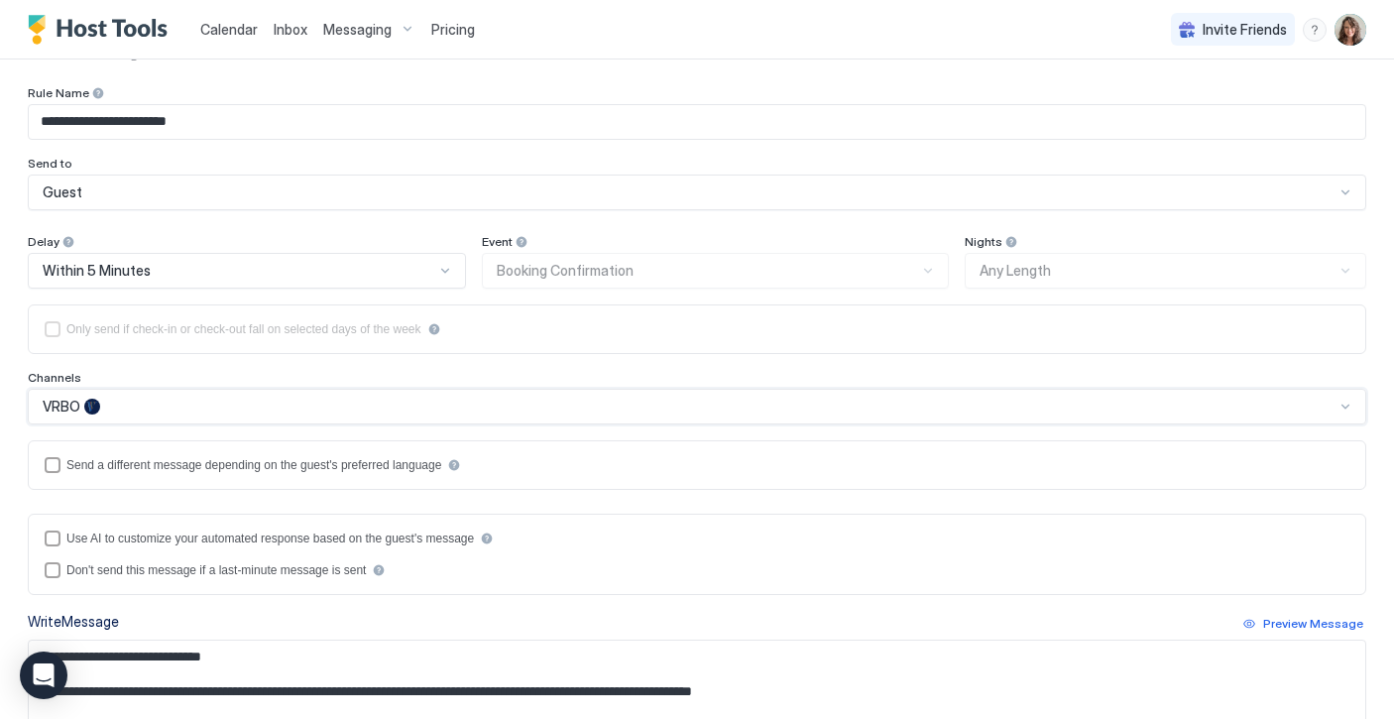
click at [285, 406] on div "VRBO" at bounding box center [689, 407] width 1292 height 18
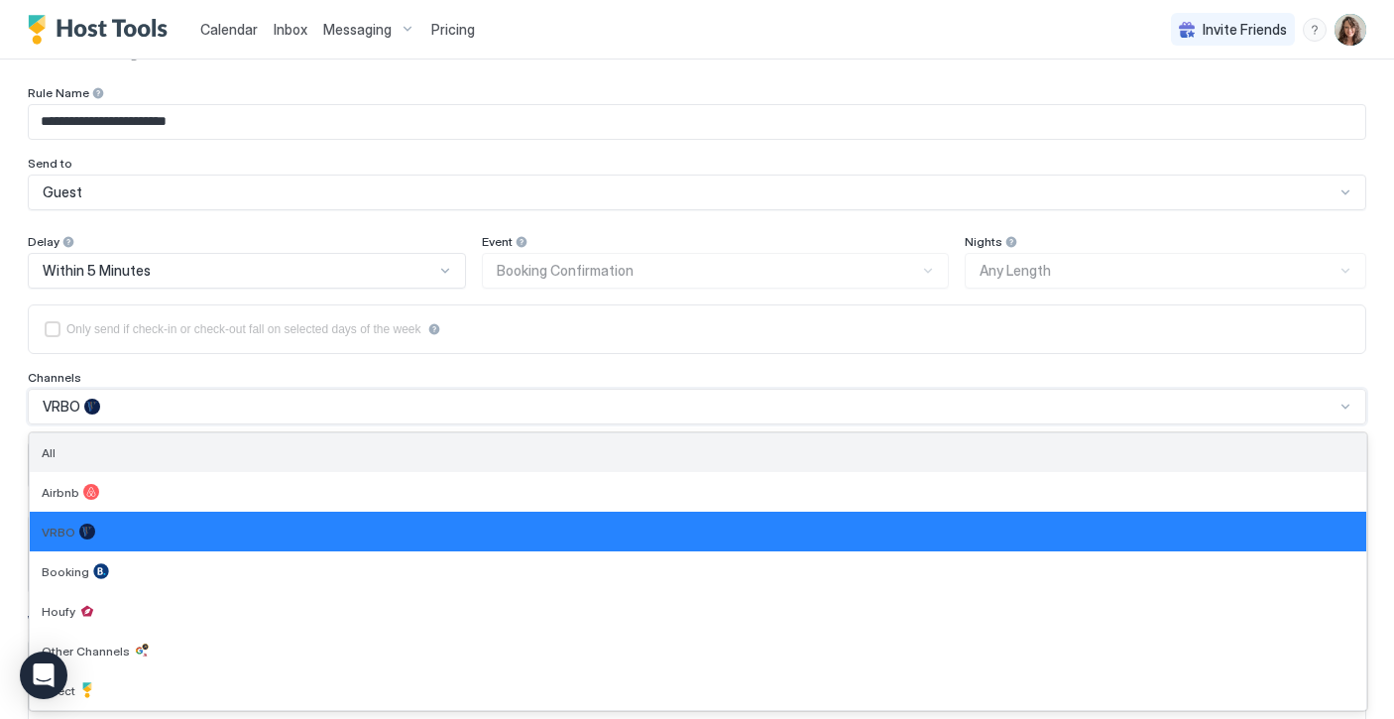
click at [217, 457] on div "All" at bounding box center [698, 452] width 1313 height 15
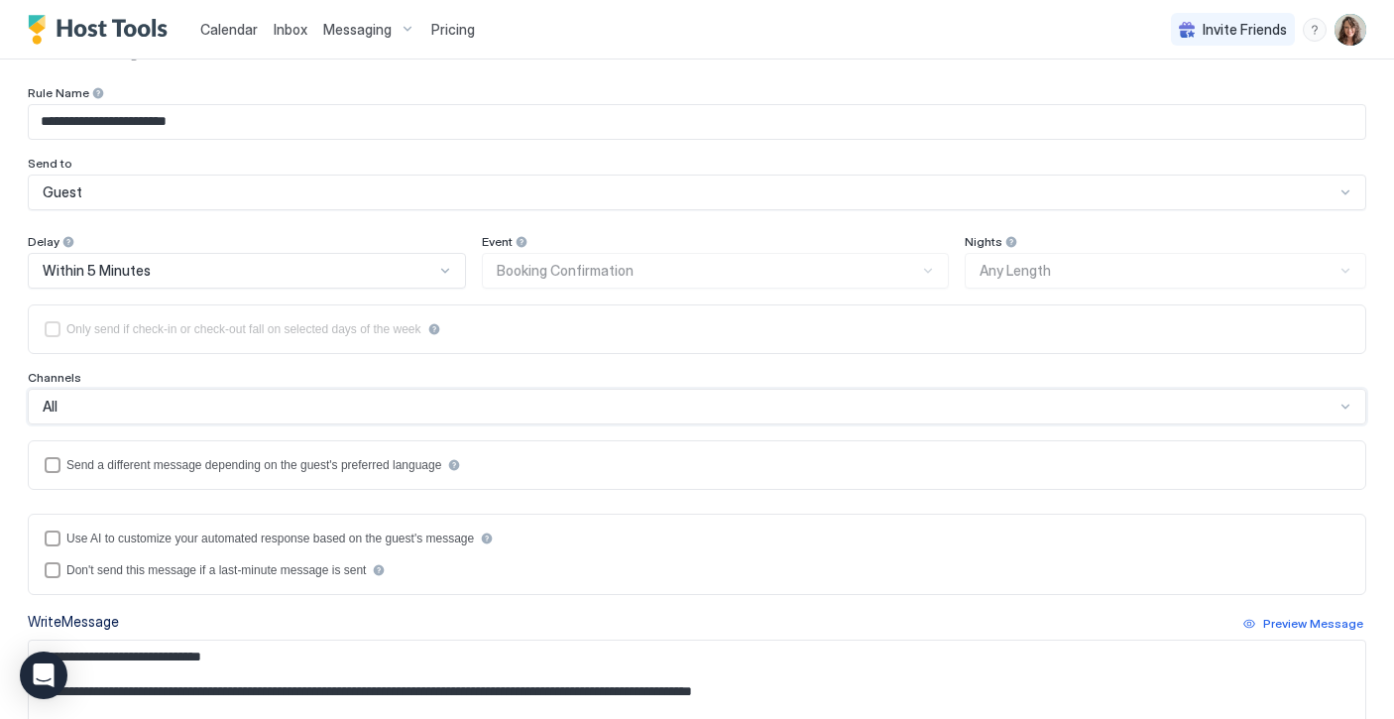
scroll to position [0, 0]
